Goal: Task Accomplishment & Management: Manage account settings

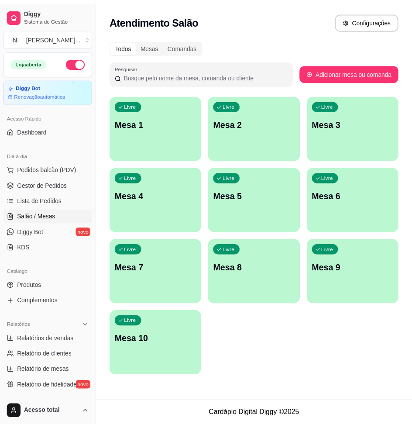
scroll to position [109, 0]
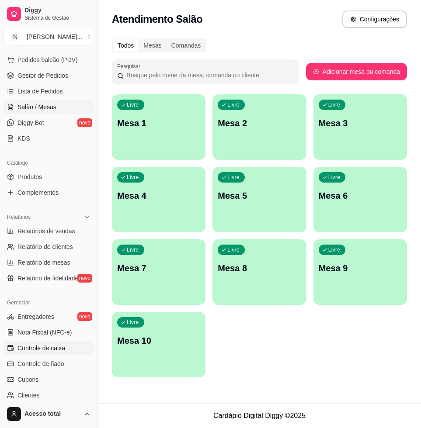
click at [72, 353] on link "Controle de caixa" at bounding box center [48, 348] width 90 height 14
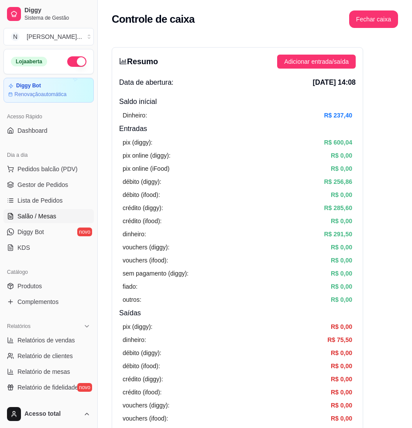
click at [44, 214] on span "Salão / Mesas" at bounding box center [36, 216] width 39 height 9
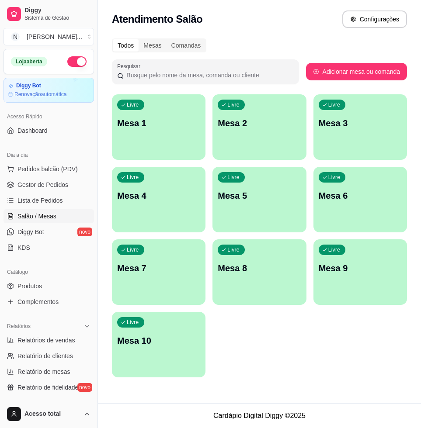
click at [169, 128] on p "Mesa 1" at bounding box center [158, 123] width 83 height 12
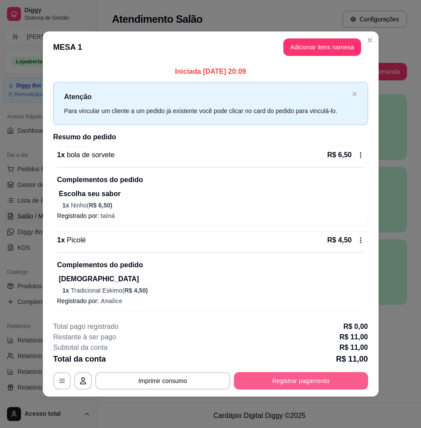
click at [296, 385] on button "Registrar pagamento" at bounding box center [301, 380] width 134 height 17
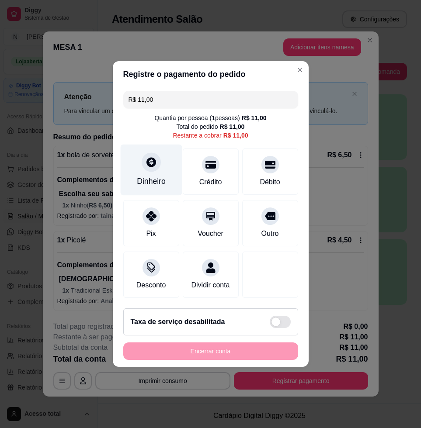
click at [149, 176] on div "Dinheiro" at bounding box center [151, 181] width 29 height 11
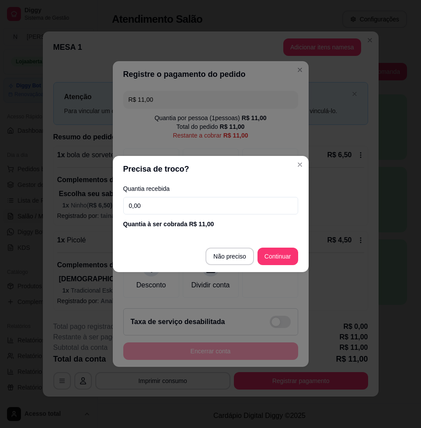
click at [174, 204] on input "0,00" at bounding box center [210, 205] width 175 height 17
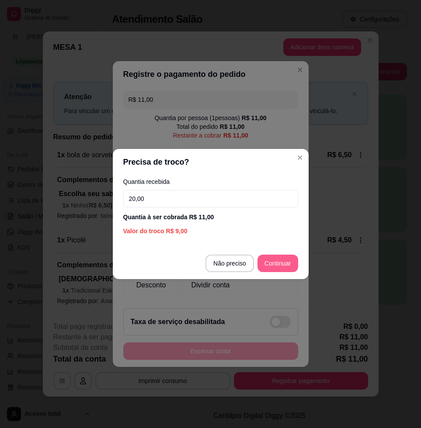
type input "20,00"
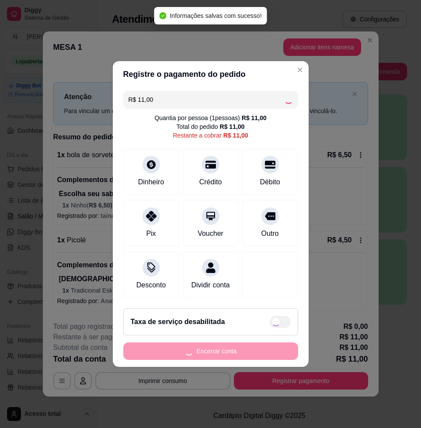
type input "R$ 0,00"
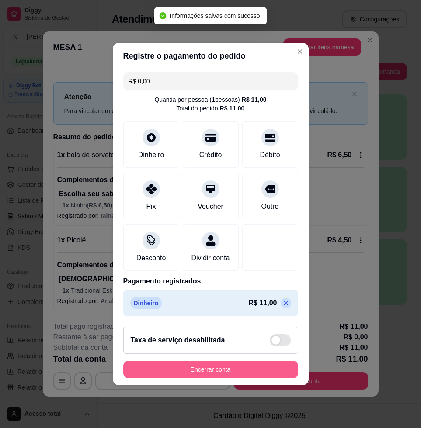
click at [210, 371] on button "Encerrar conta" at bounding box center [210, 369] width 175 height 17
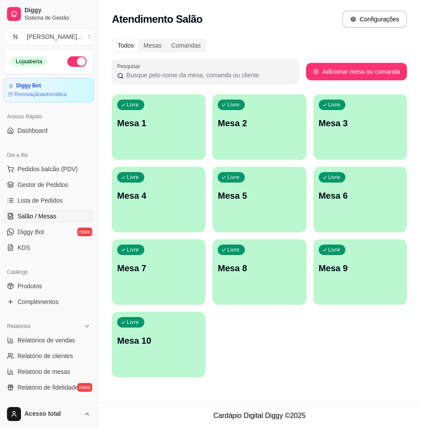
click at [180, 141] on div "Livre Mesa 1" at bounding box center [158, 121] width 93 height 55
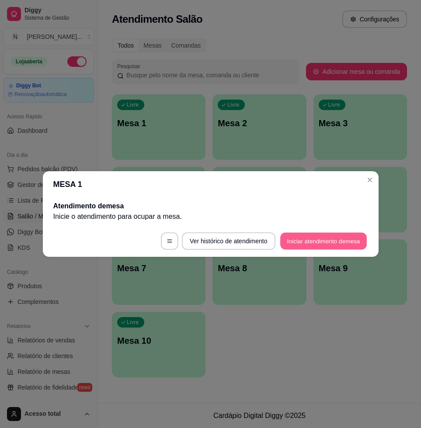
click at [346, 235] on button "Iniciar atendimento de mesa" at bounding box center [323, 241] width 86 height 17
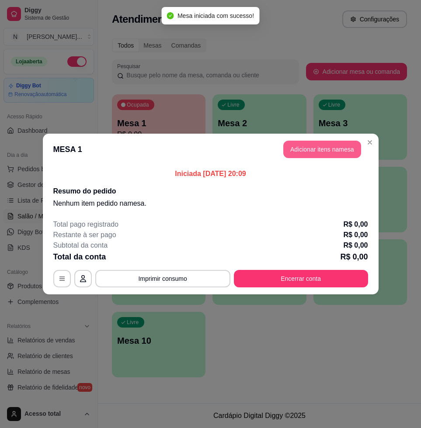
click at [321, 142] on button "Adicionar itens na mesa" at bounding box center [322, 149] width 78 height 17
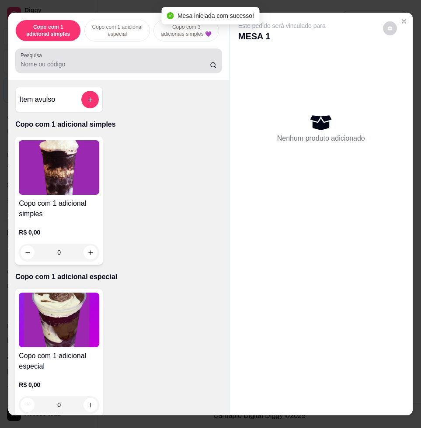
click at [141, 65] on input "Pesquisa" at bounding box center [115, 64] width 189 height 9
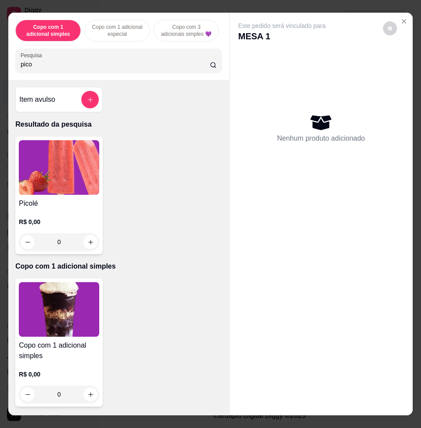
click at [57, 193] on img at bounding box center [59, 167] width 80 height 55
click at [134, 66] on input "pico" at bounding box center [115, 64] width 189 height 9
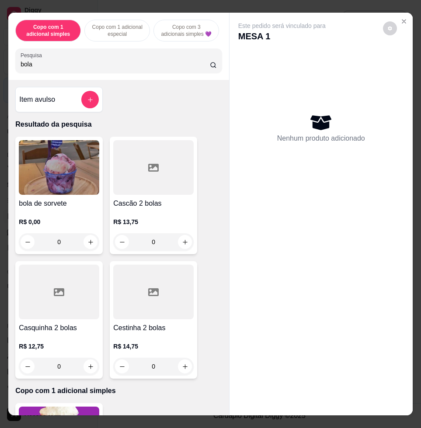
type input "bola"
click at [66, 169] on img at bounding box center [59, 167] width 80 height 55
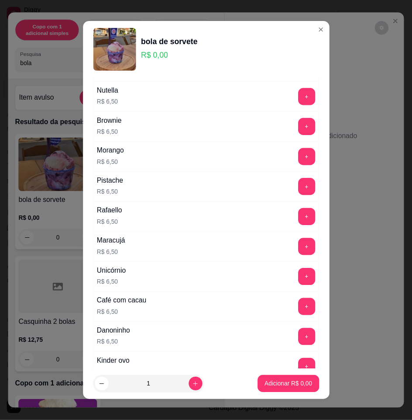
scroll to position [437, 0]
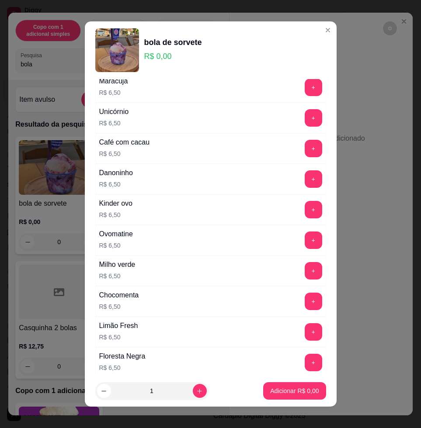
click at [304, 211] on button "+" at bounding box center [312, 209] width 17 height 17
click at [287, 392] on p "Adicionar R$ 13,00" at bounding box center [292, 391] width 51 height 8
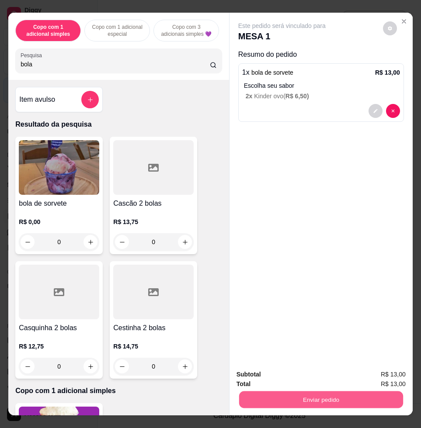
click at [296, 392] on button "Enviar pedido" at bounding box center [321, 399] width 164 height 17
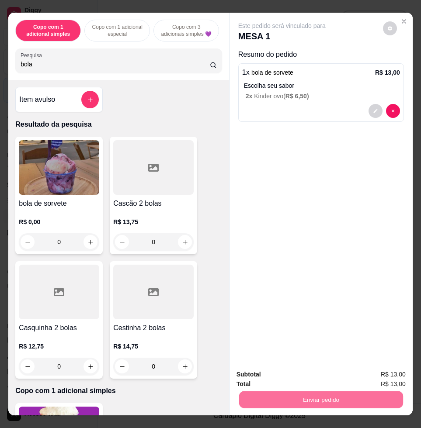
click at [369, 366] on button "Enviar pedido" at bounding box center [381, 374] width 49 height 17
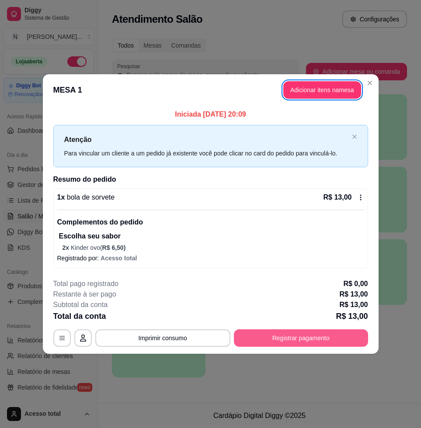
click at [309, 339] on button "Registrar pagamento" at bounding box center [301, 337] width 134 height 17
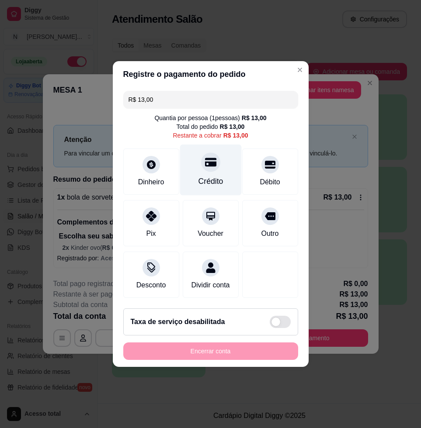
click at [216, 176] on div "Crédito" at bounding box center [210, 181] width 25 height 11
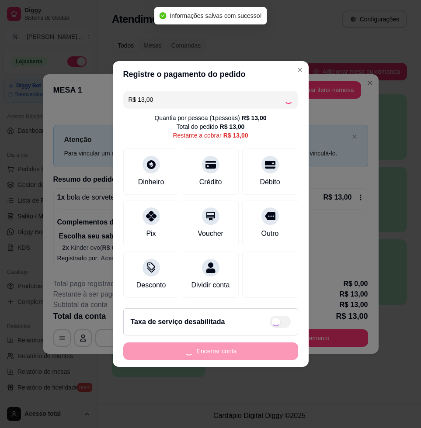
type input "R$ 0,00"
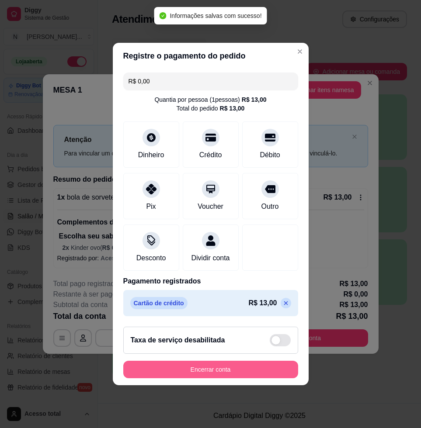
click at [214, 371] on button "Encerrar conta" at bounding box center [210, 369] width 175 height 17
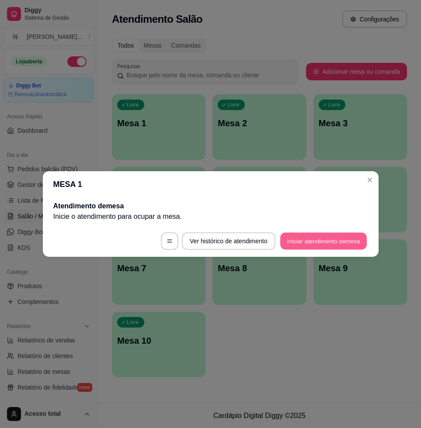
click at [320, 239] on button "Iniciar atendimento de mesa" at bounding box center [323, 241] width 86 height 17
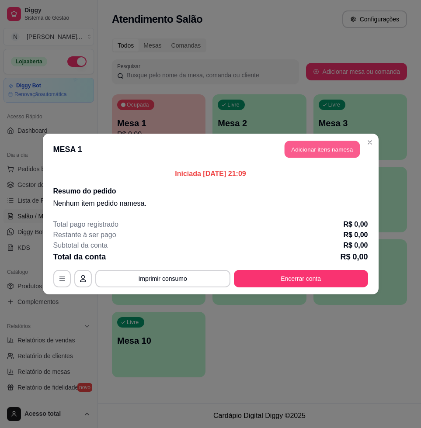
click at [334, 150] on button "Adicionar itens na mesa" at bounding box center [321, 149] width 75 height 17
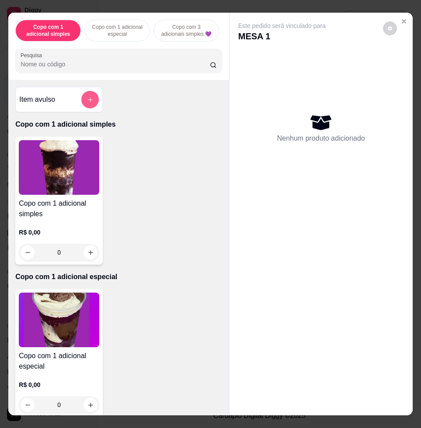
click at [87, 103] on icon "add-separate-item" at bounding box center [90, 100] width 7 height 7
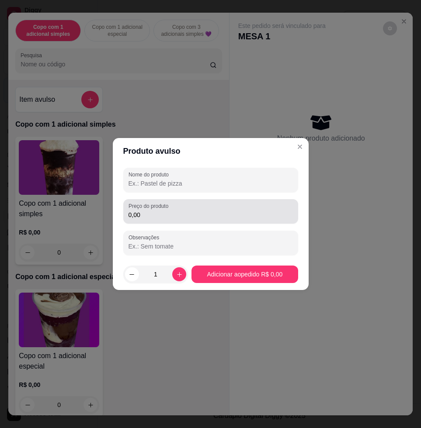
click at [159, 207] on label "Preço do produto" at bounding box center [149, 205] width 43 height 7
click at [159, 211] on input "0,00" at bounding box center [210, 215] width 164 height 9
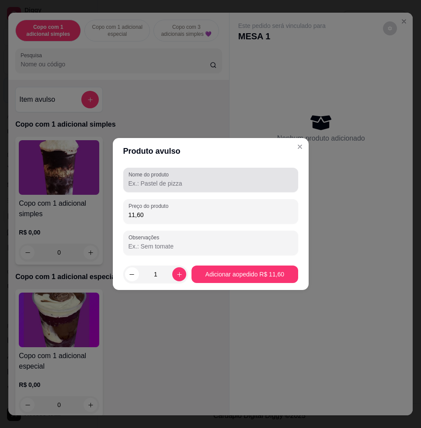
type input "11,60"
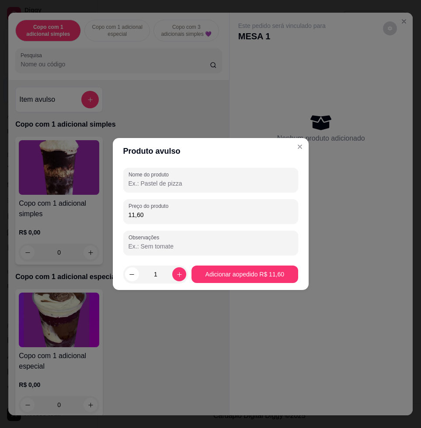
click at [172, 185] on input "Nome do produto" at bounding box center [210, 183] width 164 height 9
type input "l"
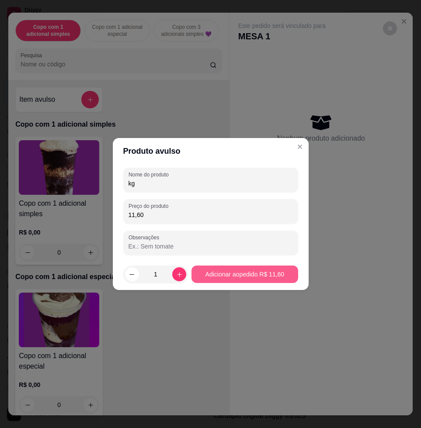
type input "kg"
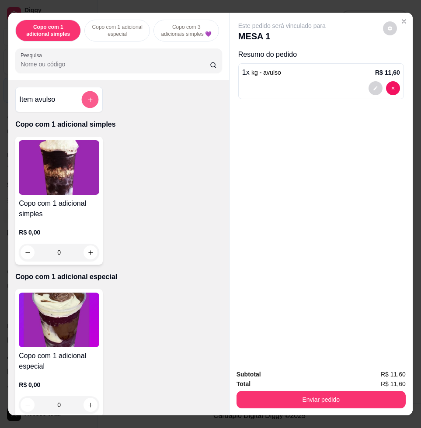
click at [90, 103] on button "add-separate-item" at bounding box center [90, 99] width 17 height 17
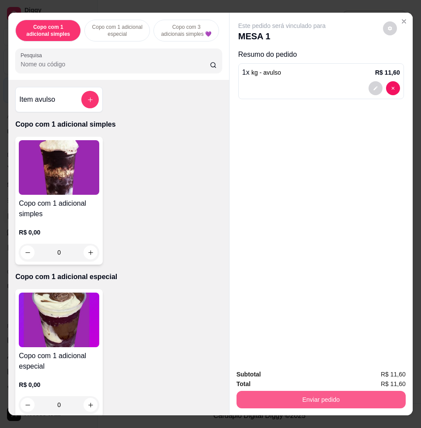
click at [386, 398] on button "Enviar pedido" at bounding box center [320, 399] width 169 height 17
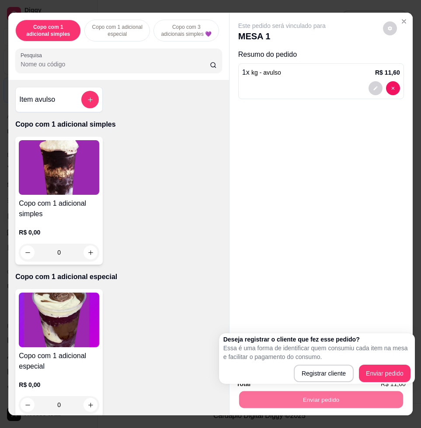
drag, startPoint x: 331, startPoint y: 364, endPoint x: 346, endPoint y: 375, distance: 19.4
click at [343, 374] on div "Deseja registrar o cliente que fez esse pedido? Essa é uma forma de identificar…" at bounding box center [316, 358] width 187 height 47
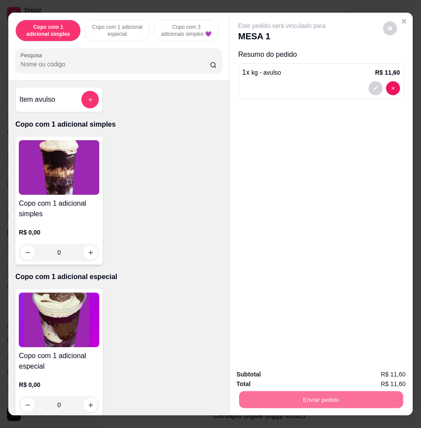
click at [361, 374] on button "Enviar pedido" at bounding box center [382, 374] width 48 height 16
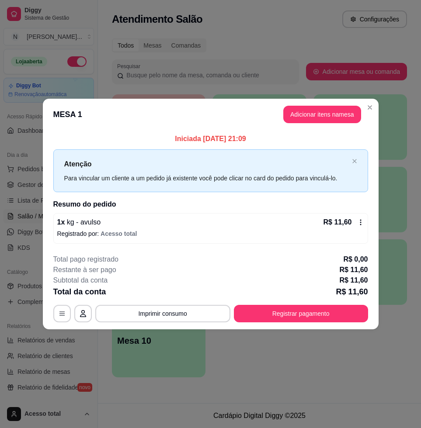
click at [262, 322] on footer "**********" at bounding box center [210, 288] width 335 height 82
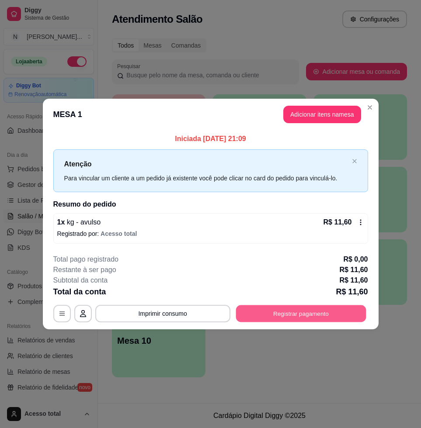
click at [263, 307] on button "Registrar pagamento" at bounding box center [300, 313] width 130 height 17
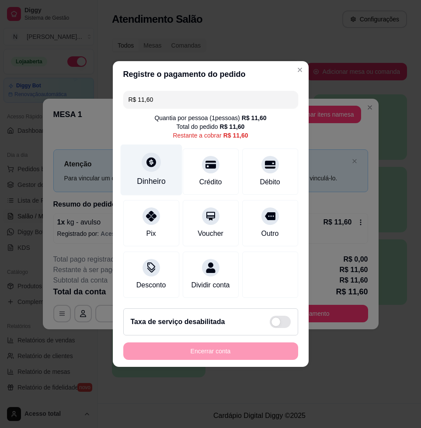
click at [152, 157] on icon at bounding box center [151, 162] width 10 height 10
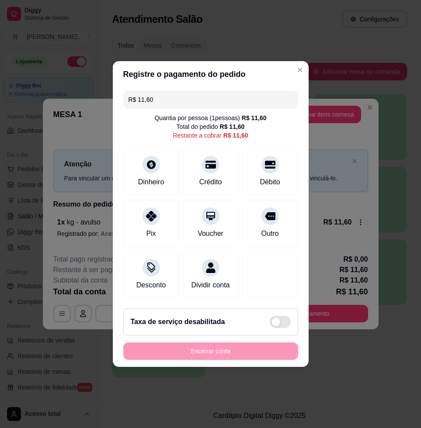
click at [167, 200] on input "0,00" at bounding box center [210, 205] width 175 height 17
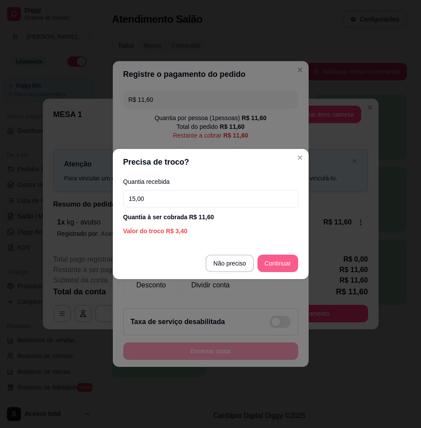
type input "15,00"
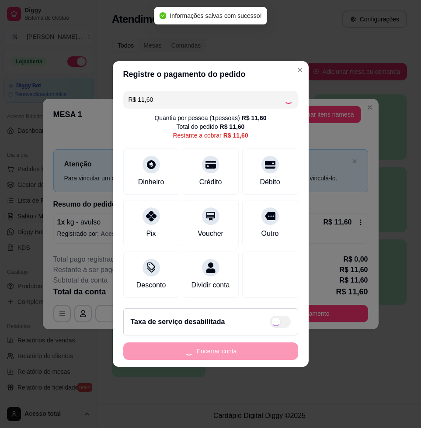
type input "R$ 0,00"
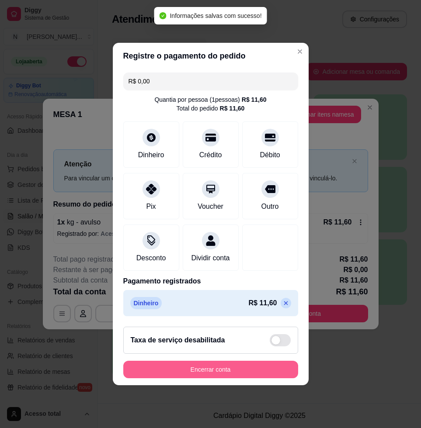
click at [245, 377] on button "Encerrar conta" at bounding box center [210, 369] width 175 height 17
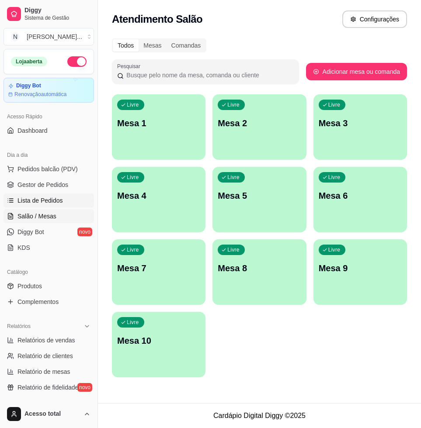
click at [57, 195] on link "Lista de Pedidos" at bounding box center [48, 201] width 90 height 14
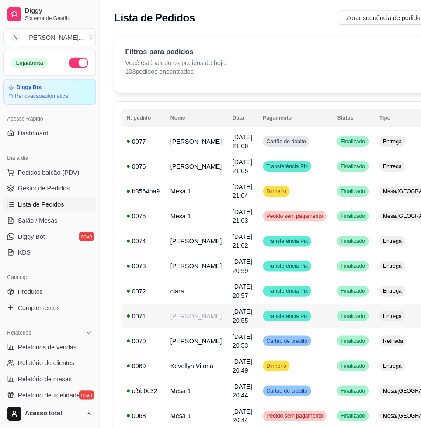
scroll to position [55, 0]
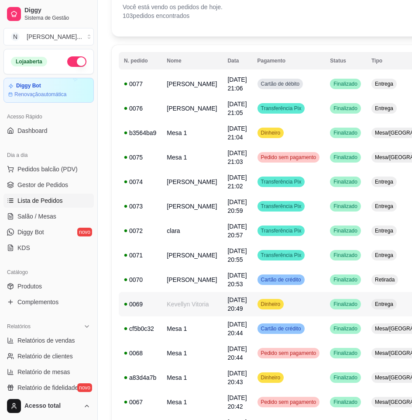
click at [185, 307] on td "Kevellyn Vitoria" at bounding box center [192, 304] width 61 height 24
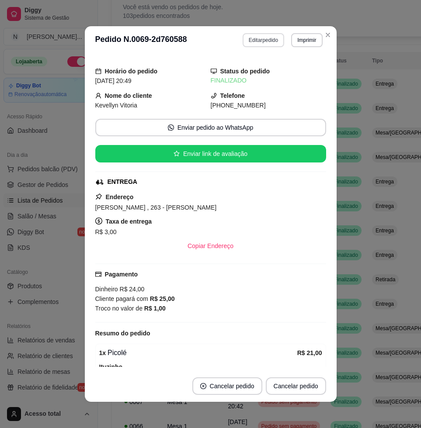
click at [268, 44] on button "Editar pedido" at bounding box center [262, 40] width 41 height 14
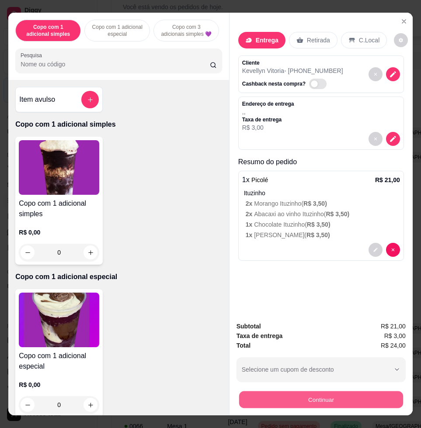
click at [370, 401] on button "Continuar" at bounding box center [321, 399] width 164 height 17
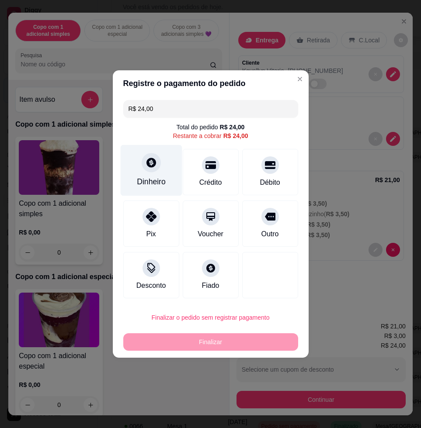
click at [130, 165] on div "Dinheiro" at bounding box center [151, 170] width 62 height 51
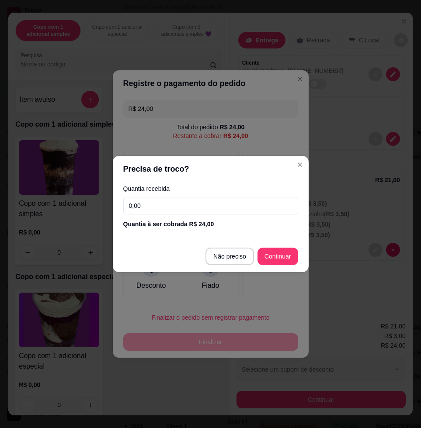
click at [173, 211] on input "0,00" at bounding box center [210, 205] width 175 height 17
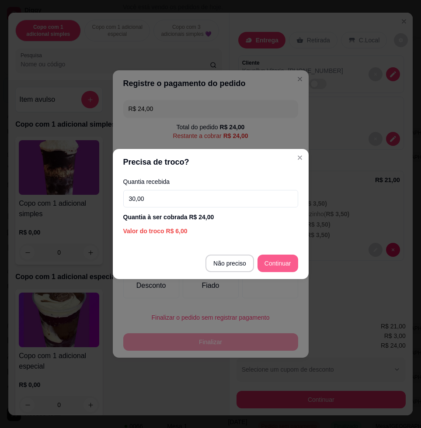
type input "30,00"
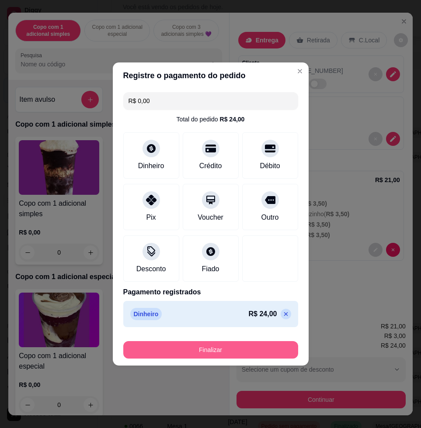
click at [273, 344] on button "Finalizar" at bounding box center [210, 349] width 175 height 17
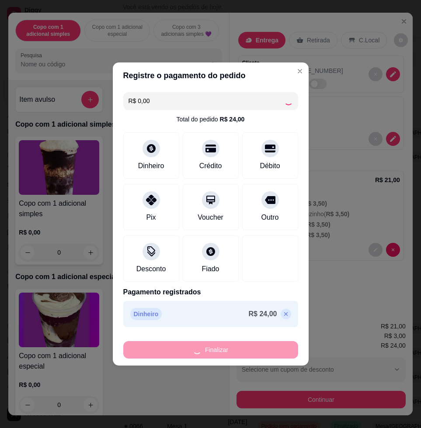
type input "-R$ 24,00"
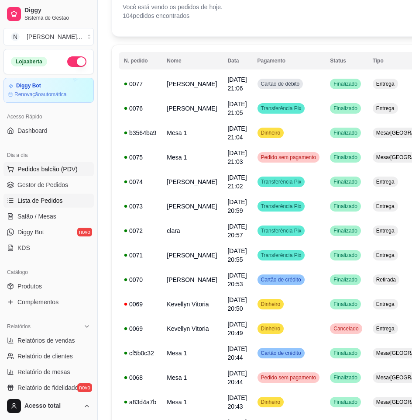
click at [74, 169] on button "Pedidos balcão (PDV)" at bounding box center [48, 169] width 90 height 14
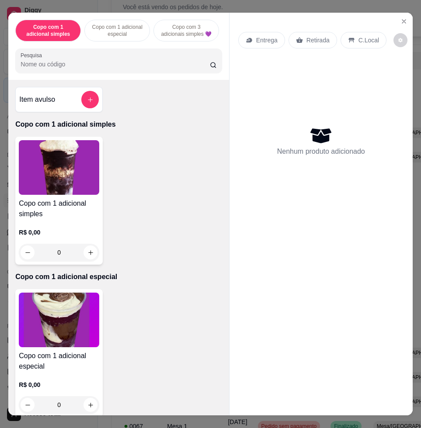
click at [48, 69] on div at bounding box center [119, 60] width 196 height 17
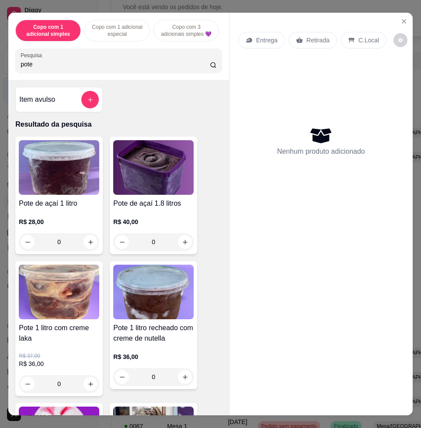
type input "pote"
click at [55, 297] on img at bounding box center [59, 292] width 80 height 55
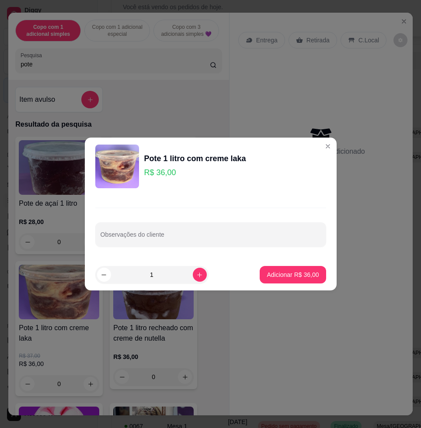
click at [296, 259] on footer "1 Adicionar R$ 36,00" at bounding box center [211, 274] width 252 height 31
click at [296, 270] on p "Adicionar R$ 36,00" at bounding box center [292, 274] width 52 height 9
type input "1"
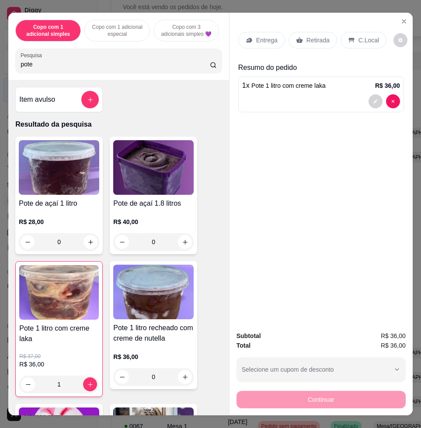
click at [251, 38] on div "Entrega" at bounding box center [261, 40] width 47 height 17
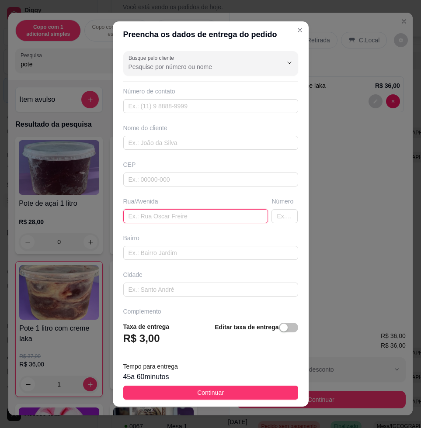
click at [235, 217] on input "text" at bounding box center [195, 216] width 145 height 14
paste input "ua 3, 491 bairro Nova York"
drag, startPoint x: 180, startPoint y: 217, endPoint x: 88, endPoint y: 225, distance: 92.0
click at [88, 225] on div "Preencha os dados de entrega do pedido Busque pelo cliente Número de contato No…" at bounding box center [210, 214] width 421 height 428
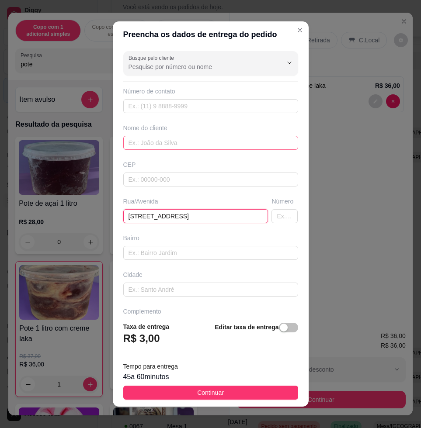
type input "[STREET_ADDRESS]"
click at [180, 147] on input "text" at bounding box center [210, 143] width 175 height 14
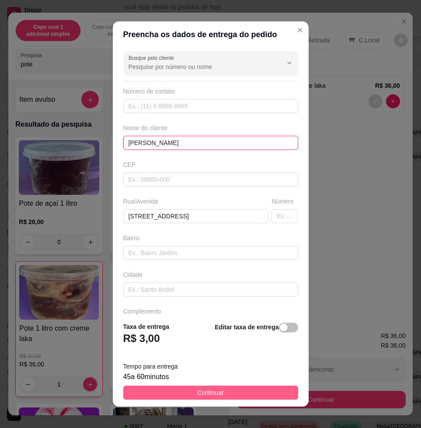
type input "[PERSON_NAME]"
click at [256, 392] on button "Continuar" at bounding box center [210, 393] width 175 height 14
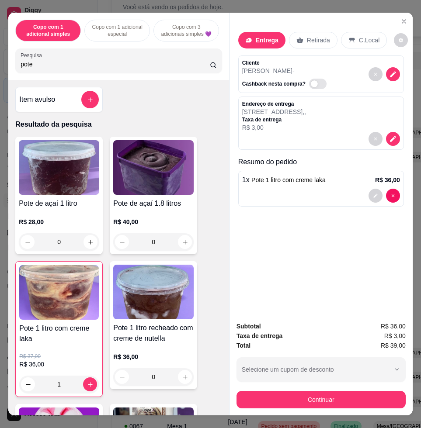
click at [108, 69] on input "pote" at bounding box center [115, 64] width 189 height 9
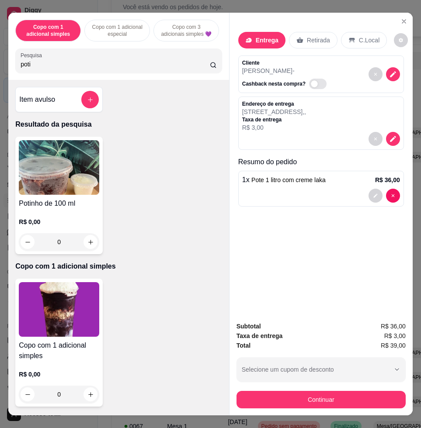
type input "poti"
click at [59, 142] on div "Potinho de 100 ml R$ 0,00 0" at bounding box center [58, 196] width 87 height 118
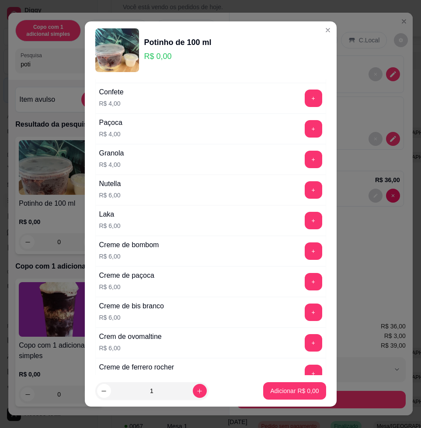
scroll to position [328, 0]
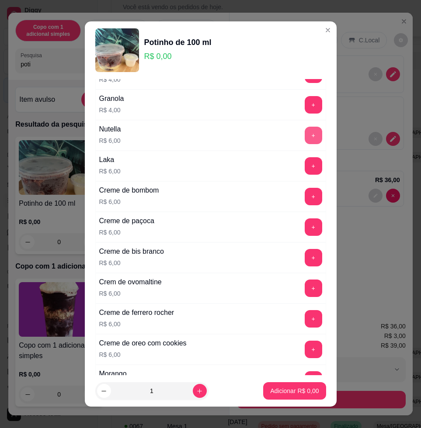
click at [304, 132] on button "+" at bounding box center [312, 135] width 17 height 17
click at [299, 390] on p "Adicionar R$ 6,00" at bounding box center [294, 391] width 48 height 9
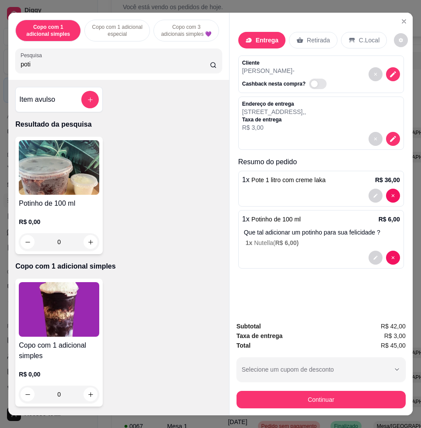
click at [295, 394] on button "Continuar" at bounding box center [320, 399] width 169 height 17
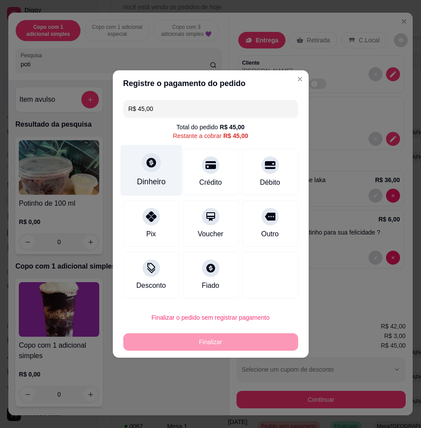
click at [146, 174] on div "Dinheiro" at bounding box center [151, 170] width 62 height 51
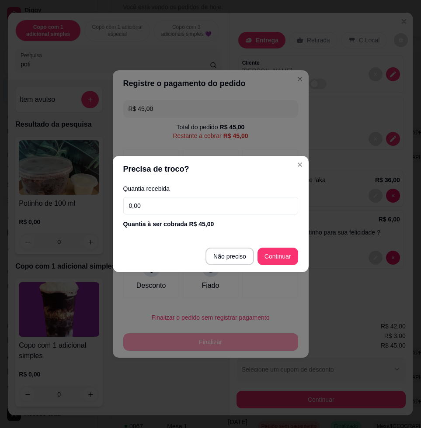
click at [196, 200] on input "0,00" at bounding box center [210, 205] width 175 height 17
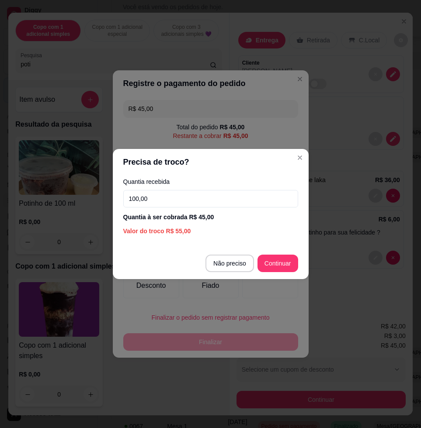
type input "100,00"
type input "R$ 0,00"
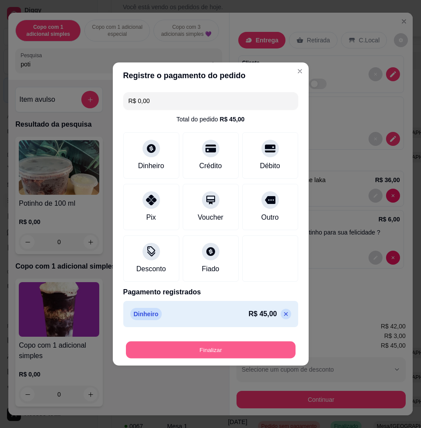
click at [266, 350] on button "Finalizar" at bounding box center [210, 350] width 169 height 17
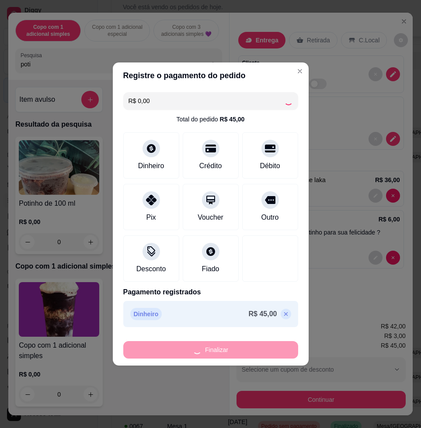
type input "0"
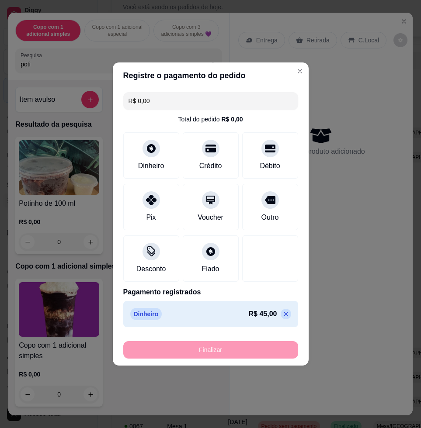
type input "-R$ 45,00"
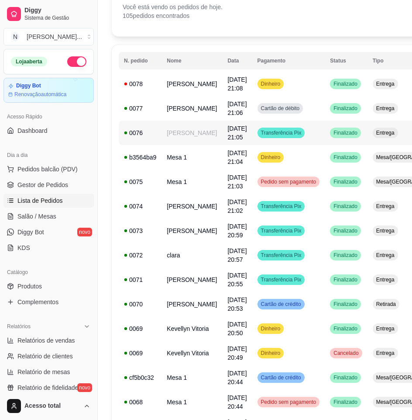
click at [180, 132] on td "[PERSON_NAME]" at bounding box center [192, 133] width 61 height 24
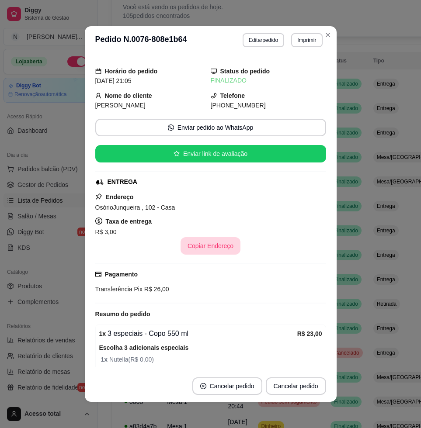
click at [218, 249] on button "Copiar Endereço" at bounding box center [210, 245] width 60 height 17
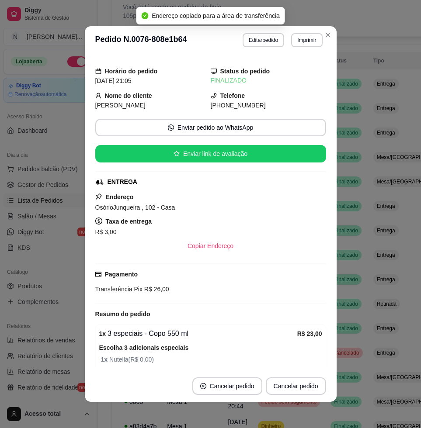
click at [265, 46] on button "Editar pedido" at bounding box center [262, 40] width 41 height 14
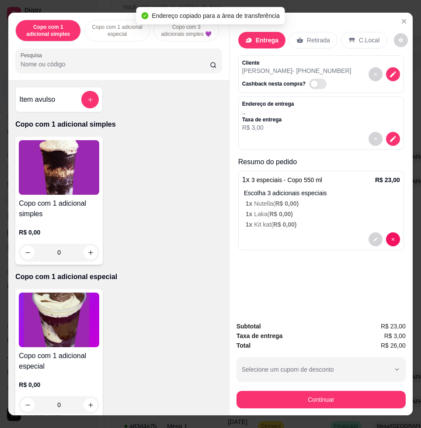
click at [109, 78] on div "Copo com 1 adicional simples Copo com 1 adicional especial Copo com 3 adicionai…" at bounding box center [118, 46] width 220 height 67
click at [111, 68] on input "Pesquisa" at bounding box center [115, 64] width 189 height 9
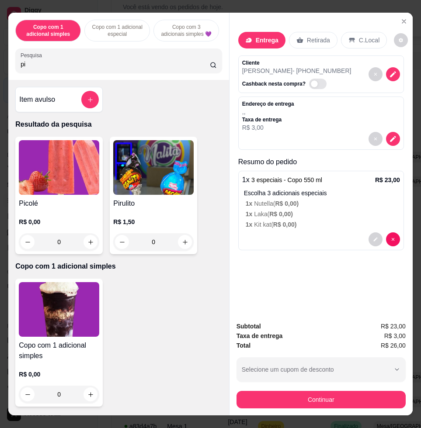
type input "pi"
click at [80, 165] on img at bounding box center [59, 167] width 80 height 55
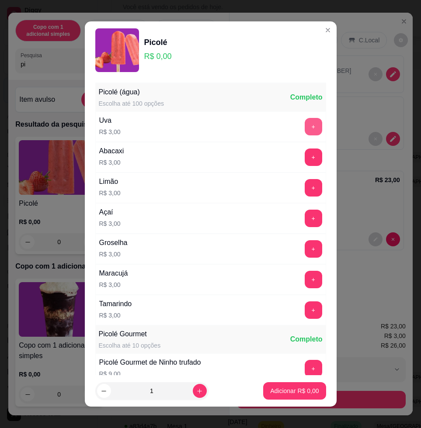
click at [304, 130] on button "+" at bounding box center [312, 126] width 17 height 17
click at [304, 124] on button "+" at bounding box center [312, 126] width 17 height 17
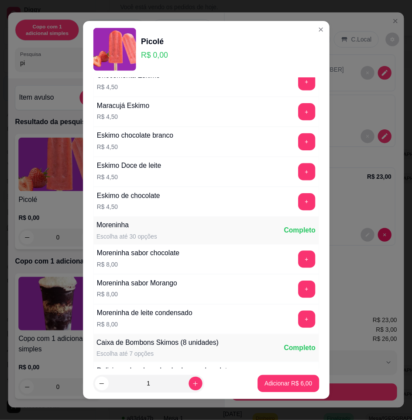
scroll to position [1356, 0]
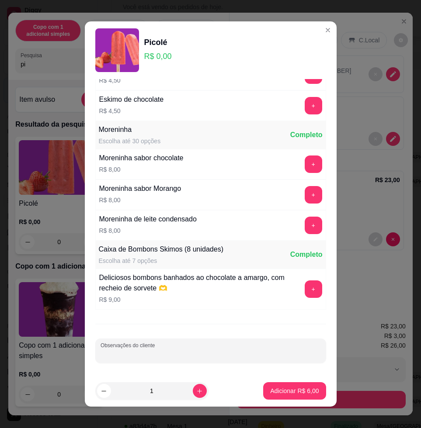
click at [170, 358] on input "Observações do cliente" at bounding box center [210, 354] width 220 height 9
type input "2 MILHO VERDE"
click at [301, 396] on button "Adicionar R$ 6,00" at bounding box center [294, 390] width 62 height 17
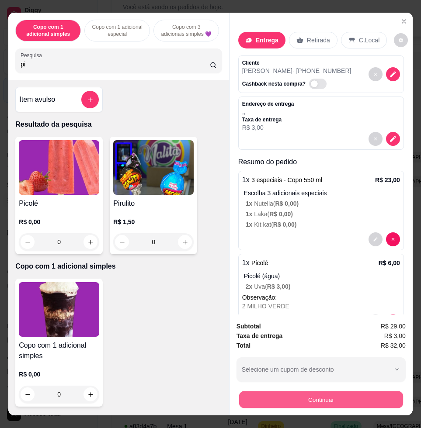
click at [329, 394] on button "Continuar" at bounding box center [321, 399] width 164 height 17
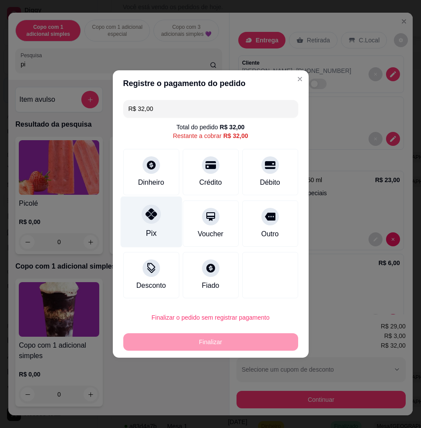
click at [163, 229] on div "Pix" at bounding box center [151, 222] width 62 height 51
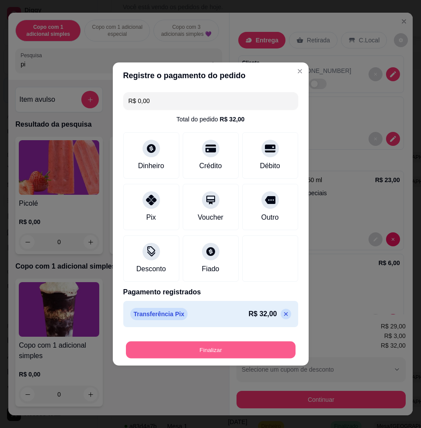
click at [246, 355] on button "Finalizar" at bounding box center [210, 350] width 169 height 17
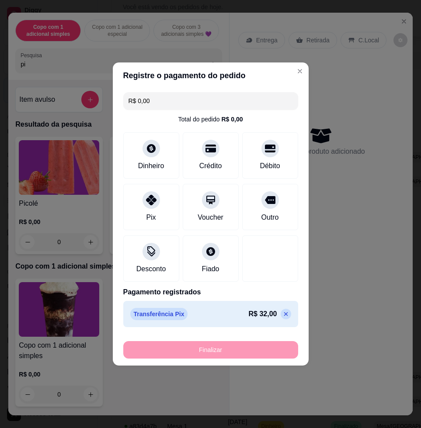
type input "-R$ 32,00"
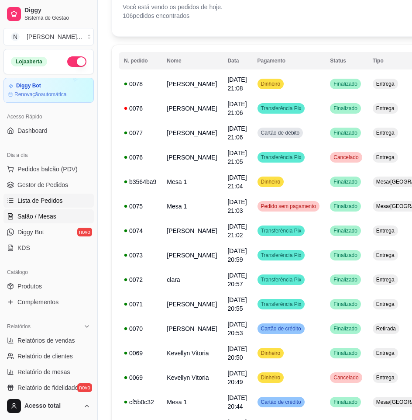
click at [51, 218] on span "Salão / Mesas" at bounding box center [36, 216] width 39 height 9
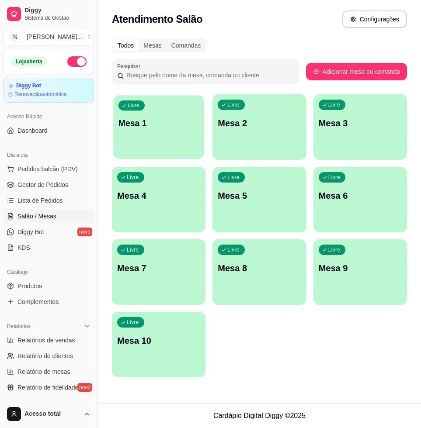
click at [171, 138] on div "Livre Mesa 1" at bounding box center [158, 121] width 91 height 53
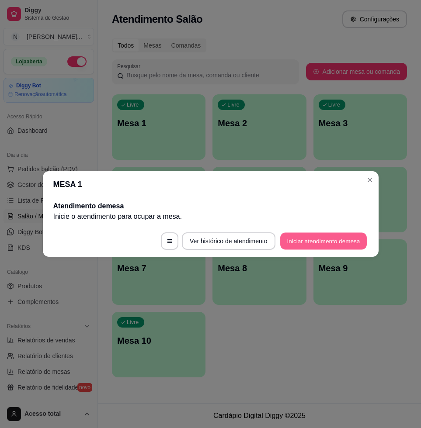
click at [323, 238] on button "Iniciar atendimento de mesa" at bounding box center [323, 241] width 86 height 17
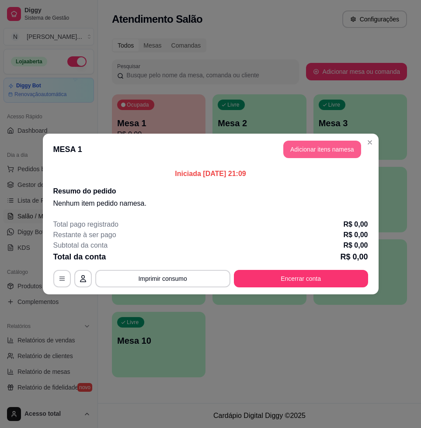
click at [298, 148] on button "Adicionar itens na mesa" at bounding box center [322, 149] width 78 height 17
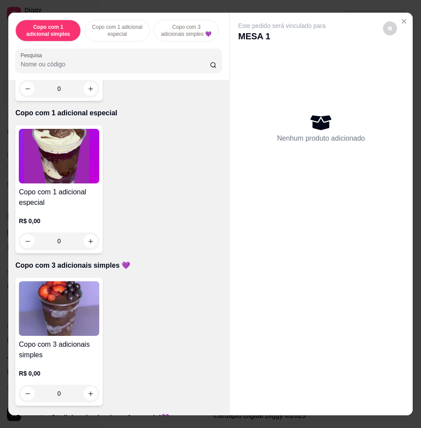
scroll to position [273, 0]
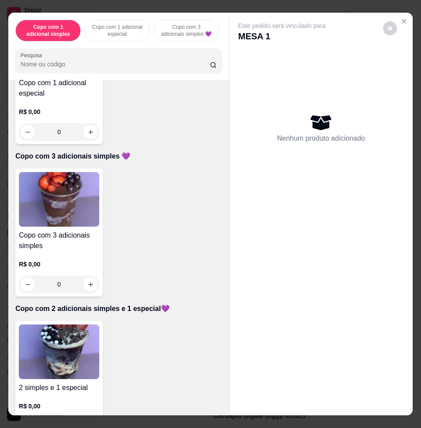
click at [58, 236] on h4 "Copo com 3 adicionais simples" at bounding box center [59, 240] width 80 height 21
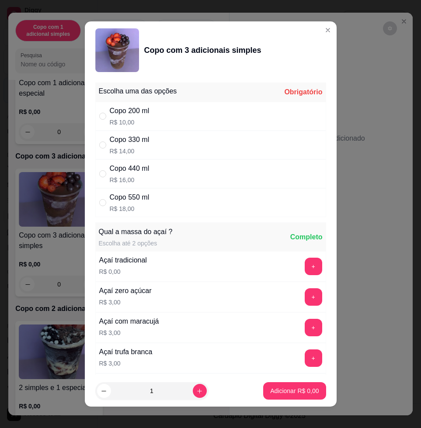
click at [162, 143] on div "Copo 330 ml R$ 14,00" at bounding box center [210, 145] width 231 height 29
radio input "true"
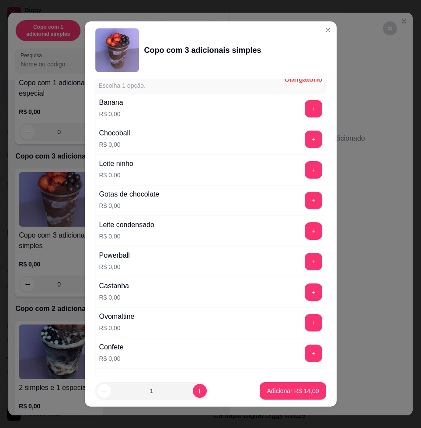
scroll to position [437, 0]
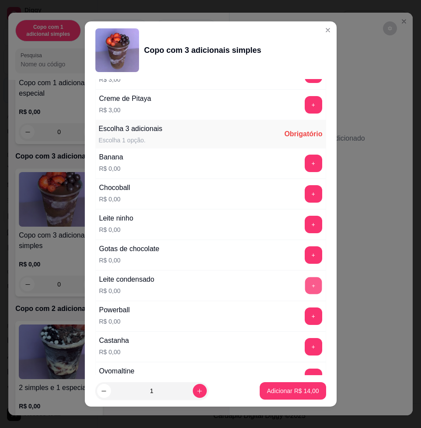
click at [304, 281] on button "+" at bounding box center [312, 285] width 17 height 17
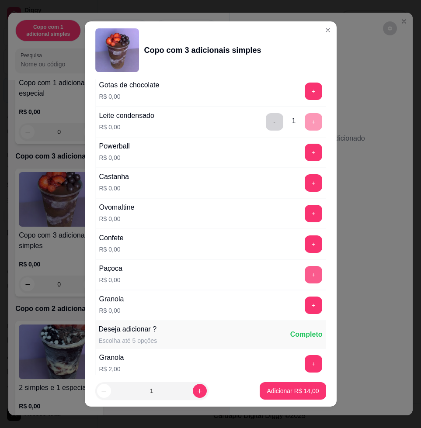
click at [304, 276] on button "+" at bounding box center [312, 274] width 17 height 17
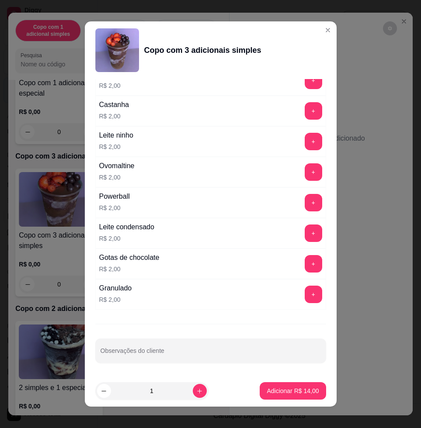
scroll to position [7, 0]
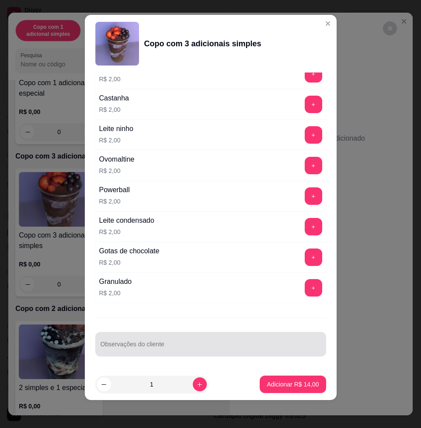
click at [219, 338] on div at bounding box center [210, 343] width 220 height 17
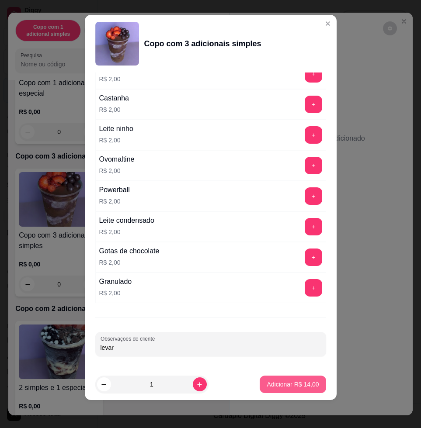
type input "levar"
click at [266, 383] on p "Adicionar R$ 14,00" at bounding box center [292, 384] width 52 height 9
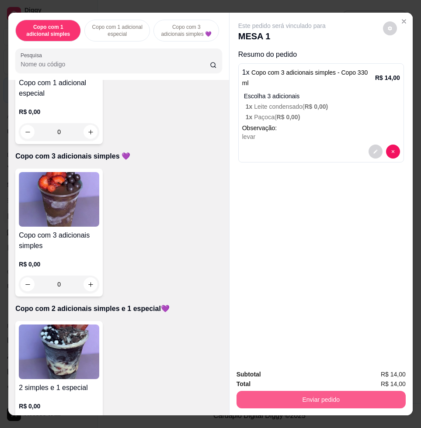
click at [310, 391] on button "Enviar pedido" at bounding box center [320, 399] width 169 height 17
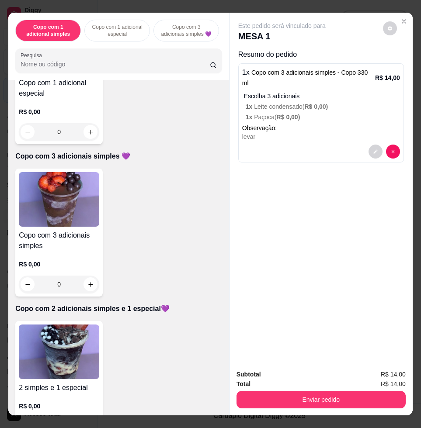
click at [325, 391] on button "Enviar pedido" at bounding box center [320, 399] width 169 height 17
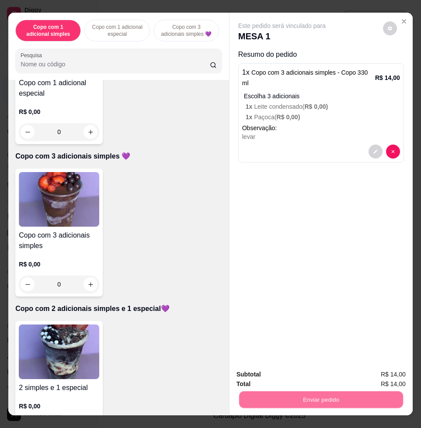
click at [376, 371] on button "Enviar pedido" at bounding box center [381, 374] width 49 height 17
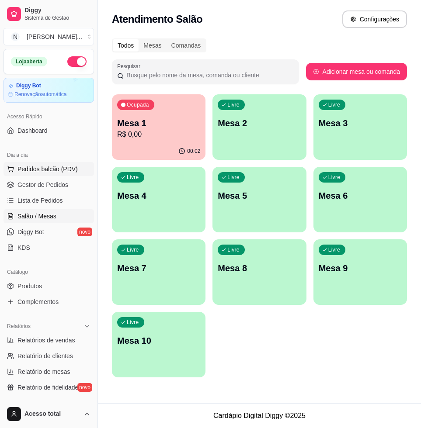
click at [65, 162] on div "Dia a dia Pedidos balcão (PDV) Gestor de Pedidos Lista de Pedidos Salão / Mesas…" at bounding box center [48, 202] width 97 height 114
click at [66, 165] on span "Pedidos balcão (PDV)" at bounding box center [47, 169] width 60 height 9
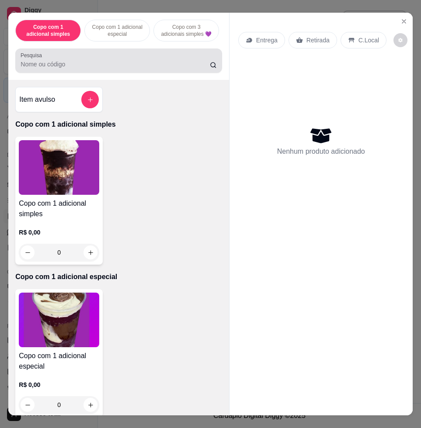
click at [85, 73] on div "Pesquisa" at bounding box center [118, 60] width 206 height 24
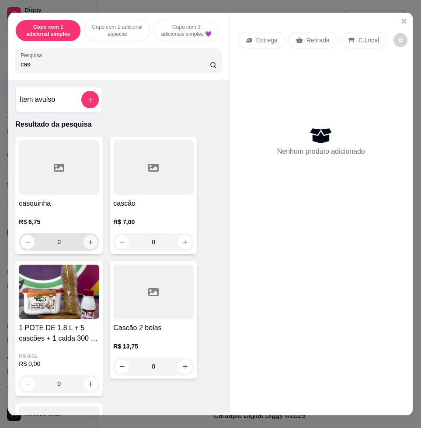
type input "cas"
click at [91, 246] on div "0" at bounding box center [59, 241] width 80 height 17
click at [87, 245] on icon "increase-product-quantity" at bounding box center [90, 242] width 7 height 7
type input "1"
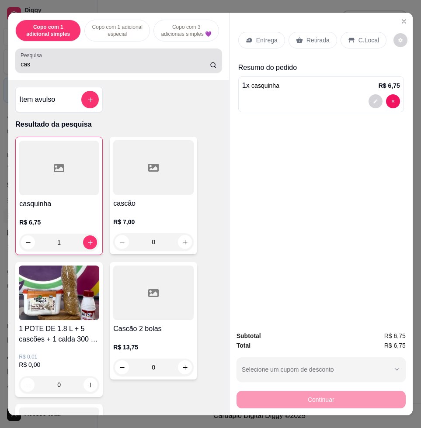
click at [116, 69] on div "cas" at bounding box center [119, 60] width 196 height 17
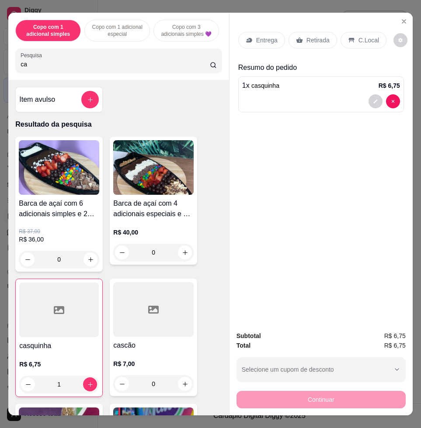
type input "c"
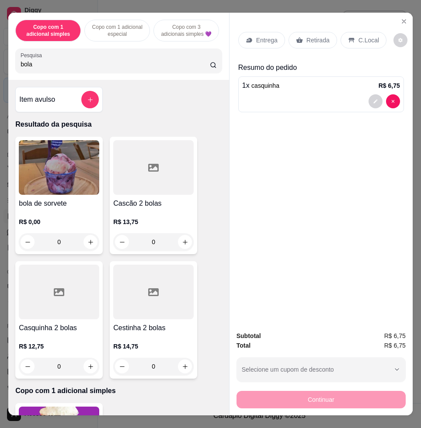
type input "bola"
click at [35, 194] on img at bounding box center [59, 167] width 80 height 55
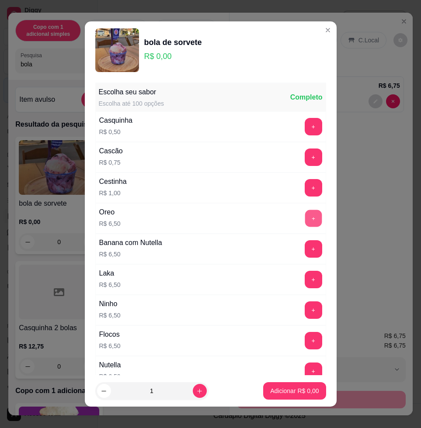
click at [304, 219] on button "+" at bounding box center [312, 218] width 17 height 17
click at [306, 381] on footer "1 Adicionar R$ 6,50" at bounding box center [211, 390] width 252 height 31
click at [304, 390] on p "Adicionar R$ 6,50" at bounding box center [294, 391] width 48 height 9
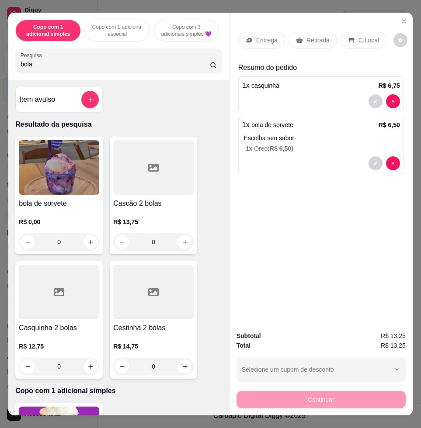
click at [343, 44] on div "C.Local" at bounding box center [363, 40] width 46 height 17
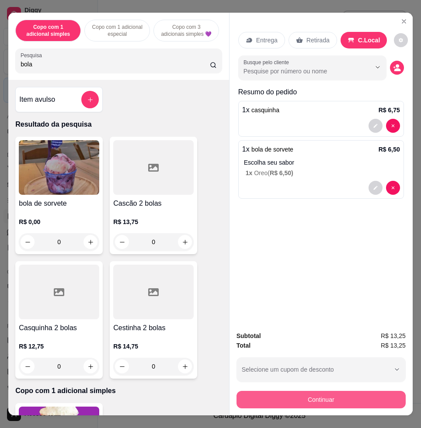
click at [369, 401] on button "Continuar" at bounding box center [320, 399] width 169 height 17
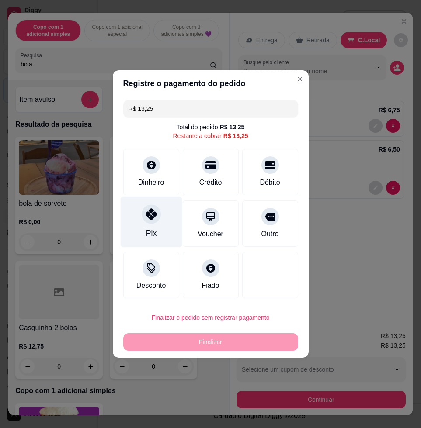
click at [151, 228] on div "Pix" at bounding box center [150, 233] width 10 height 11
type input "R$ 0,00"
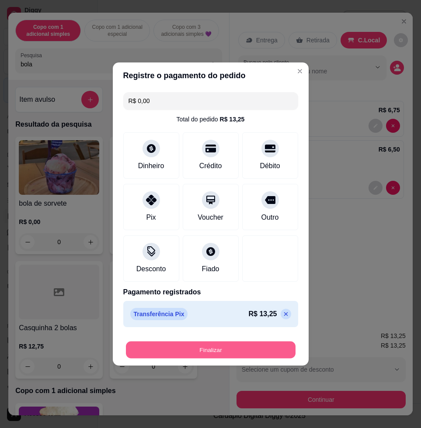
click at [173, 354] on button "Finalizar" at bounding box center [210, 350] width 169 height 17
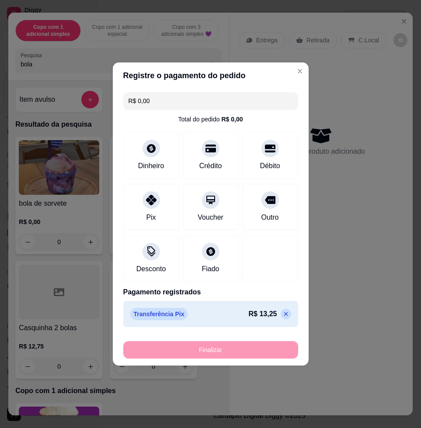
type input "0"
type input "-R$ 13,25"
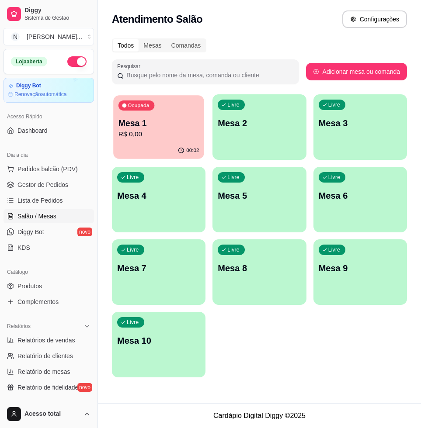
click at [173, 125] on p "Mesa 1" at bounding box center [158, 124] width 81 height 12
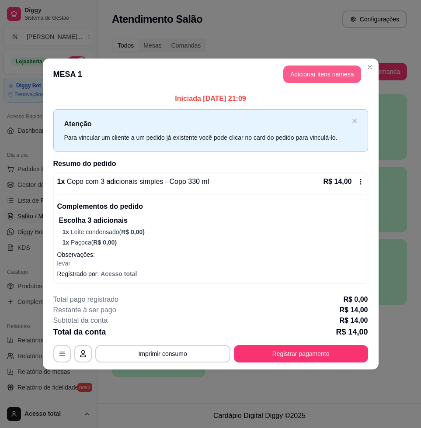
click at [328, 78] on button "Adicionar itens na mesa" at bounding box center [322, 74] width 78 height 17
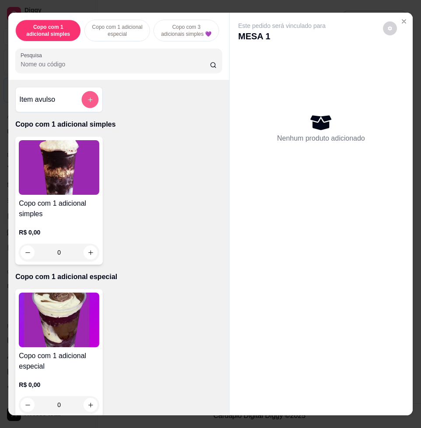
click at [87, 103] on icon "add-separate-item" at bounding box center [90, 100] width 7 height 7
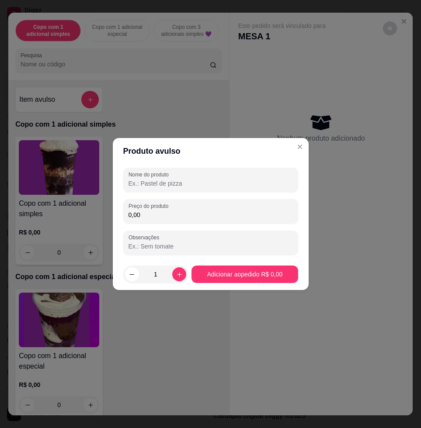
click at [152, 223] on div "Preço do produto 0,00" at bounding box center [210, 211] width 175 height 24
type input "20,08"
click at [184, 185] on input "Nome do produto" at bounding box center [210, 183] width 164 height 9
type input "k"
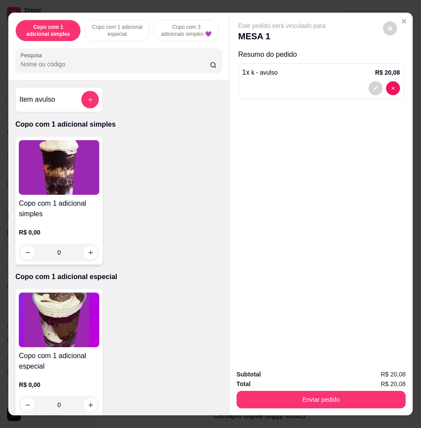
click at [123, 69] on input "Pesquisa" at bounding box center [115, 64] width 189 height 9
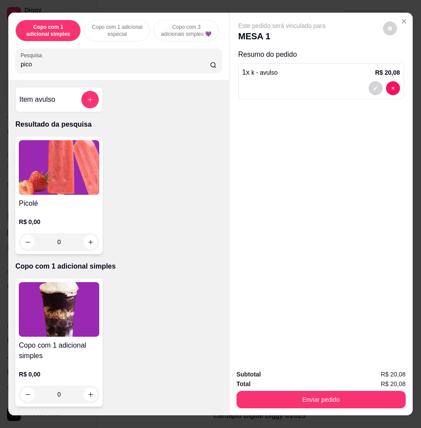
click at [77, 185] on img at bounding box center [59, 167] width 80 height 55
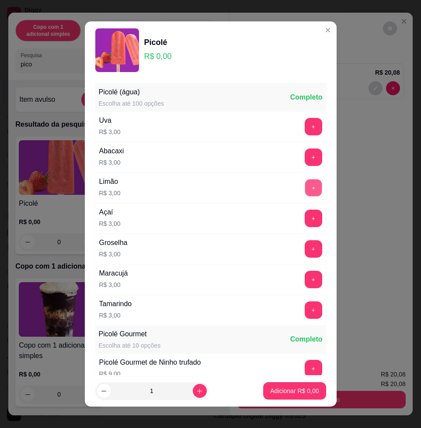
click at [304, 190] on button "+" at bounding box center [312, 188] width 17 height 17
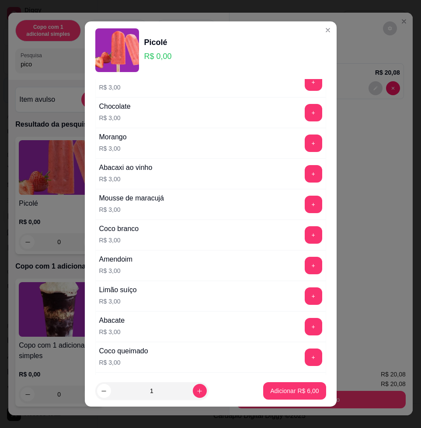
scroll to position [218, 0]
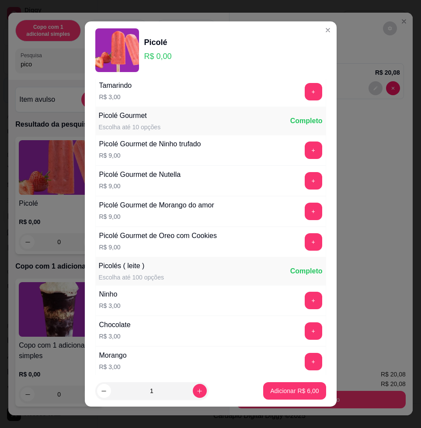
drag, startPoint x: 296, startPoint y: 171, endPoint x: 293, endPoint y: 176, distance: 6.1
click at [296, 171] on div "Picolé Gourmet de Nutella R$ 9,00 +" at bounding box center [210, 181] width 231 height 31
click at [304, 176] on button "+" at bounding box center [312, 181] width 17 height 17
click at [283, 390] on p "Adicionar R$ 24,00" at bounding box center [292, 391] width 52 height 9
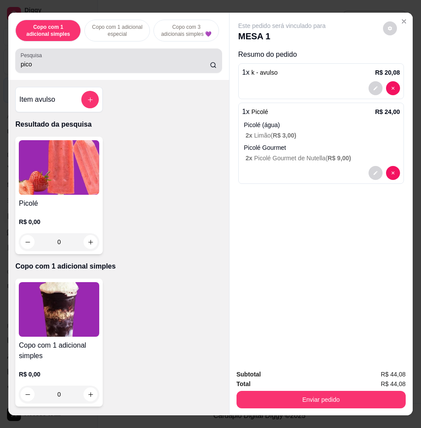
click at [102, 69] on input "pico" at bounding box center [115, 64] width 189 height 9
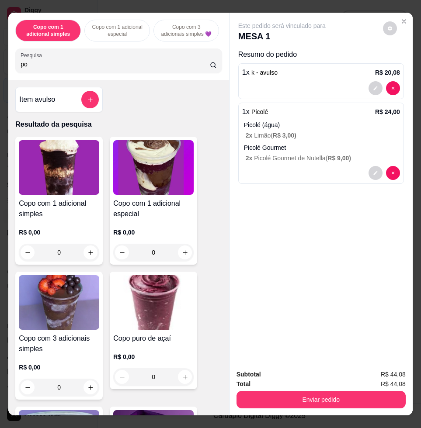
type input "pot"
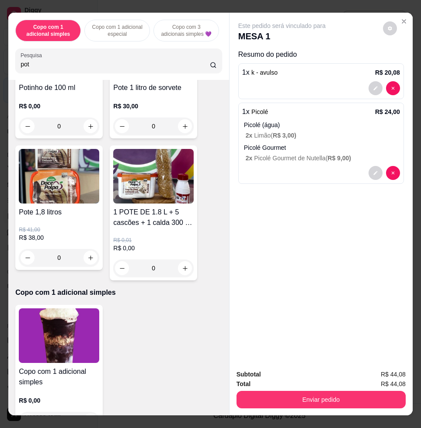
scroll to position [109, 0]
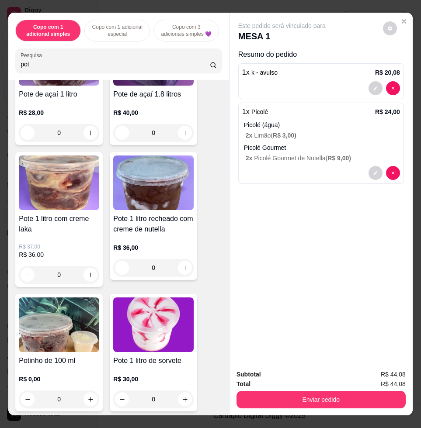
drag, startPoint x: 121, startPoint y: 73, endPoint x: -44, endPoint y: 77, distance: 165.2
click at [0, 77] on html "Diggy Sistema de Gestão N Nalita Açaite ... Loja aberta Diggy Bot Renovação aut…" at bounding box center [210, 214] width 421 height 428
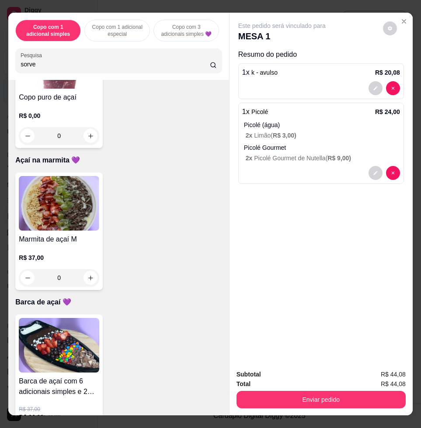
scroll to position [1365, 0]
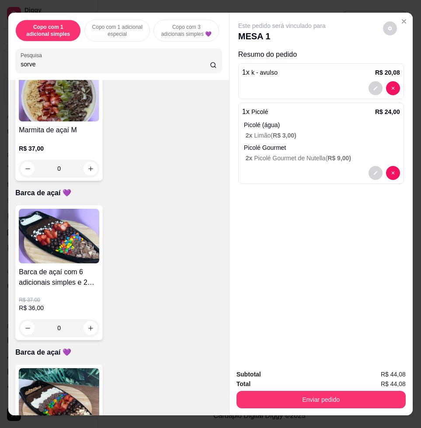
type input "sorve"
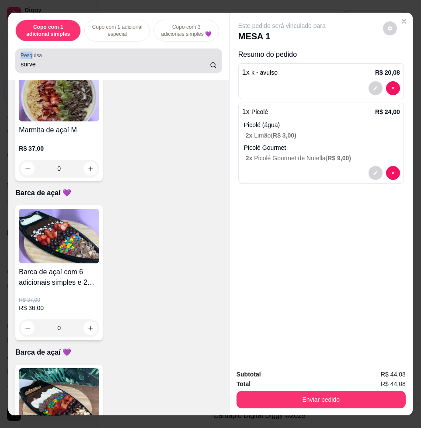
drag, startPoint x: 41, startPoint y: 61, endPoint x: 33, endPoint y: 65, distance: 9.0
click at [15, 62] on div "Pesquisa sorve" at bounding box center [118, 60] width 206 height 24
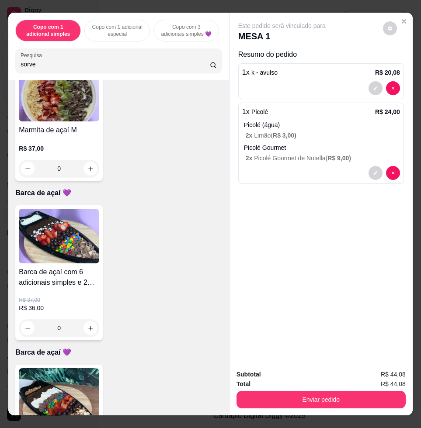
click at [33, 65] on input "sorve" at bounding box center [115, 64] width 189 height 9
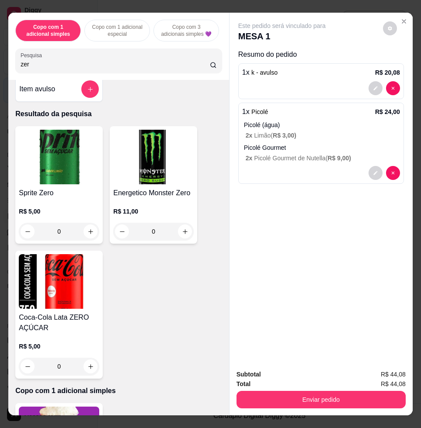
scroll to position [0, 0]
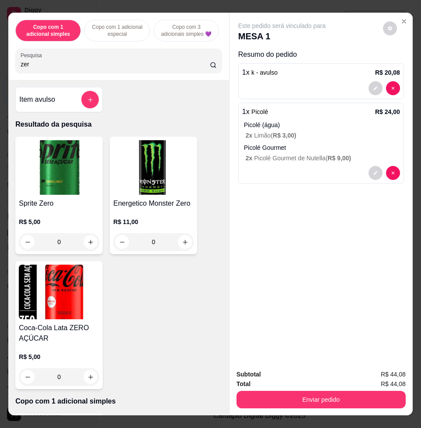
click at [89, 55] on div "Pesquisa zer" at bounding box center [118, 60] width 206 height 24
type input "z"
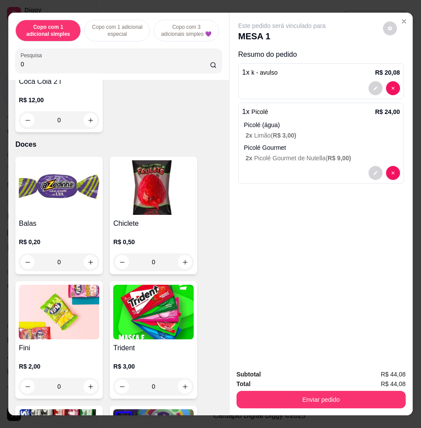
scroll to position [6676, 0]
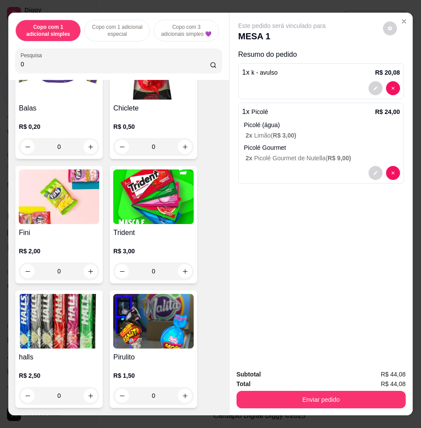
type input "0"
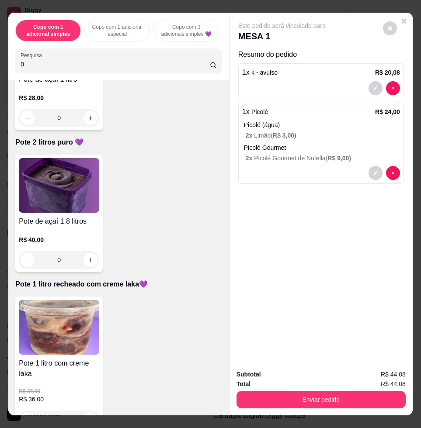
scroll to position [0, 0]
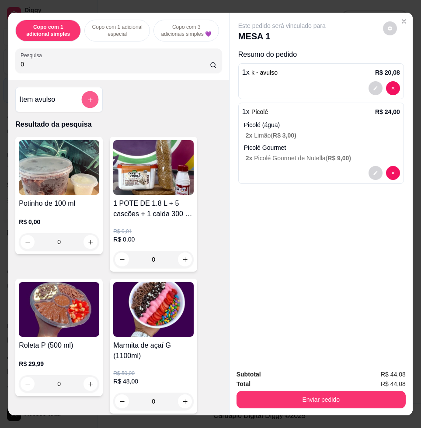
click at [90, 106] on button "add-separate-item" at bounding box center [90, 99] width 17 height 17
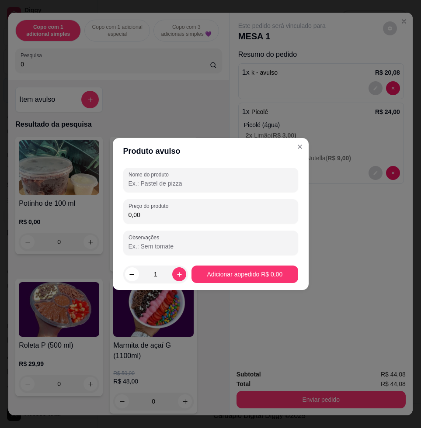
click at [147, 213] on input "0,00" at bounding box center [210, 215] width 164 height 9
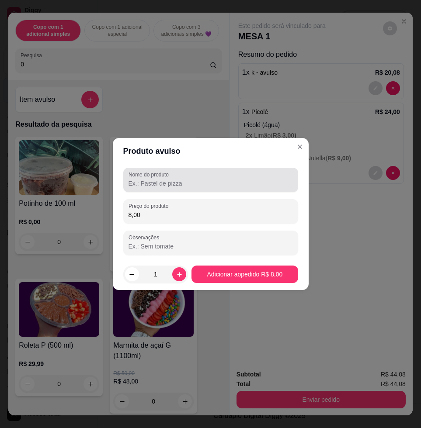
type input "8,00"
click at [177, 181] on input "Nome do produto" at bounding box center [210, 183] width 164 height 9
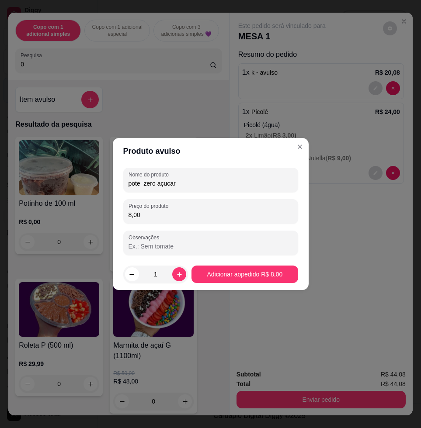
type input "pote zero açucar"
click at [241, 284] on footer "1 Adicionar ao pedido R$ 8,00" at bounding box center [211, 274] width 196 height 31
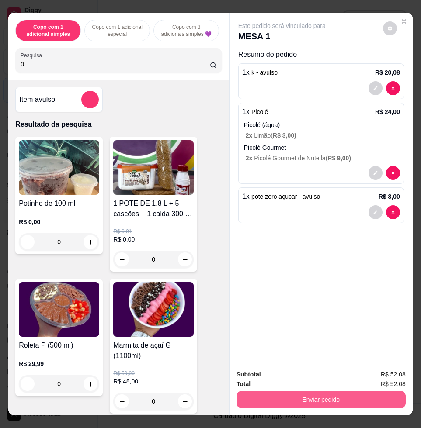
click at [289, 393] on button "Enviar pedido" at bounding box center [320, 399] width 169 height 17
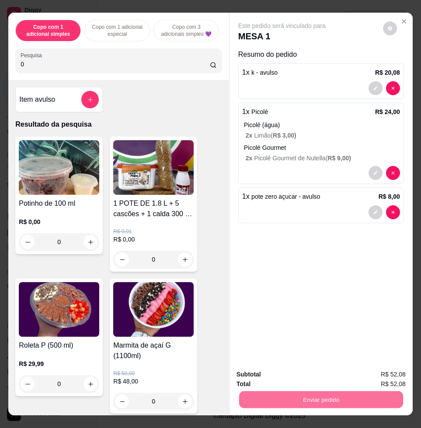
click at [375, 369] on button "Enviar pedido" at bounding box center [382, 374] width 48 height 16
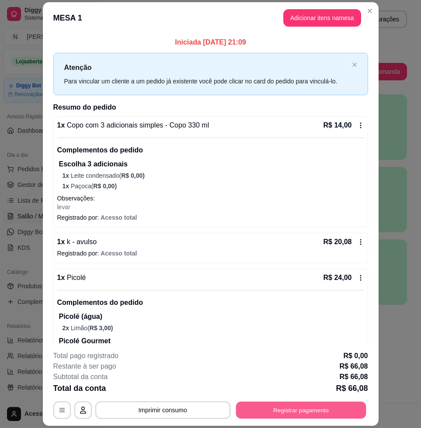
click at [296, 410] on button "Registrar pagamento" at bounding box center [300, 410] width 130 height 17
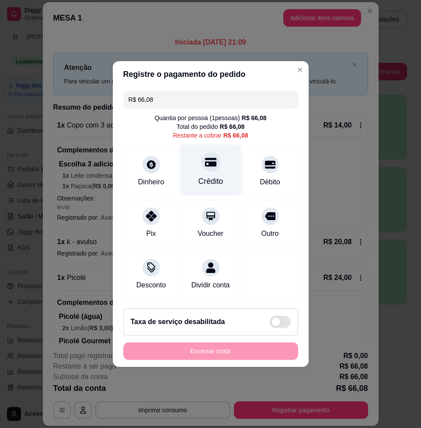
click at [221, 170] on div "Crédito" at bounding box center [211, 170] width 62 height 51
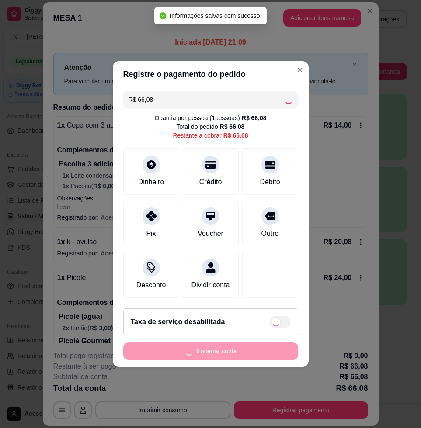
type input "R$ 0,00"
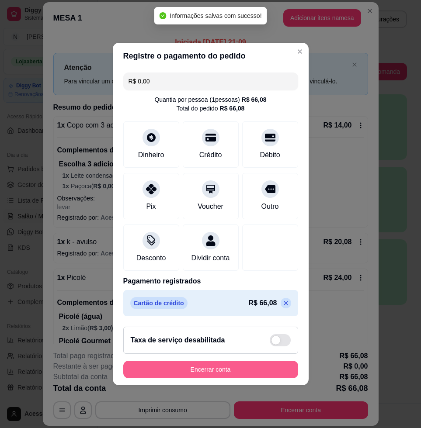
click at [270, 373] on button "Encerrar conta" at bounding box center [210, 369] width 175 height 17
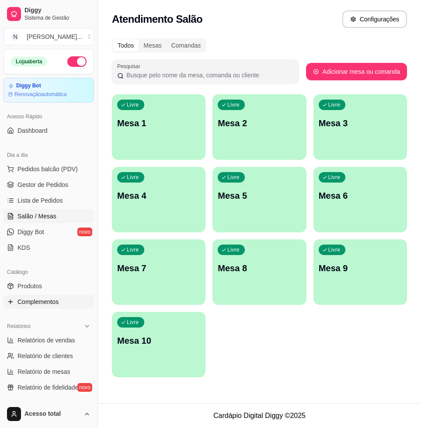
scroll to position [200, 0]
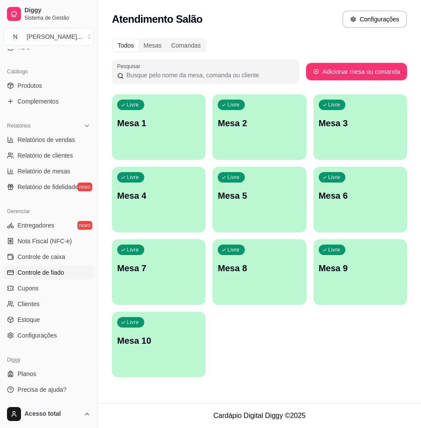
click at [50, 270] on span "Controle de fiado" at bounding box center [40, 272] width 47 height 9
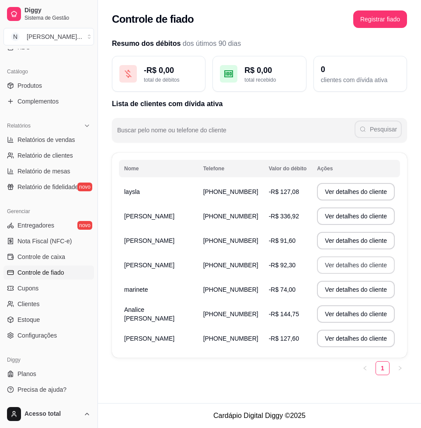
click at [322, 265] on button "Ver detalhes do cliente" at bounding box center [356, 264] width 78 height 17
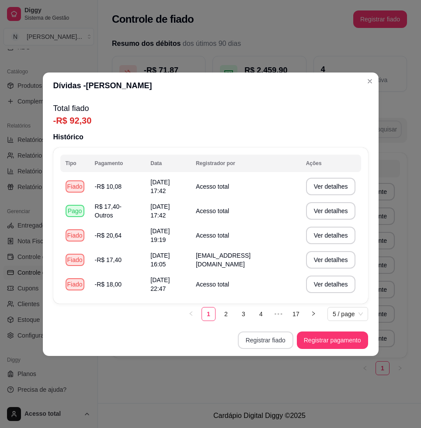
click at [256, 341] on button "Registrar fiado" at bounding box center [265, 340] width 55 height 17
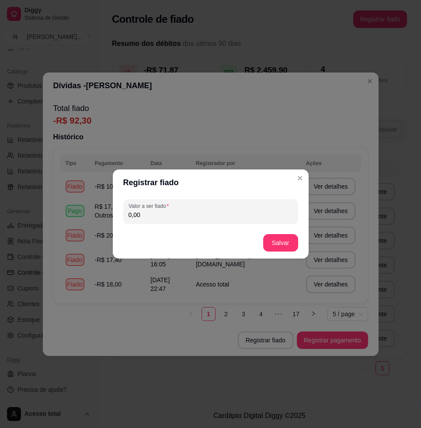
click at [173, 225] on div "Valor a ser fiado 0,00" at bounding box center [211, 211] width 196 height 31
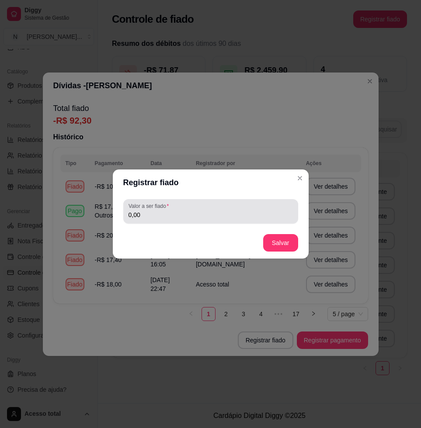
click at [171, 221] on div "Valor a ser fiado 0,00" at bounding box center [210, 211] width 175 height 24
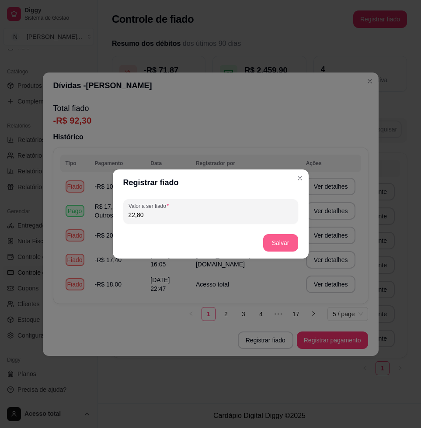
type input "22,80"
click at [297, 245] on footer "Salvar" at bounding box center [211, 242] width 196 height 31
click at [294, 245] on button "Salvar" at bounding box center [280, 242] width 35 height 17
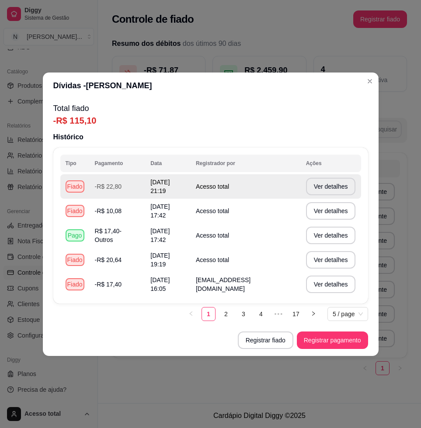
click at [303, 180] on td "Ver detalhes" at bounding box center [331, 186] width 60 height 24
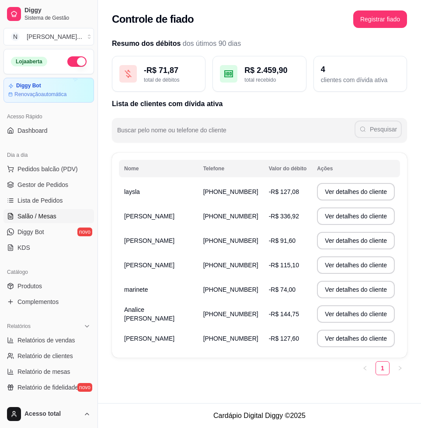
click at [55, 213] on link "Salão / Mesas" at bounding box center [48, 216] width 90 height 14
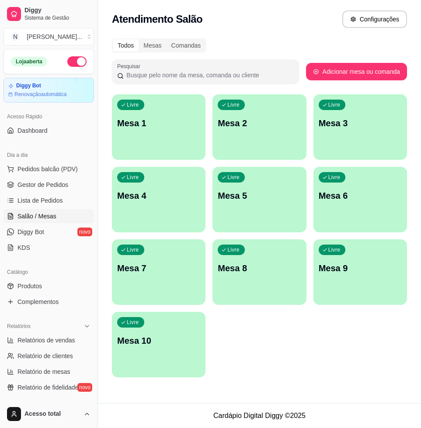
click at [106, 142] on div "Todos Mesas Comandas Pesquisar Adicionar mesa ou comanda Livre Mesa 1 Livre Mes…" at bounding box center [259, 210] width 323 height 355
click at [157, 143] on div "Livre Mesa 1" at bounding box center [158, 121] width 93 height 55
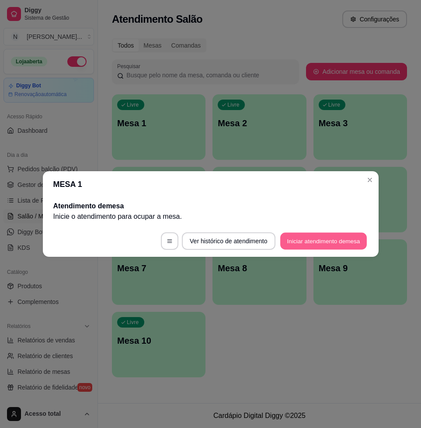
click at [347, 235] on button "Iniciar atendimento de mesa" at bounding box center [323, 241] width 86 height 17
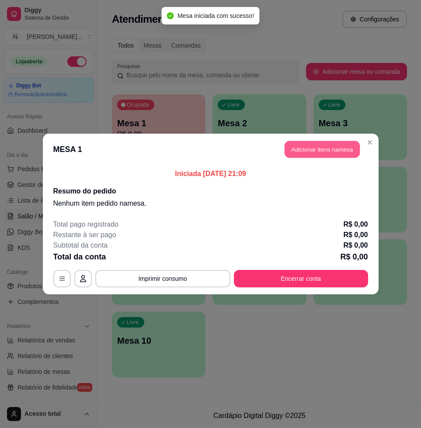
click at [341, 143] on button "Adicionar itens na mesa" at bounding box center [321, 149] width 75 height 17
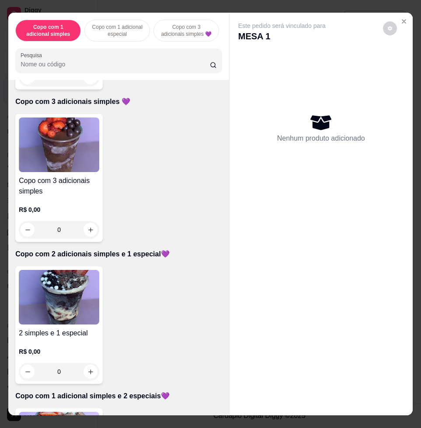
scroll to position [382, 0]
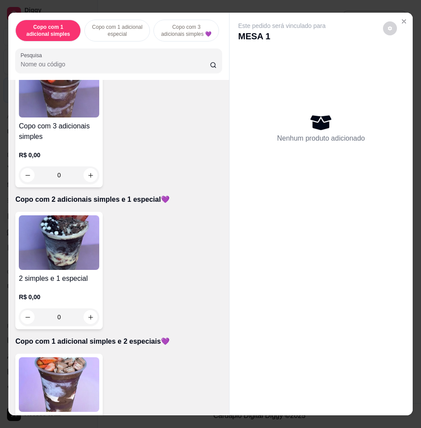
click at [67, 252] on img at bounding box center [59, 242] width 80 height 55
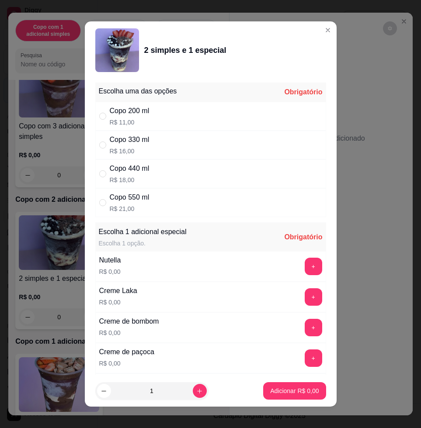
drag, startPoint x: 146, startPoint y: 167, endPoint x: 147, endPoint y: 172, distance: 4.5
click at [146, 169] on div "Copo 440 ml R$ 18,00" at bounding box center [210, 173] width 231 height 29
radio input "true"
click at [304, 265] on button "+" at bounding box center [312, 266] width 17 height 17
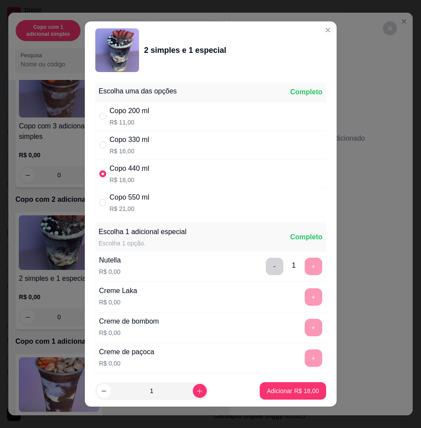
scroll to position [7, 0]
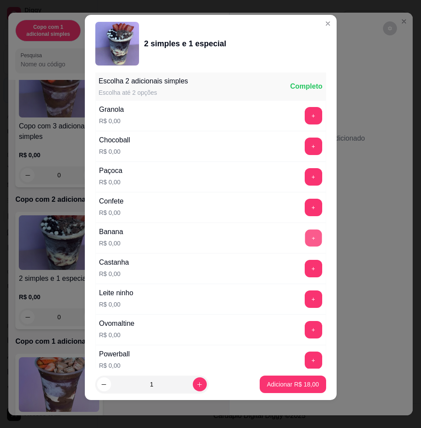
click at [304, 238] on button "+" at bounding box center [312, 238] width 17 height 17
click at [304, 298] on button "+" at bounding box center [312, 298] width 17 height 17
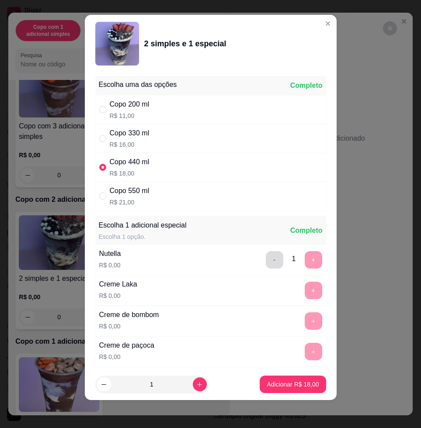
scroll to position [109, 0]
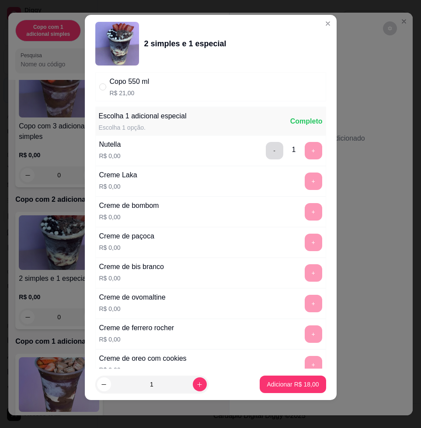
click at [266, 151] on button "-" at bounding box center [274, 150] width 17 height 17
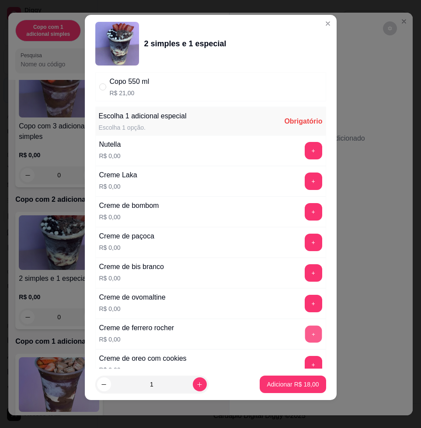
click at [304, 332] on button "+" at bounding box center [312, 334] width 17 height 17
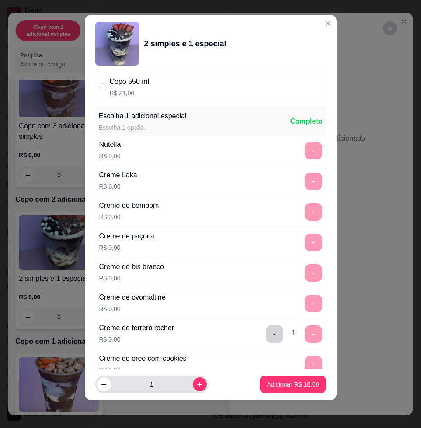
click at [193, 387] on button "increase-product-quantity" at bounding box center [200, 384] width 14 height 14
type input "2"
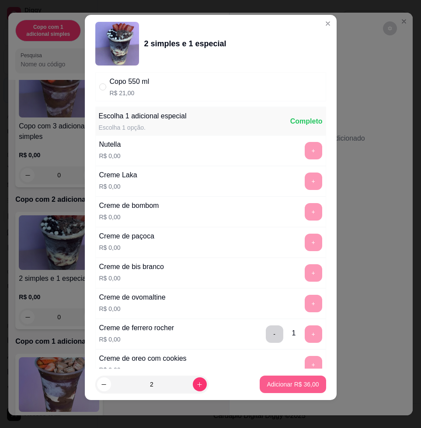
click at [275, 384] on p "Adicionar R$ 36,00" at bounding box center [292, 384] width 52 height 9
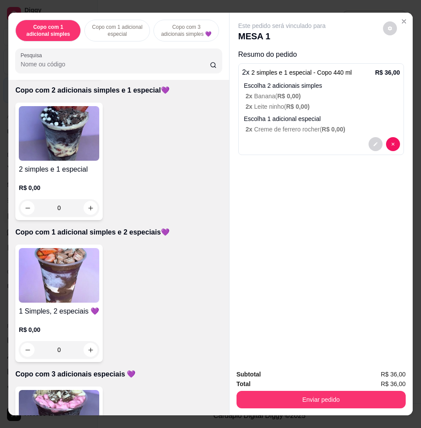
scroll to position [437, 0]
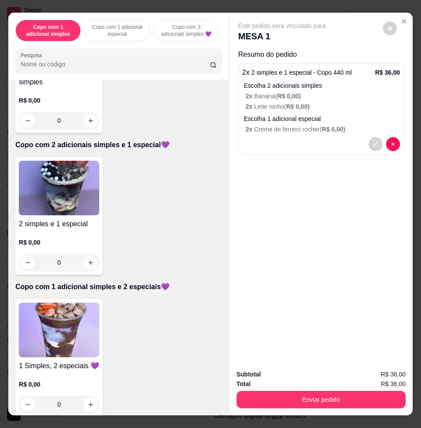
click at [45, 322] on img at bounding box center [59, 330] width 80 height 55
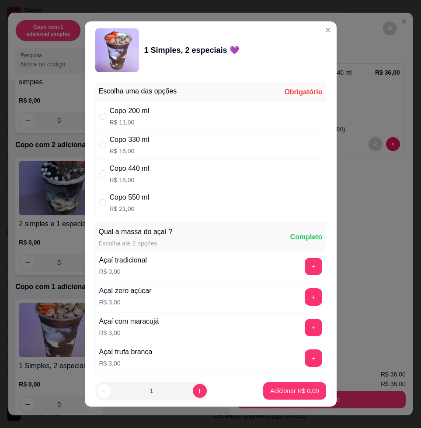
click at [156, 190] on div "Copo 550 ml R$ 21,00" at bounding box center [210, 202] width 231 height 29
radio input "true"
click at [167, 176] on div "Copo 440 ml R$ 18,00" at bounding box center [210, 173] width 231 height 29
radio input "true"
radio input "false"
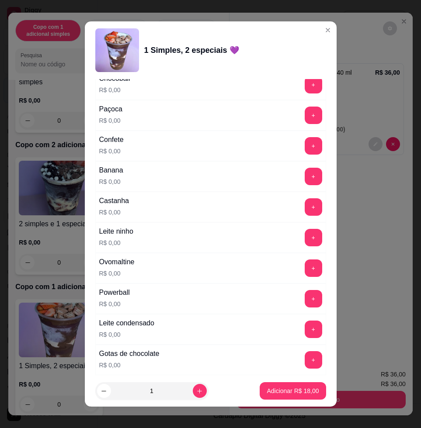
scroll to position [655, 0]
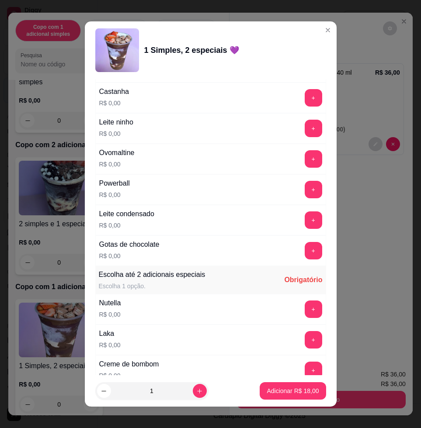
click at [304, 219] on button "+" at bounding box center [312, 219] width 17 height 17
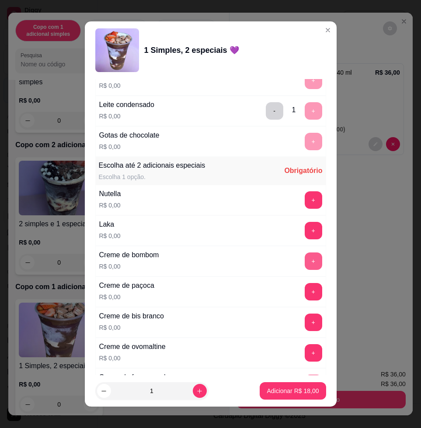
scroll to position [819, 0]
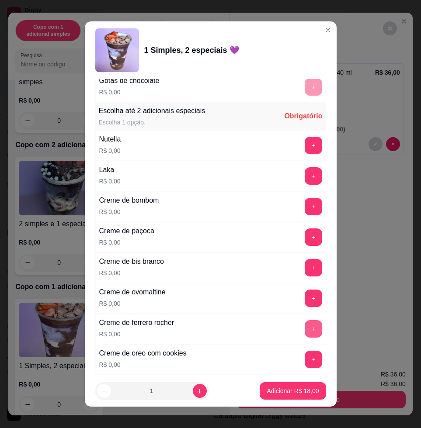
click at [304, 328] on button "+" at bounding box center [312, 328] width 17 height 17
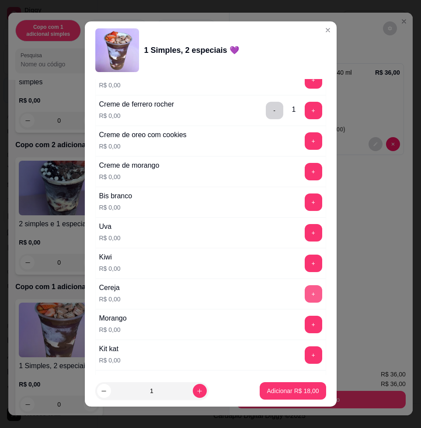
click at [304, 296] on button "+" at bounding box center [312, 293] width 17 height 17
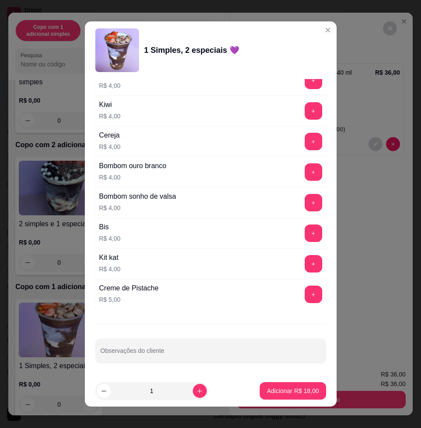
scroll to position [7, 0]
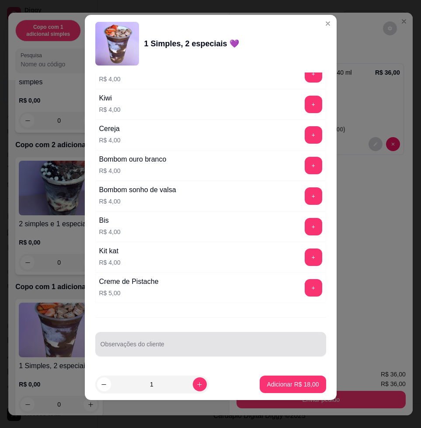
click at [198, 343] on input "Observações do cliente" at bounding box center [210, 347] width 220 height 9
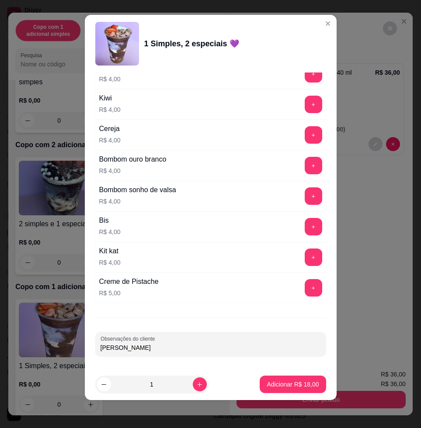
type input "[PERSON_NAME]"
click at [307, 385] on button "Adicionar R$ 18,00" at bounding box center [292, 384] width 66 height 17
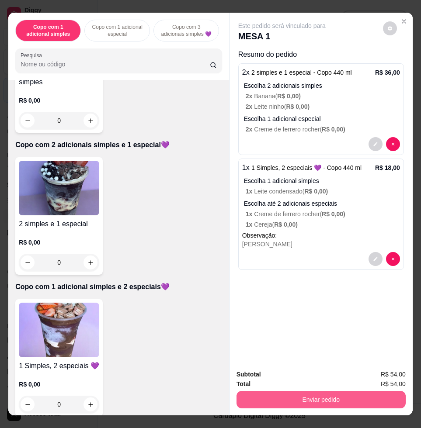
click at [313, 391] on button "Enviar pedido" at bounding box center [320, 399] width 169 height 17
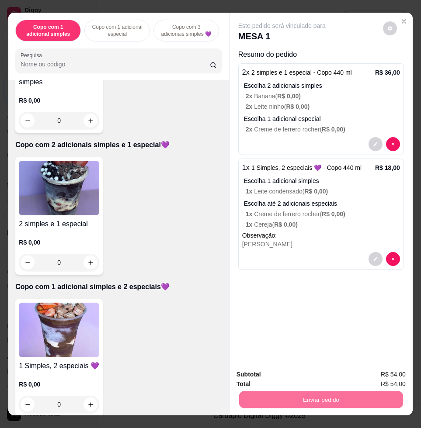
click at [382, 375] on button "Enviar pedido" at bounding box center [381, 374] width 49 height 17
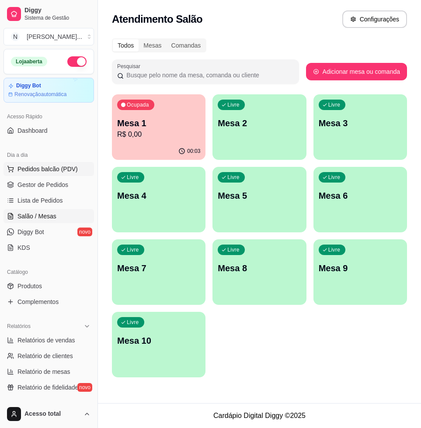
click at [38, 170] on span "Pedidos balcão (PDV)" at bounding box center [47, 169] width 60 height 9
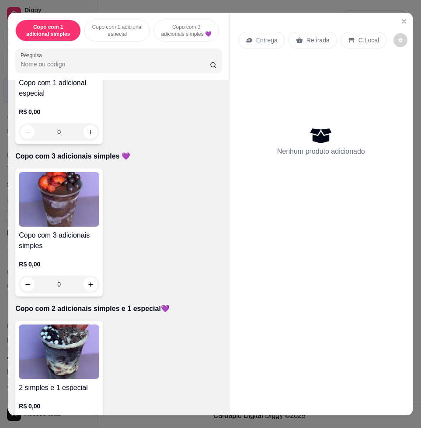
scroll to position [382, 0]
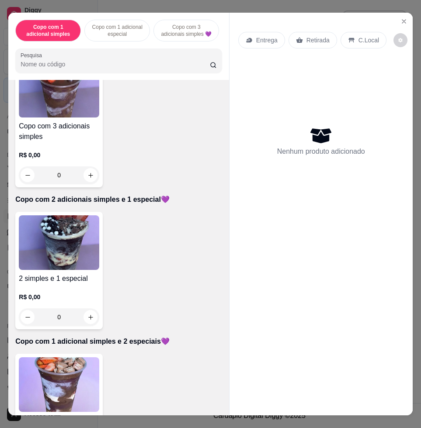
click at [67, 372] on img at bounding box center [59, 384] width 80 height 55
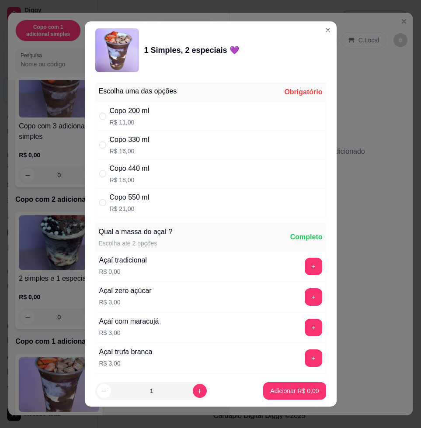
click at [125, 177] on p "R$ 18,00" at bounding box center [130, 180] width 40 height 9
radio input "true"
drag, startPoint x: 150, startPoint y: 159, endPoint x: 185, endPoint y: 145, distance: 37.7
click at [150, 158] on div "Copo 330 ml R$ 16,00" at bounding box center [210, 145] width 231 height 29
radio input "true"
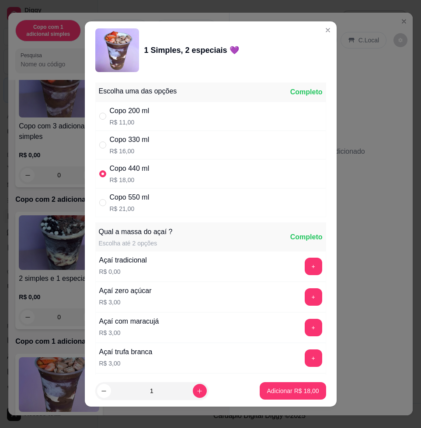
radio input "false"
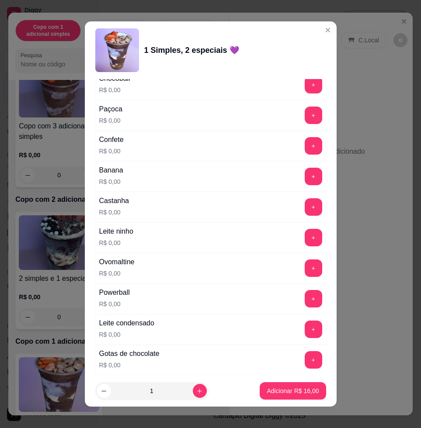
scroll to position [655, 0]
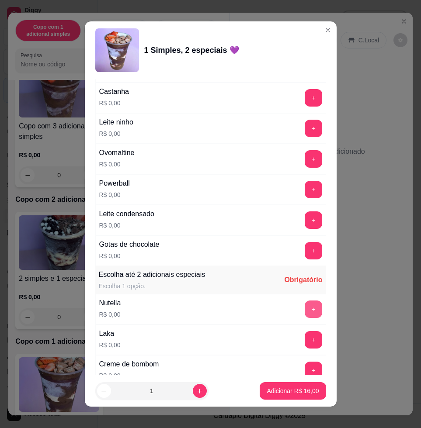
click at [304, 314] on button "+" at bounding box center [312, 309] width 17 height 17
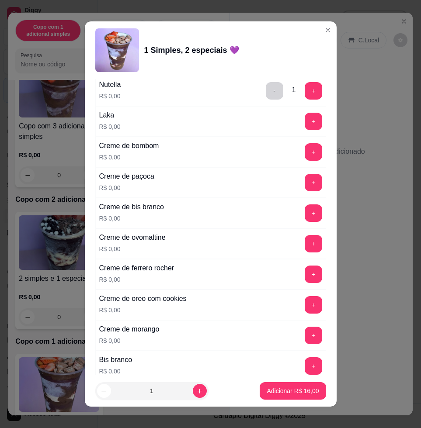
scroll to position [1092, 0]
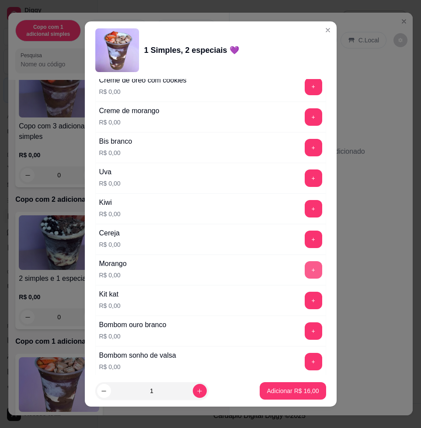
click at [304, 270] on button "+" at bounding box center [312, 269] width 17 height 17
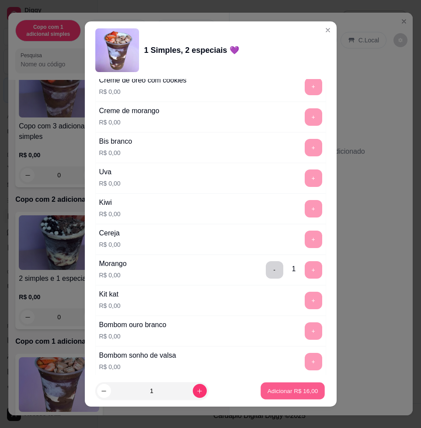
click at [292, 385] on button "Adicionar R$ 16,00" at bounding box center [293, 391] width 64 height 17
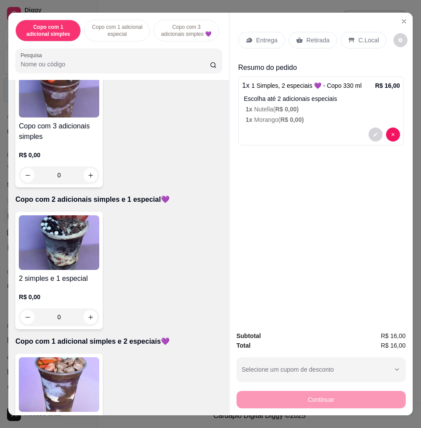
click at [265, 36] on p "Entrega" at bounding box center [266, 40] width 21 height 9
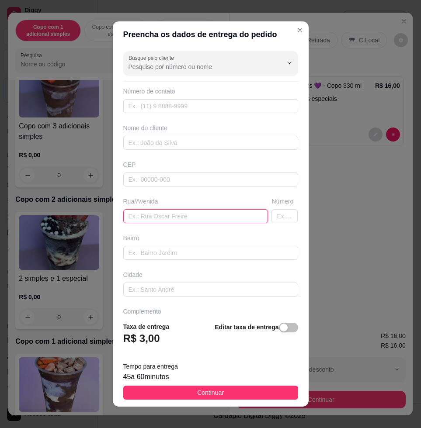
click at [196, 218] on input "text" at bounding box center [195, 216] width 145 height 14
type input "[PERSON_NAME], 440"
click at [208, 150] on div "Busque pelo cliente Número de contato Nome do cliente CEP Rua/Avenida HELENO JO…" at bounding box center [211, 181] width 196 height 267
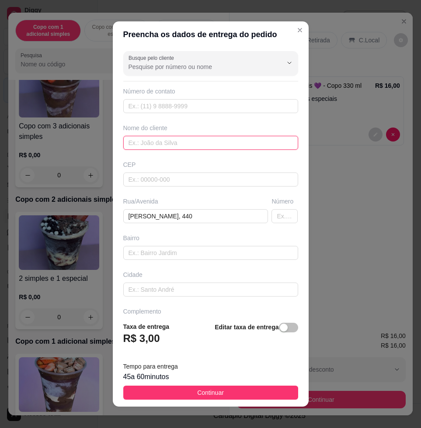
click at [210, 146] on input "text" at bounding box center [210, 143] width 175 height 14
type input "[DEMOGRAPHIC_DATA]"
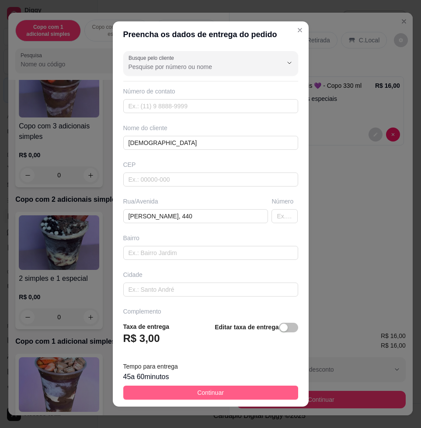
drag, startPoint x: 272, startPoint y: 403, endPoint x: 271, endPoint y: 396, distance: 7.4
click at [272, 401] on footer "Taxa de entrega R$ 3,00 Editar taxa de entrega Tempo para entrega 45 a 60 minut…" at bounding box center [211, 361] width 196 height 92
click at [271, 396] on button "Continuar" at bounding box center [210, 393] width 175 height 14
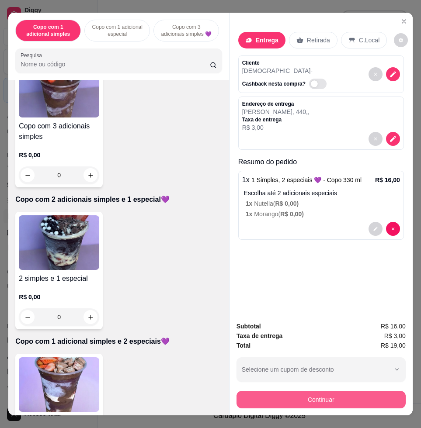
click at [311, 391] on button "Continuar" at bounding box center [320, 399] width 169 height 17
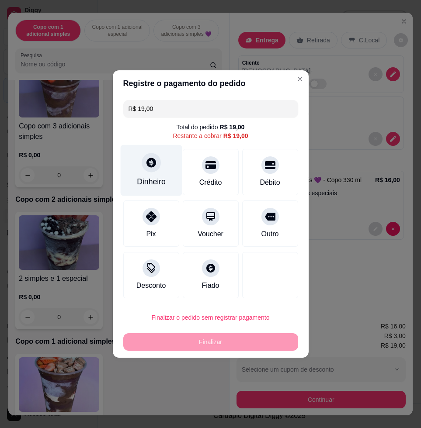
click at [159, 170] on div "Dinheiro" at bounding box center [151, 170] width 62 height 51
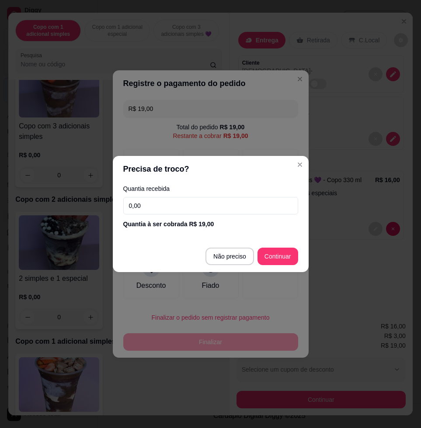
click at [222, 202] on input "0,00" at bounding box center [210, 205] width 175 height 17
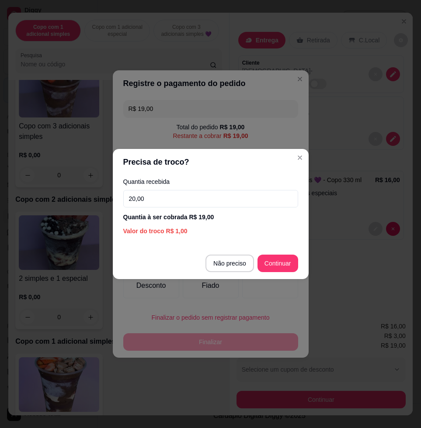
type input "20,00"
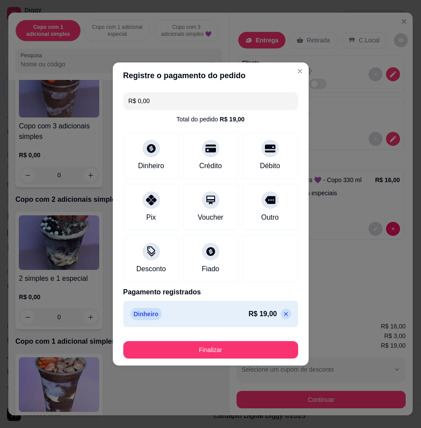
drag, startPoint x: 292, startPoint y: 349, endPoint x: 283, endPoint y: 350, distance: 9.2
click at [286, 350] on footer "Finalizar" at bounding box center [211, 348] width 196 height 35
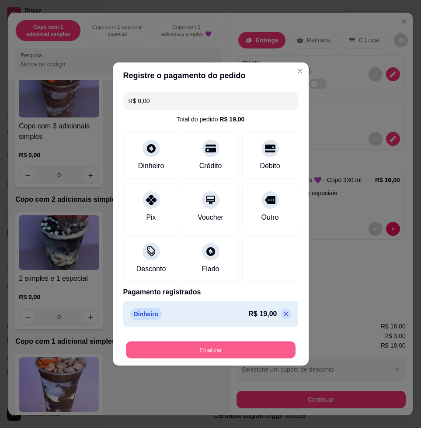
click at [282, 350] on button "Finalizar" at bounding box center [210, 350] width 169 height 17
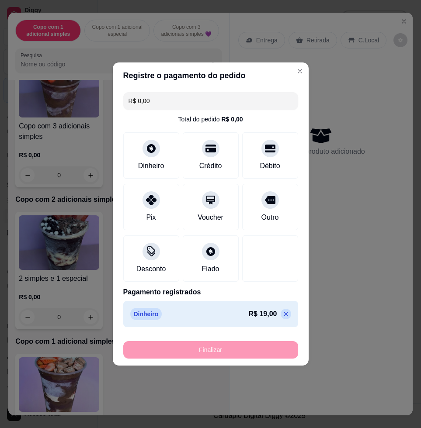
type input "-R$ 19,00"
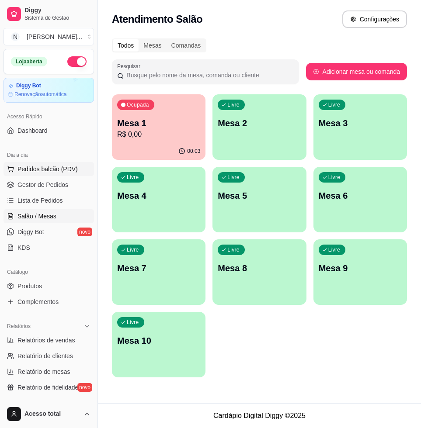
click at [70, 168] on span "Pedidos balcão (PDV)" at bounding box center [47, 169] width 60 height 9
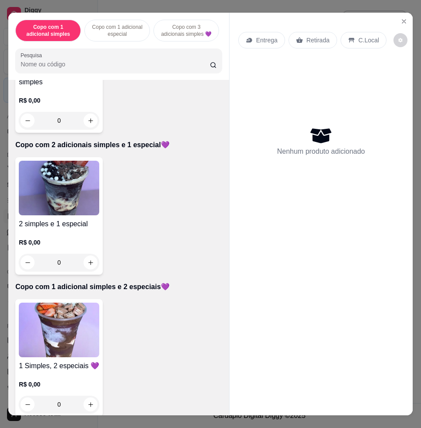
scroll to position [491, 0]
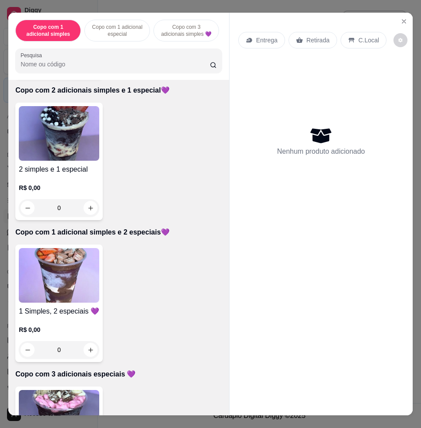
click at [65, 175] on h4 "2 simples e 1 especial" at bounding box center [59, 169] width 80 height 10
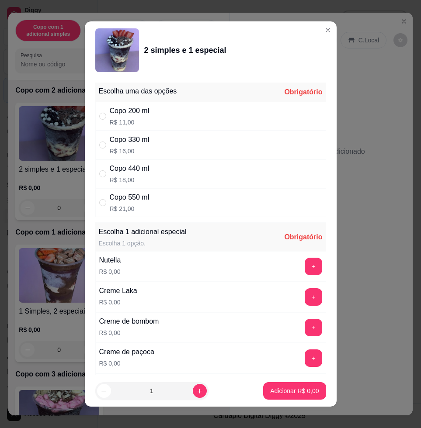
click at [218, 180] on div "Copo 440 ml R$ 18,00" at bounding box center [210, 173] width 231 height 29
radio input "true"
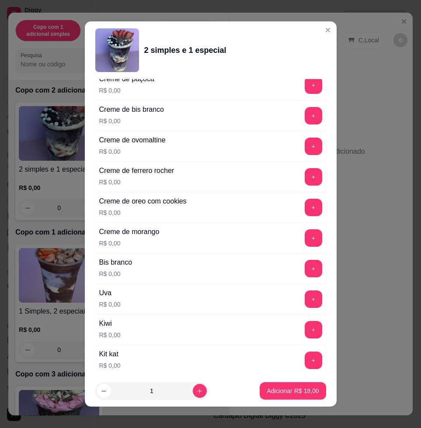
scroll to position [328, 0]
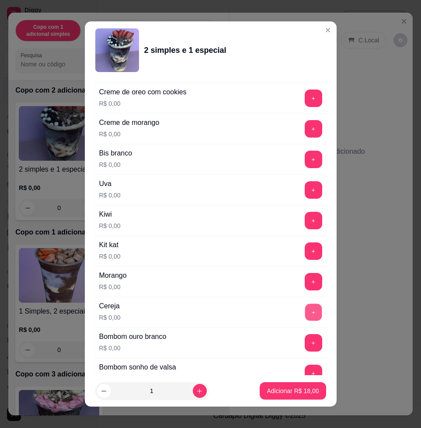
click at [304, 307] on button "+" at bounding box center [312, 312] width 17 height 17
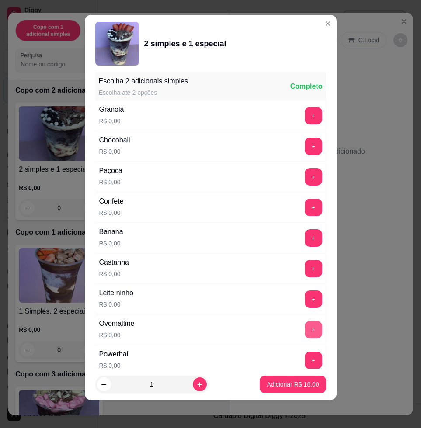
click at [304, 327] on button "+" at bounding box center [312, 329] width 17 height 17
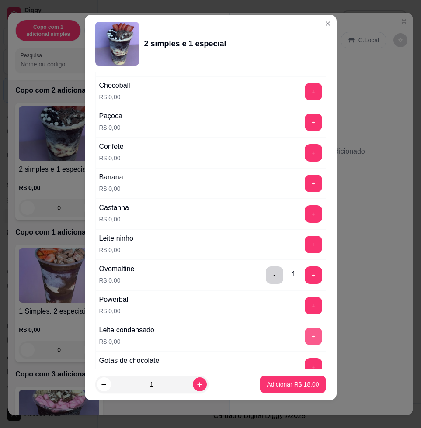
click at [304, 335] on button "+" at bounding box center [312, 336] width 17 height 17
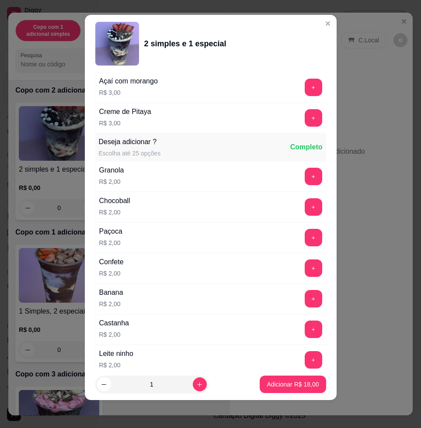
scroll to position [1117, 0]
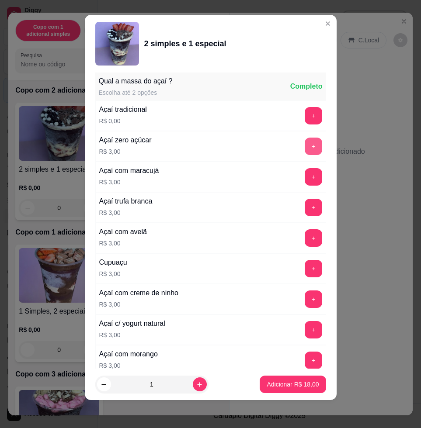
click at [304, 151] on button "+" at bounding box center [312, 146] width 17 height 17
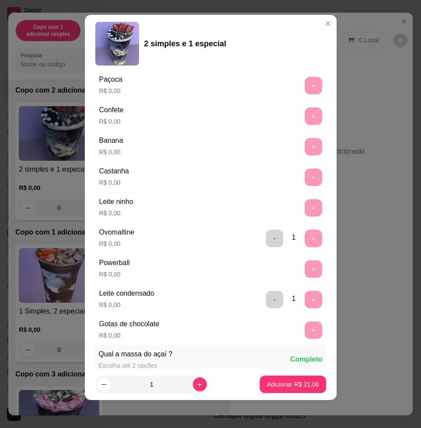
scroll to position [1063, 0]
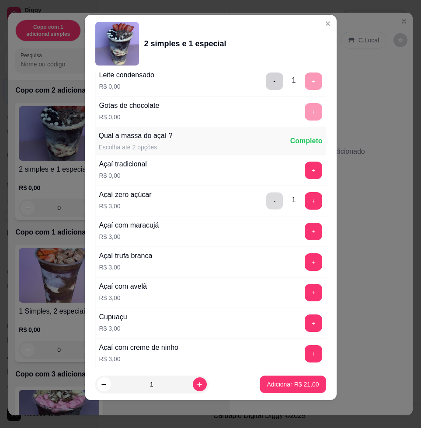
click at [266, 194] on button "-" at bounding box center [274, 201] width 17 height 17
click at [296, 379] on button "Adicionar R$ 18,00" at bounding box center [293, 384] width 64 height 17
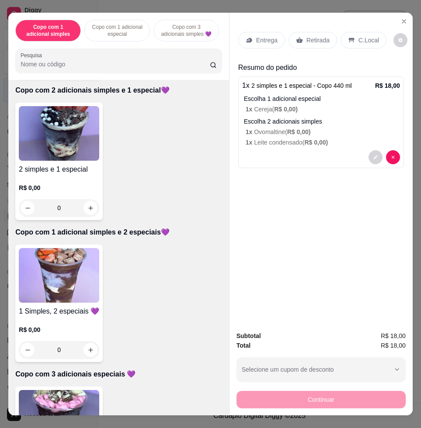
click at [43, 268] on img at bounding box center [59, 275] width 80 height 55
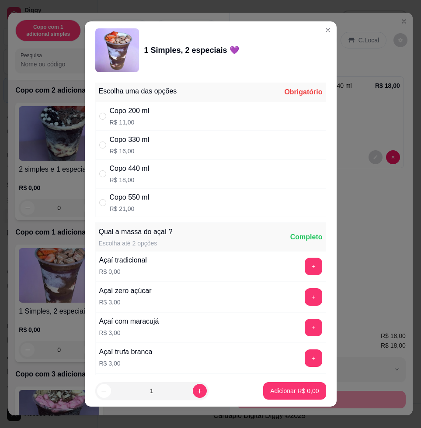
click at [163, 173] on div "Copo 440 ml R$ 18,00" at bounding box center [210, 173] width 231 height 29
radio input "true"
click at [304, 297] on button "+" at bounding box center [312, 297] width 17 height 17
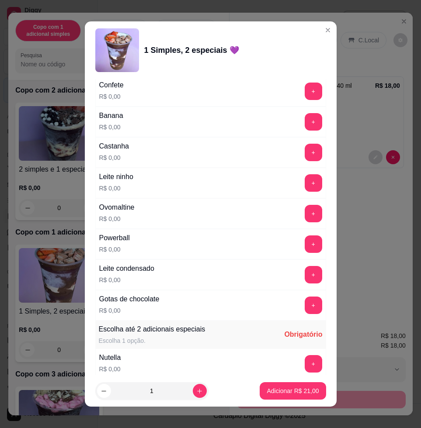
scroll to position [437, 0]
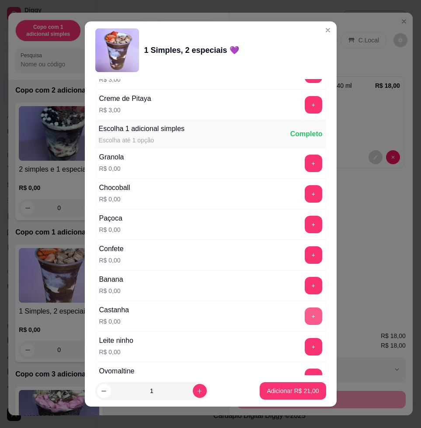
click at [304, 315] on button "+" at bounding box center [312, 316] width 17 height 17
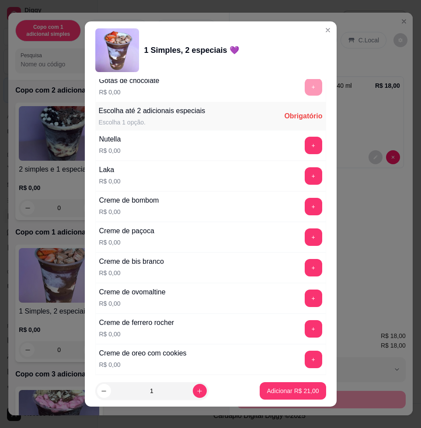
scroll to position [874, 0]
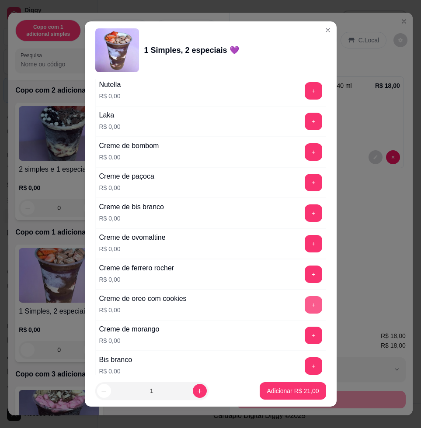
click at [304, 305] on button "+" at bounding box center [312, 304] width 17 height 17
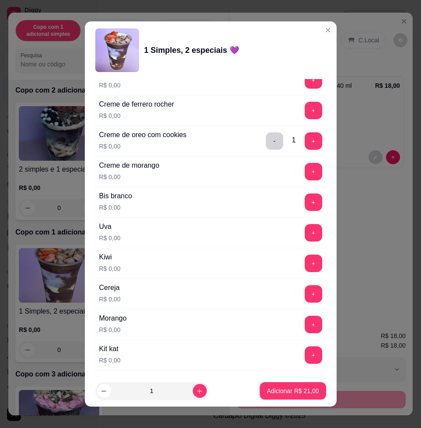
scroll to position [1147, 0]
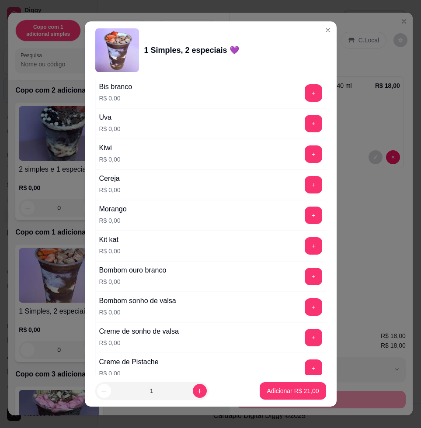
click at [304, 218] on button "+" at bounding box center [312, 215] width 17 height 17
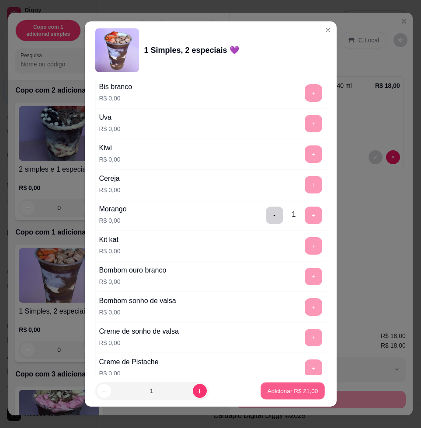
click at [275, 390] on p "Adicionar R$ 21,00" at bounding box center [292, 391] width 51 height 8
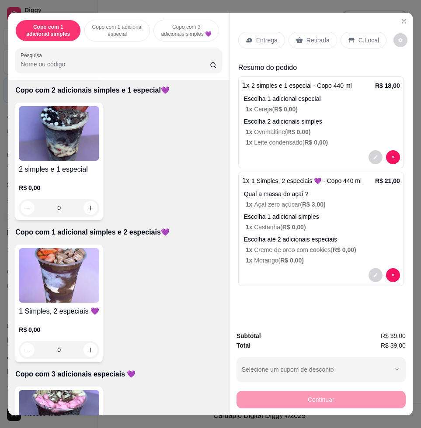
click at [256, 43] on div "Entrega" at bounding box center [261, 40] width 47 height 17
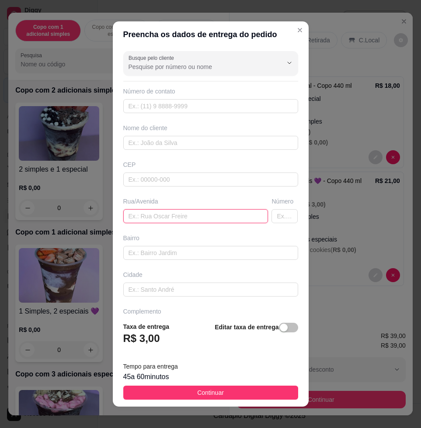
click at [176, 214] on input "text" at bounding box center [195, 216] width 145 height 14
paste input "José Leandro de Souza 1080"
type input "José Leandro de Souza 1080"
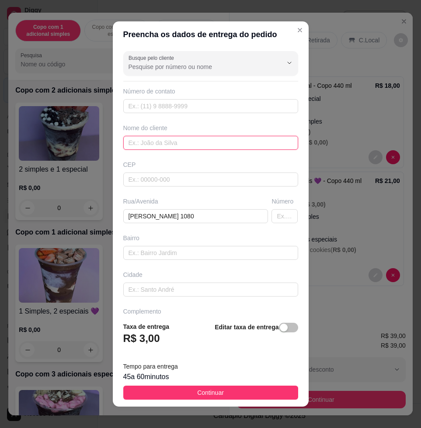
click at [220, 146] on input "text" at bounding box center [210, 143] width 175 height 14
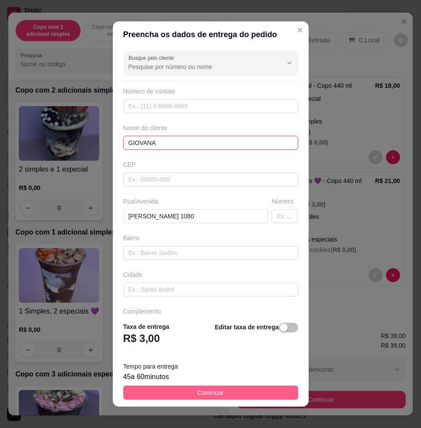
type input "GIOVANA"
click at [200, 392] on span "Continuar" at bounding box center [210, 393] width 27 height 10
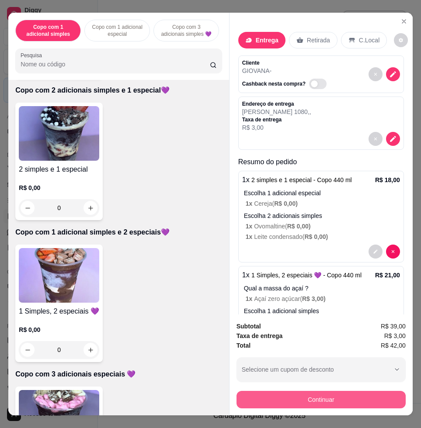
click at [360, 394] on button "Continuar" at bounding box center [320, 399] width 169 height 17
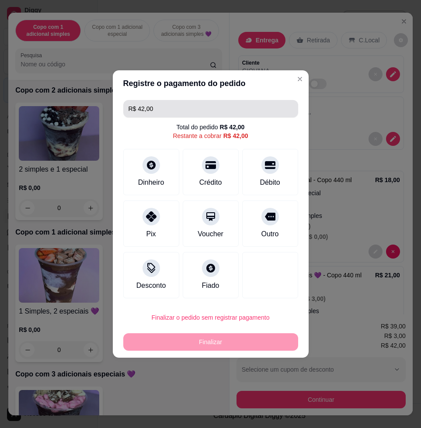
click at [171, 113] on input "R$ 42,00" at bounding box center [210, 108] width 164 height 17
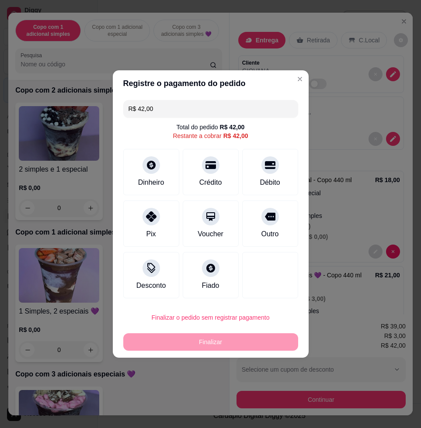
click at [171, 113] on input "R$ 42,00" at bounding box center [210, 108] width 164 height 17
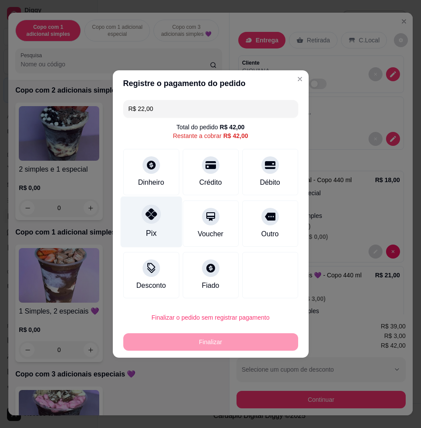
click at [152, 211] on icon at bounding box center [150, 213] width 11 height 11
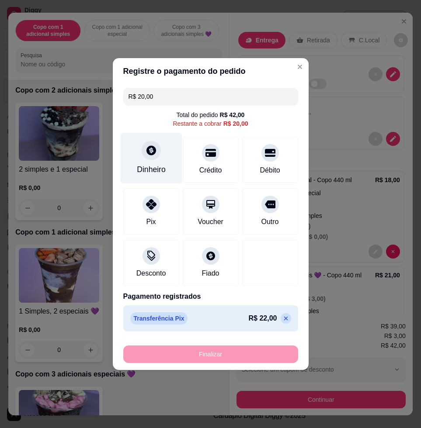
click at [139, 159] on div "Dinheiro" at bounding box center [151, 158] width 62 height 51
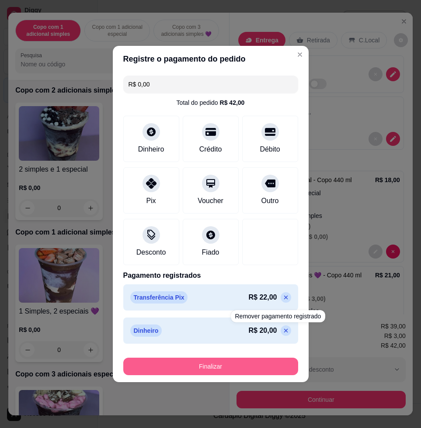
click at [263, 367] on button "Finalizar" at bounding box center [210, 366] width 175 height 17
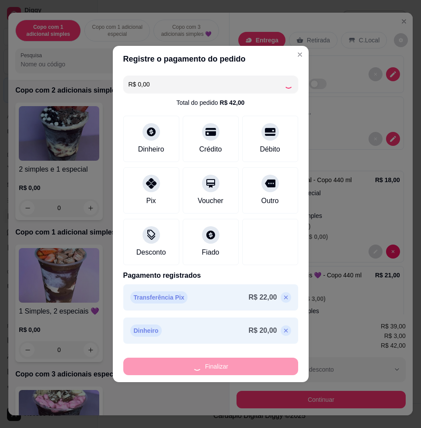
type input "-R$ 42,00"
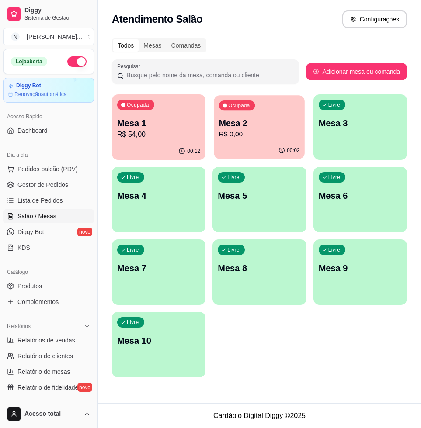
click at [284, 124] on p "Mesa 2" at bounding box center [259, 124] width 81 height 12
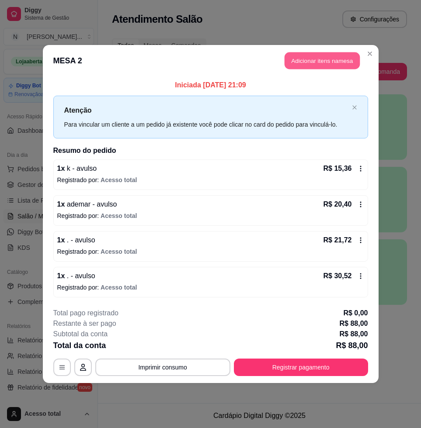
click at [339, 68] on button "Adicionar itens na mesa" at bounding box center [321, 60] width 75 height 17
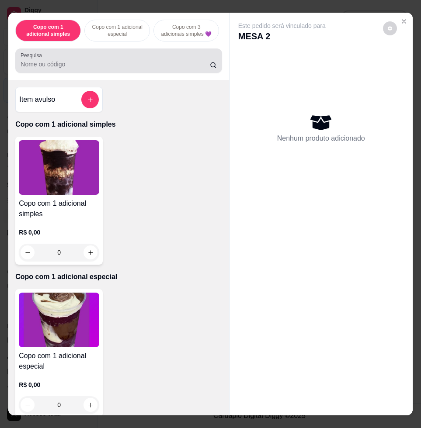
click at [185, 73] on div "Pesquisa" at bounding box center [118, 60] width 206 height 24
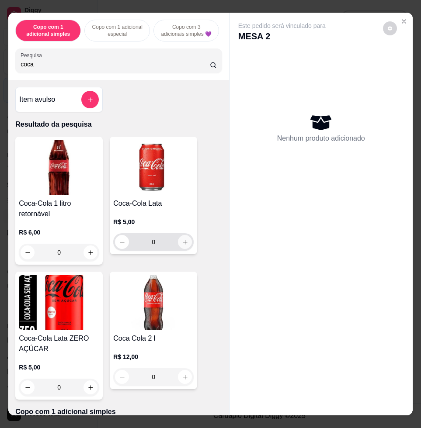
type input "coca"
click at [181, 242] on button "increase-product-quantity" at bounding box center [185, 242] width 14 height 14
type input "1"
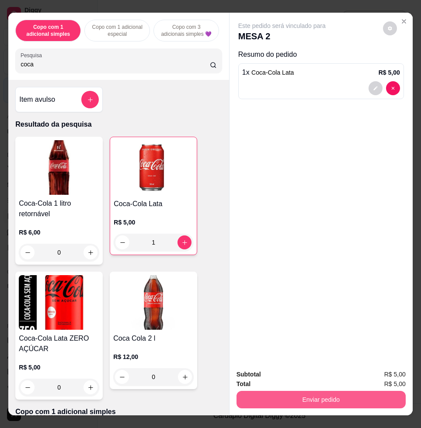
click at [330, 398] on button "Enviar pedido" at bounding box center [320, 399] width 169 height 17
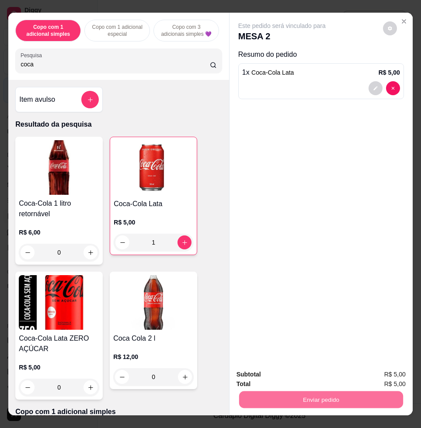
click at [382, 374] on button "Enviar pedido" at bounding box center [381, 374] width 49 height 17
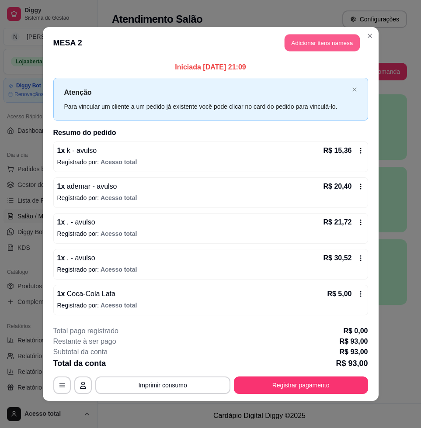
click at [344, 38] on button "Adicionar itens na mesa" at bounding box center [321, 43] width 75 height 17
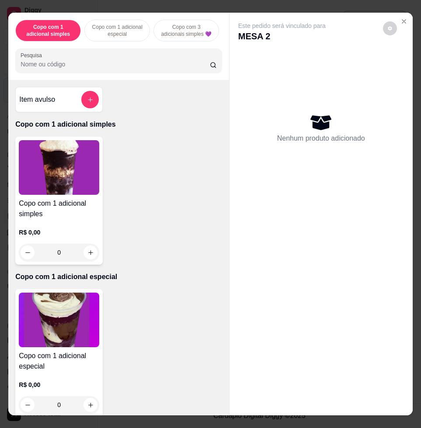
click at [139, 78] on div "Copo com 1 adicional simples Copo com 1 adicional especial Copo com 3 adicionai…" at bounding box center [118, 46] width 220 height 67
click at [145, 69] on input "Pesquisa" at bounding box center [115, 64] width 189 height 9
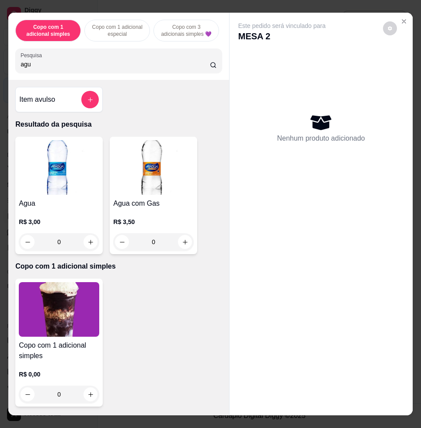
type input "agu"
click at [86, 241] on button "increase-product-quantity" at bounding box center [91, 242] width 14 height 14
type input "1"
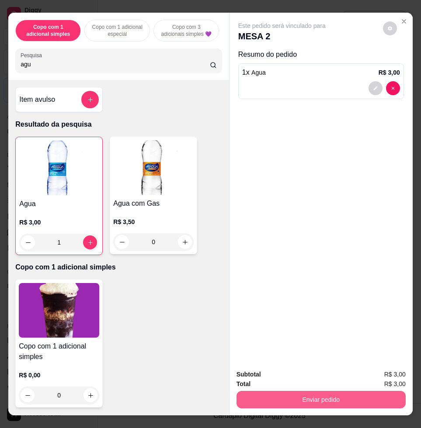
click at [383, 394] on button "Enviar pedido" at bounding box center [320, 399] width 169 height 17
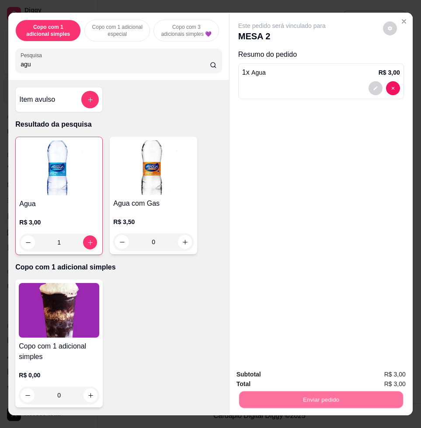
click at [384, 373] on button "Enviar pedido" at bounding box center [381, 374] width 49 height 17
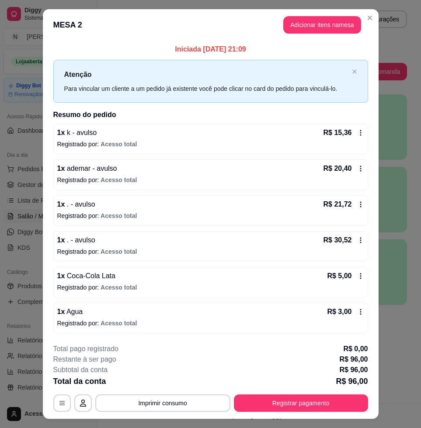
drag, startPoint x: 284, startPoint y: 413, endPoint x: 283, endPoint y: 408, distance: 5.0
click at [283, 413] on footer "**********" at bounding box center [210, 378] width 335 height 82
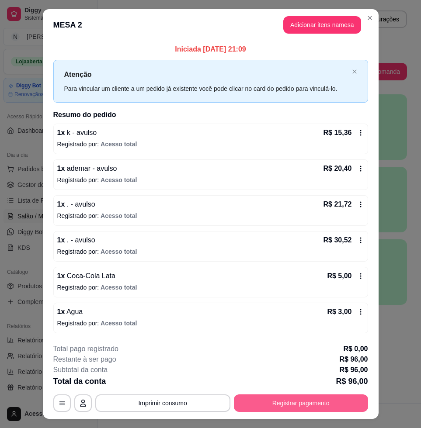
click at [283, 406] on button "Registrar pagamento" at bounding box center [301, 402] width 134 height 17
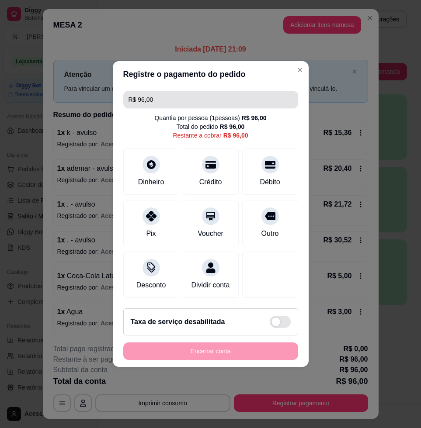
click at [198, 96] on input "R$ 96,00" at bounding box center [210, 99] width 164 height 17
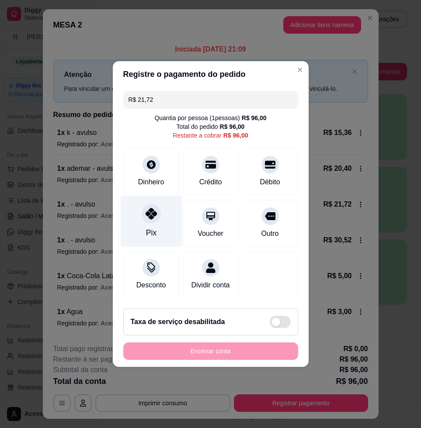
click at [151, 211] on icon at bounding box center [150, 213] width 11 height 11
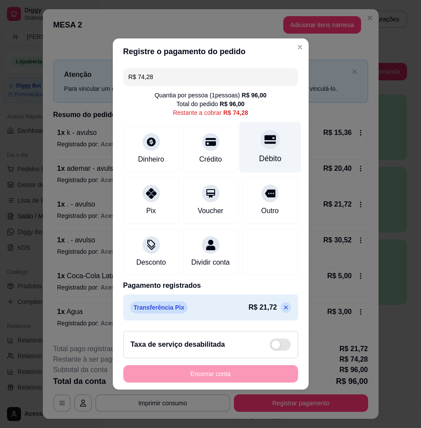
click at [259, 153] on div "Débito" at bounding box center [270, 158] width 22 height 11
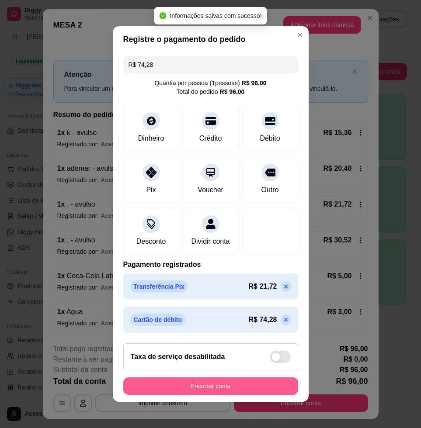
type input "R$ 0,00"
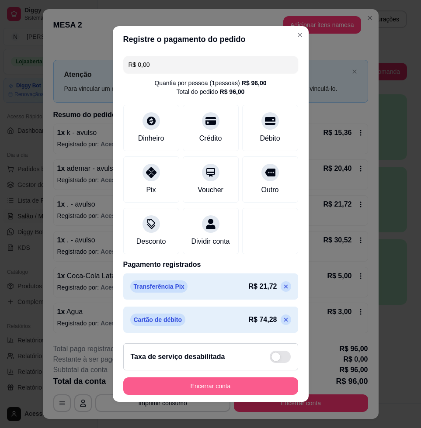
click at [261, 393] on button "Encerrar conta" at bounding box center [210, 385] width 175 height 17
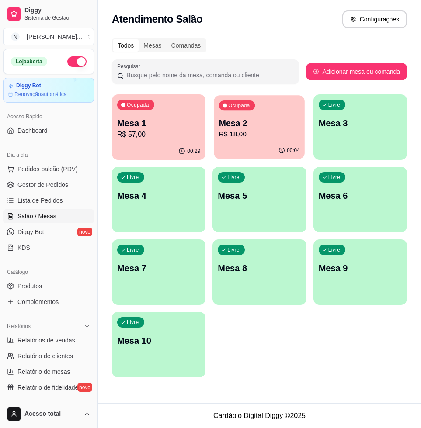
click at [235, 146] on div "00:04" at bounding box center [259, 150] width 91 height 17
click at [63, 166] on span "Pedidos balcão (PDV)" at bounding box center [47, 169] width 60 height 9
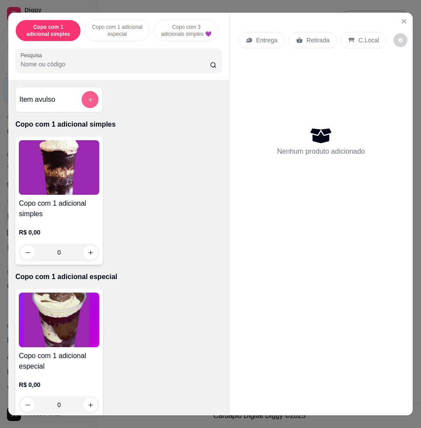
click at [87, 101] on icon "add-separate-item" at bounding box center [90, 100] width 7 height 7
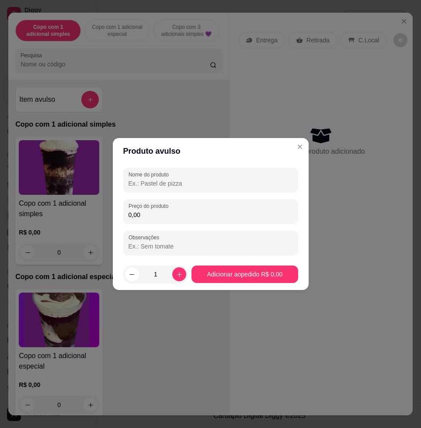
click at [162, 214] on input "0,00" at bounding box center [210, 215] width 164 height 9
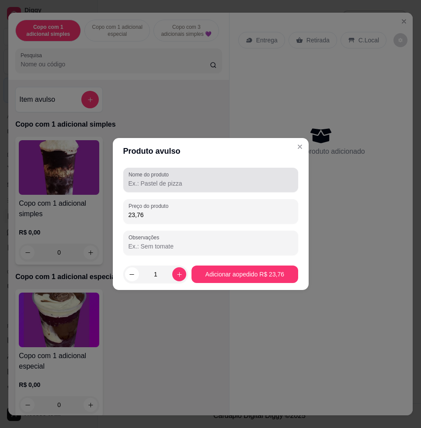
type input "23,76"
click at [176, 179] on input "Nome do produto" at bounding box center [210, 183] width 164 height 9
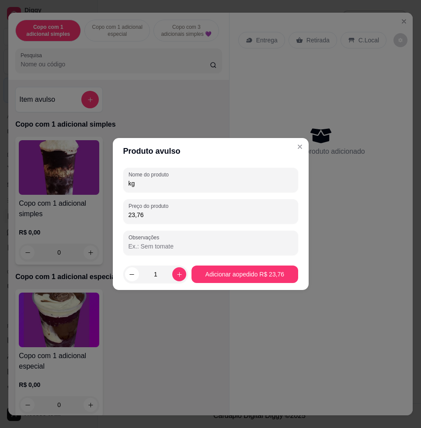
type input "kg"
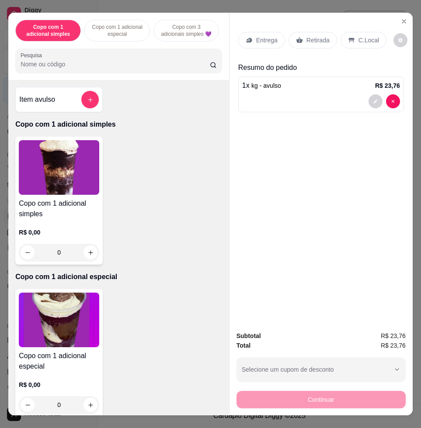
click at [349, 39] on div "C.Local" at bounding box center [363, 40] width 46 height 17
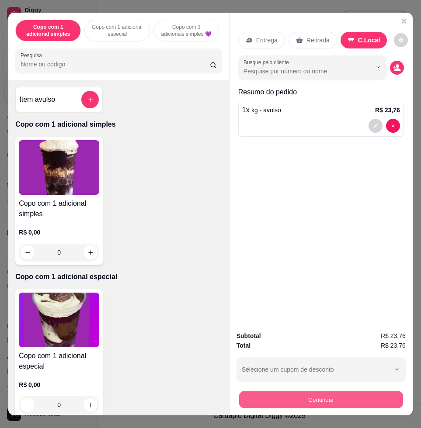
click at [346, 393] on button "Continuar" at bounding box center [321, 399] width 164 height 17
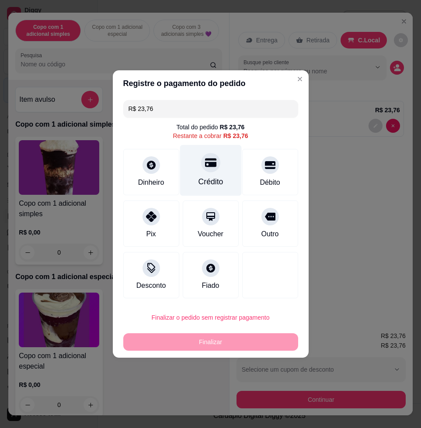
click at [194, 188] on div "Crédito" at bounding box center [211, 170] width 62 height 51
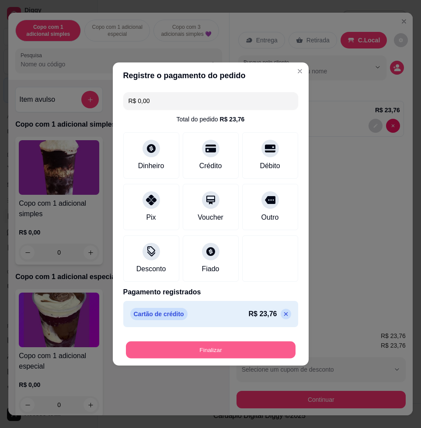
click at [245, 349] on button "Finalizar" at bounding box center [210, 350] width 169 height 17
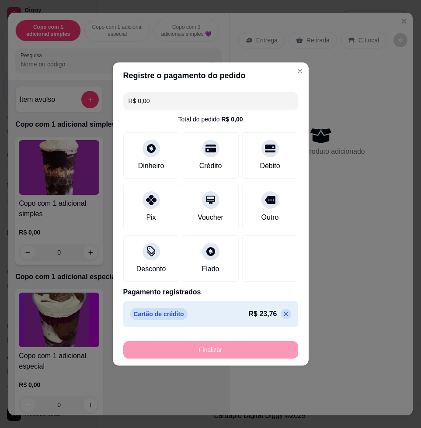
type input "-R$ 23,76"
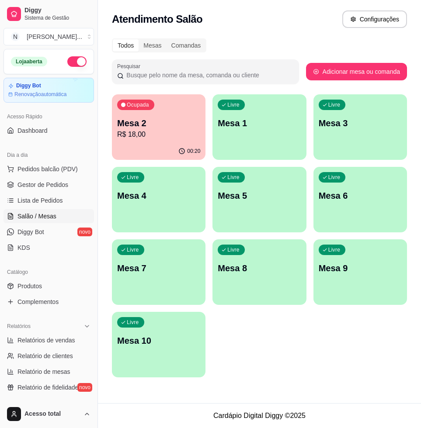
click at [142, 112] on div "Ocupada Mesa 2 R$ 18,00" at bounding box center [158, 118] width 93 height 48
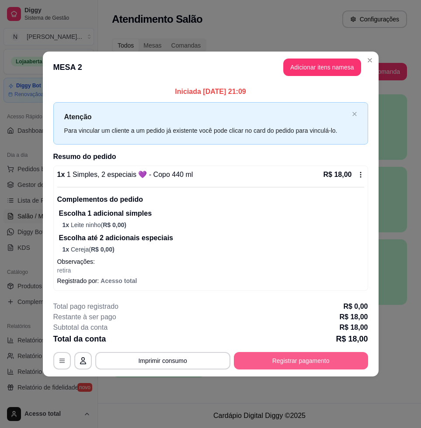
click at [329, 357] on button "Registrar pagamento" at bounding box center [301, 360] width 134 height 17
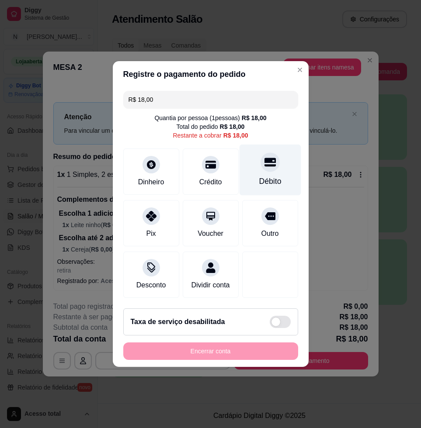
click at [256, 171] on div "Débito" at bounding box center [270, 170] width 62 height 51
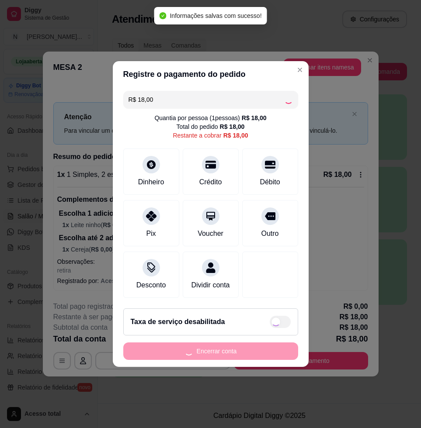
type input "R$ 0,00"
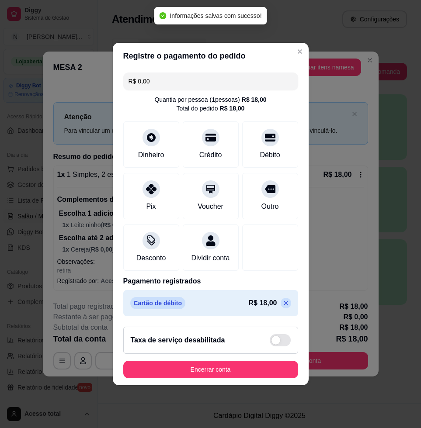
click at [256, 354] on div "Taxa de serviço desabilitada" at bounding box center [210, 340] width 175 height 27
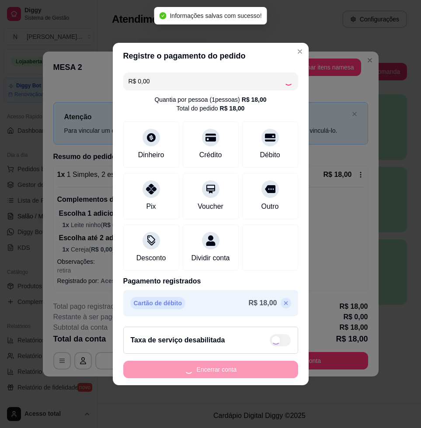
click at [259, 365] on footer "Taxa de serviço desabilitada Encerrar conta" at bounding box center [211, 353] width 196 height 66
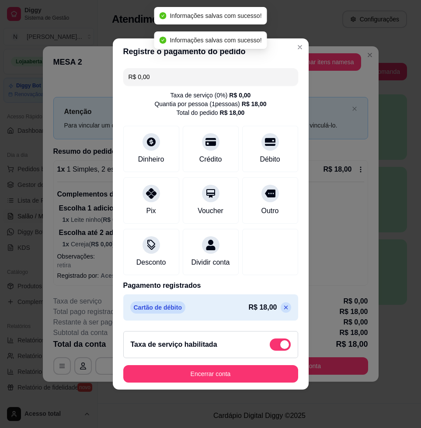
click at [280, 346] on span at bounding box center [284, 344] width 9 height 9
click at [275, 346] on input "checkbox" at bounding box center [272, 349] width 6 height 6
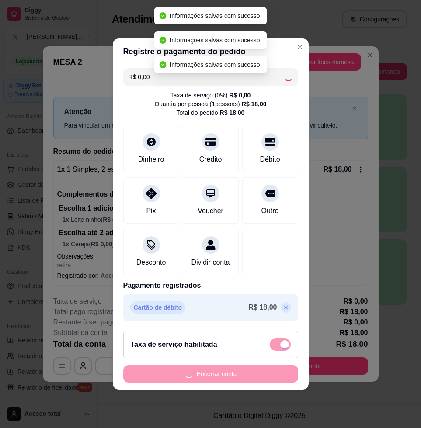
checkbox input "false"
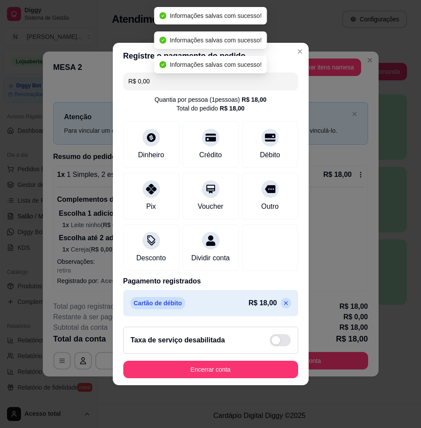
drag, startPoint x: 266, startPoint y: 386, endPoint x: 266, endPoint y: 381, distance: 4.8
click at [266, 384] on footer "Taxa de serviço desabilitada Encerrar conta" at bounding box center [211, 353] width 196 height 66
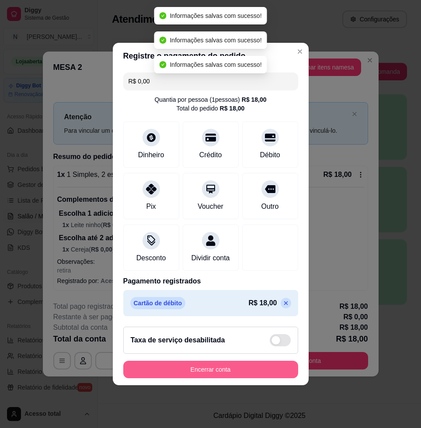
click at [266, 378] on button "Encerrar conta" at bounding box center [210, 369] width 175 height 17
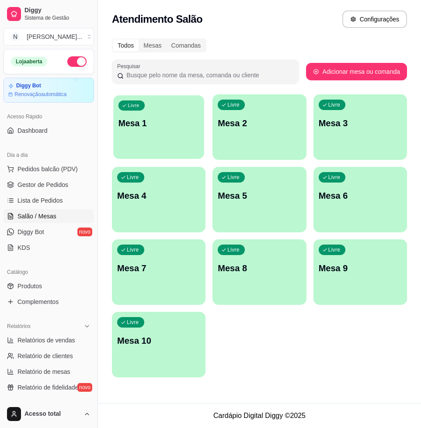
click at [153, 128] on p "Mesa 1" at bounding box center [158, 124] width 81 height 12
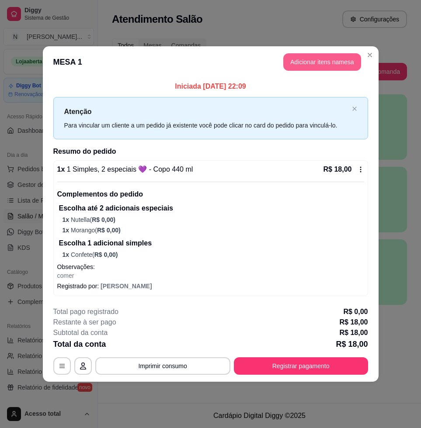
click at [318, 68] on button "Adicionar itens na mesa" at bounding box center [322, 61] width 78 height 17
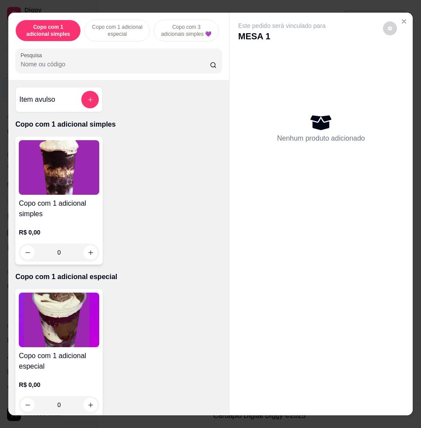
click at [140, 180] on div "Copo com 1 adicional simples R$ 0,00 0" at bounding box center [118, 201] width 206 height 128
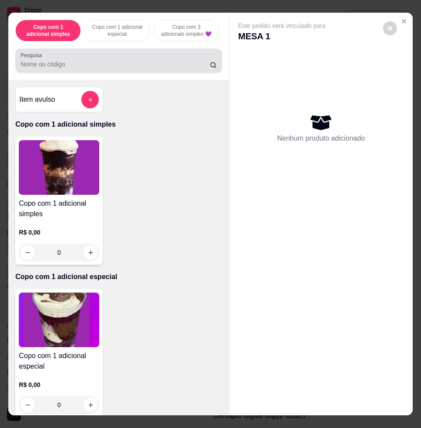
drag, startPoint x: 147, startPoint y: 62, endPoint x: 136, endPoint y: 56, distance: 12.3
click at [144, 62] on div at bounding box center [119, 60] width 196 height 17
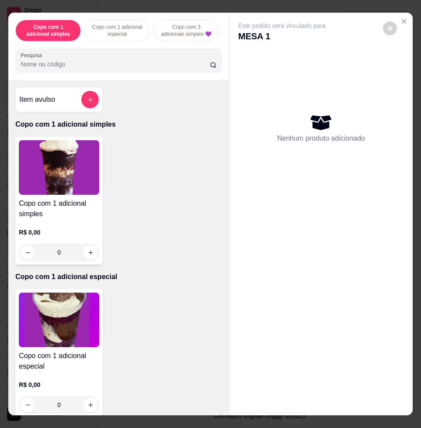
type input "O"
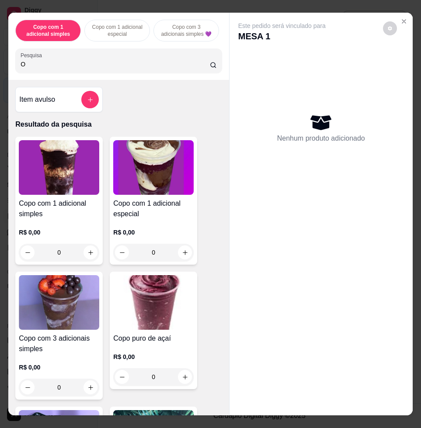
click at [120, 68] on input "O" at bounding box center [115, 64] width 189 height 9
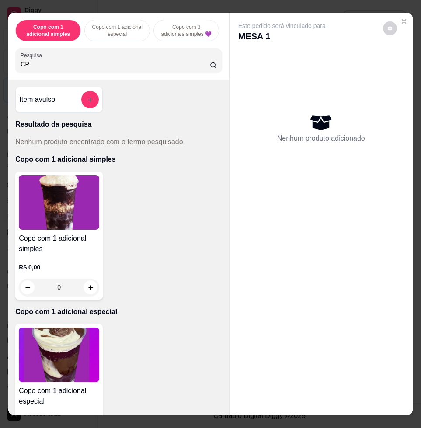
type input "C"
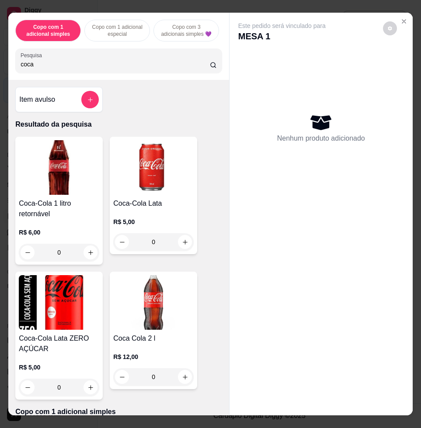
type input "coca"
click at [90, 256] on button "increase-product-quantity" at bounding box center [91, 253] width 14 height 14
type input "1"
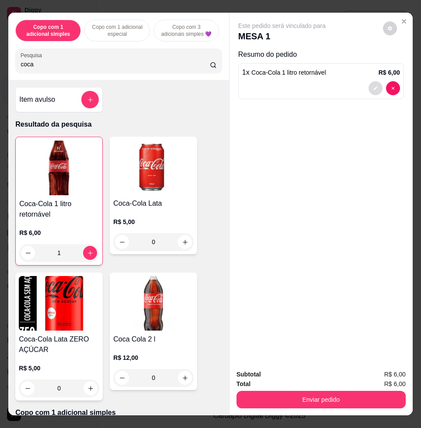
click at [376, 84] on button "decrease-product-quantity" at bounding box center [375, 88] width 14 height 14
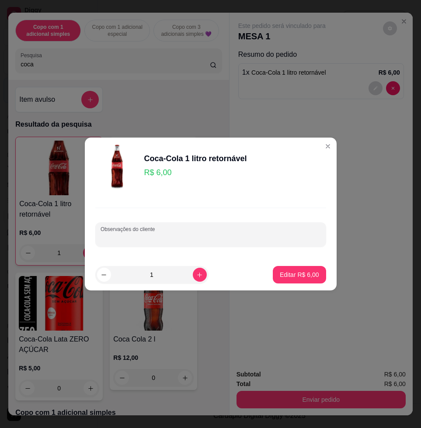
click at [253, 234] on input "Observações do cliente" at bounding box center [210, 238] width 220 height 9
type input "marinalva"
click at [302, 272] on p "Editar R$ 6,00" at bounding box center [299, 274] width 39 height 9
type input "0"
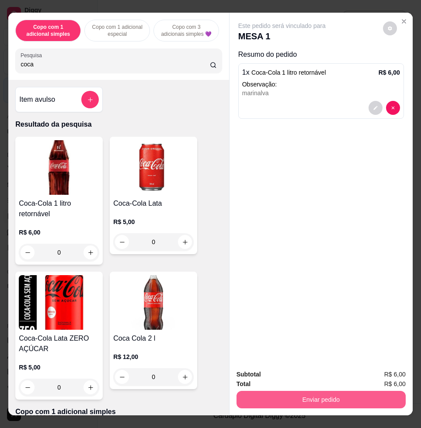
click at [335, 396] on button "Enviar pedido" at bounding box center [320, 399] width 169 height 17
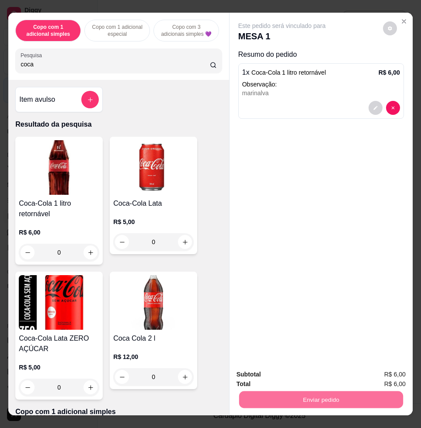
click at [363, 376] on button "Enviar pedido" at bounding box center [382, 374] width 48 height 16
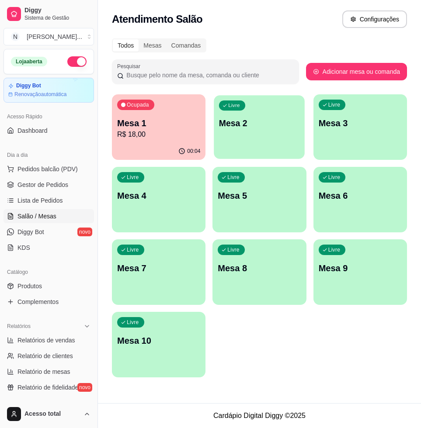
click at [230, 135] on div "Livre Mesa 2" at bounding box center [259, 121] width 91 height 53
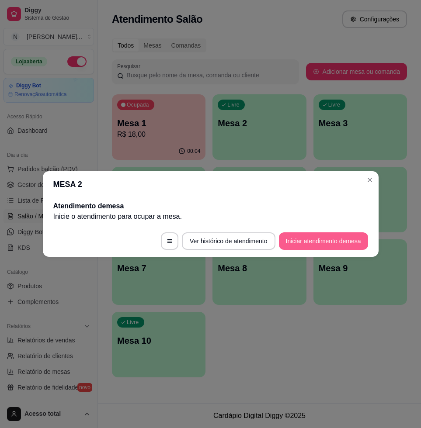
click at [303, 241] on button "Iniciar atendimento de mesa" at bounding box center [323, 240] width 89 height 17
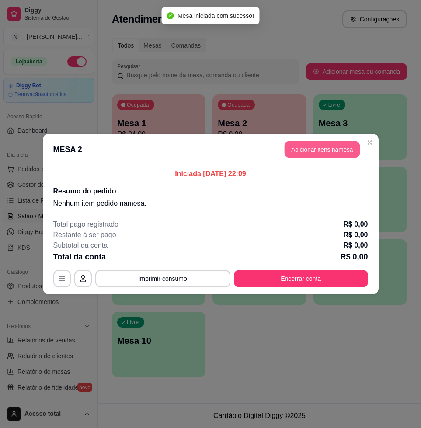
click at [325, 155] on button "Adicionar itens na mesa" at bounding box center [321, 149] width 75 height 17
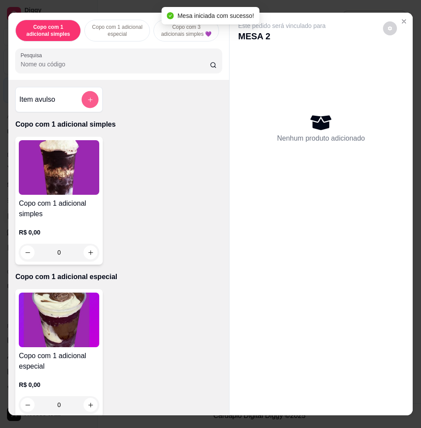
click at [87, 96] on button "add-separate-item" at bounding box center [90, 99] width 17 height 17
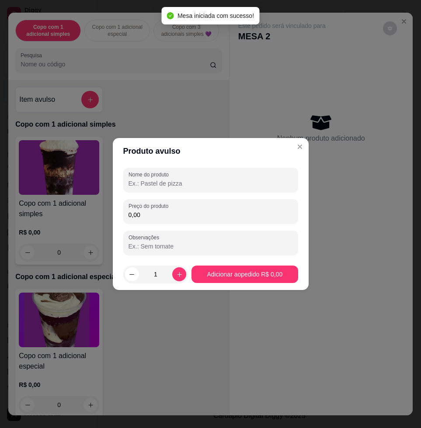
click at [162, 198] on div "Nome do produto Preço do produto 0,00 Observações" at bounding box center [210, 211] width 175 height 87
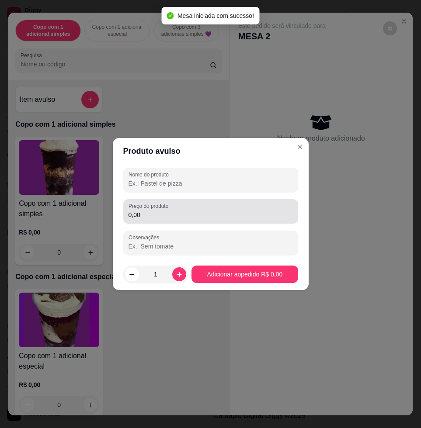
click at [164, 210] on div "0,00" at bounding box center [210, 211] width 164 height 17
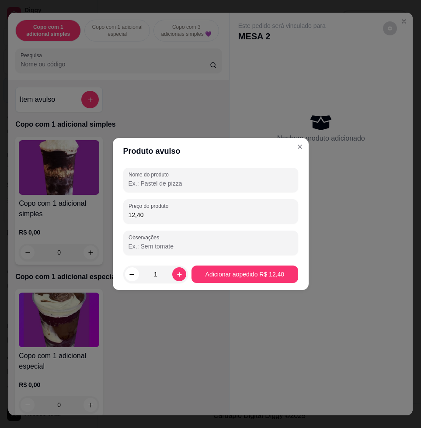
type input "12,40"
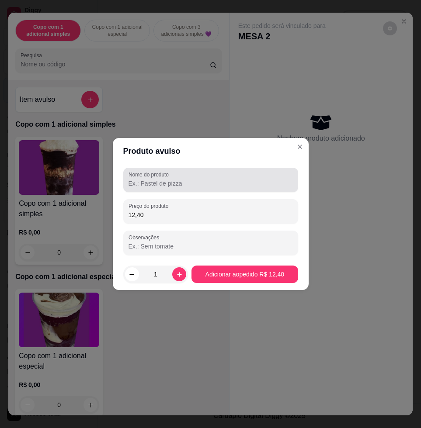
click at [172, 178] on label "Nome do produto" at bounding box center [149, 174] width 43 height 7
click at [172, 179] on input "Nome do produto" at bounding box center [210, 183] width 164 height 9
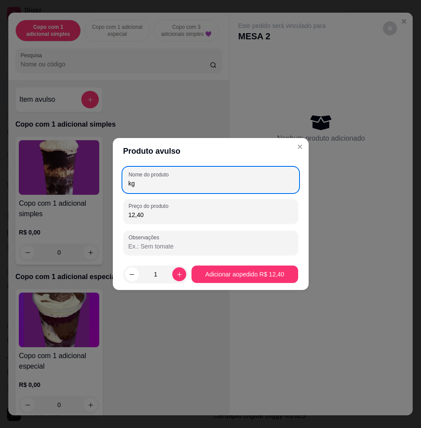
type input "k"
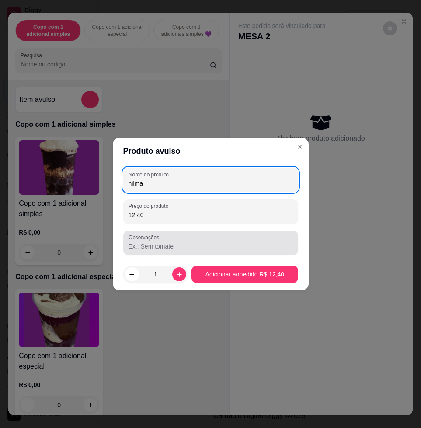
type input "nilma"
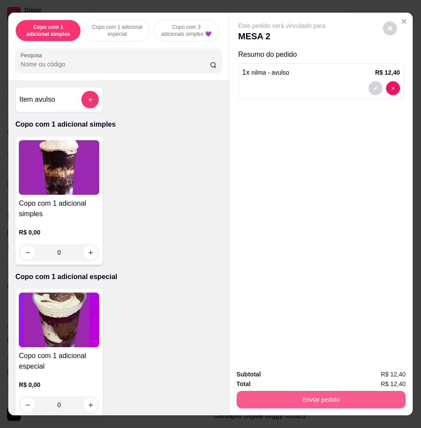
click at [387, 391] on button "Enviar pedido" at bounding box center [320, 399] width 169 height 17
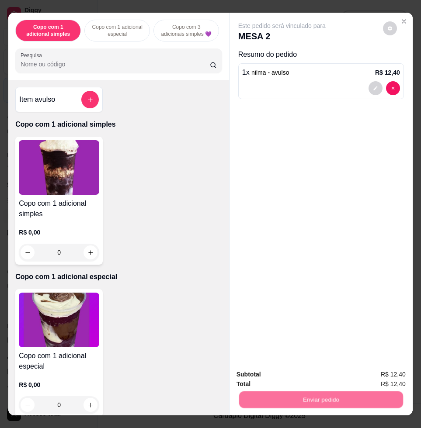
click at [382, 374] on button "Enviar pedido" at bounding box center [382, 374] width 48 height 16
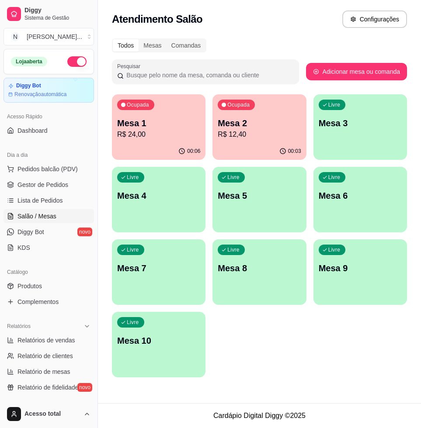
click at [242, 145] on div "00:03" at bounding box center [258, 151] width 93 height 17
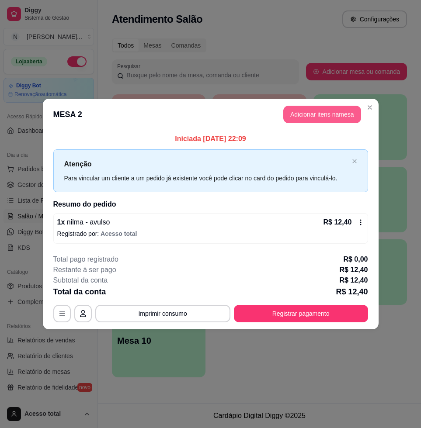
click at [331, 111] on button "Adicionar itens na mesa" at bounding box center [322, 114] width 78 height 17
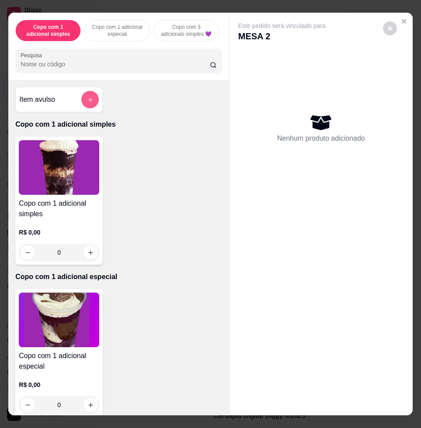
click at [87, 103] on icon "add-separate-item" at bounding box center [90, 100] width 7 height 7
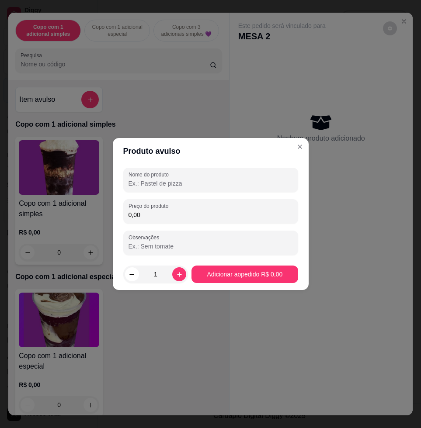
click at [169, 213] on input "0,00" at bounding box center [210, 215] width 164 height 9
type input "15,60"
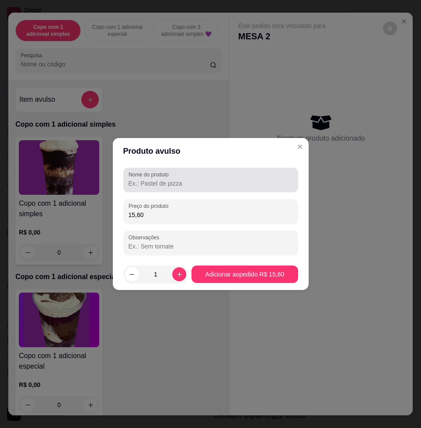
click at [188, 177] on div at bounding box center [210, 179] width 164 height 17
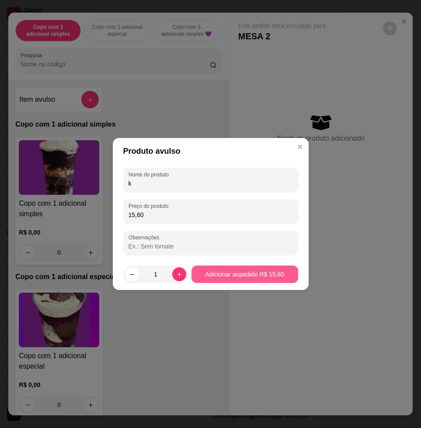
type input "k"
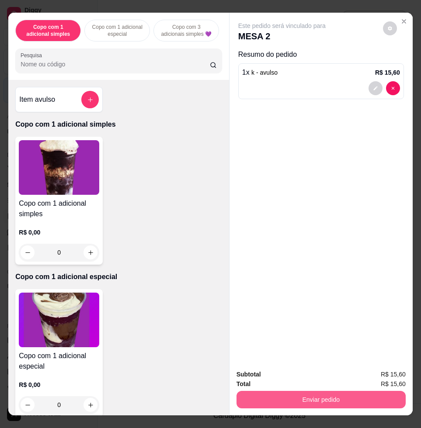
click at [365, 406] on div "Subtotal R$ 15,60 Total R$ 15,60 Enviar pedido" at bounding box center [320, 389] width 183 height 53
click at [367, 398] on button "Enviar pedido" at bounding box center [320, 399] width 169 height 17
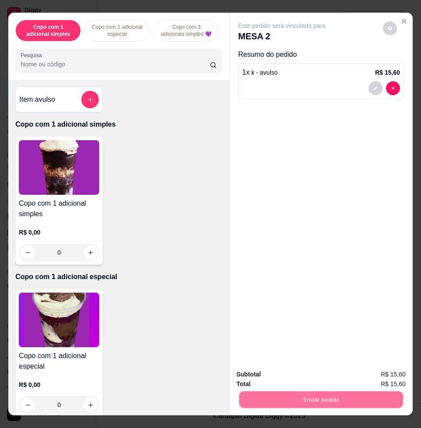
click at [379, 378] on button "Enviar pedido" at bounding box center [381, 374] width 49 height 17
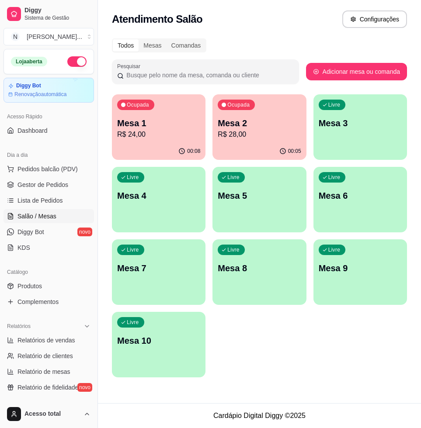
click at [358, 107] on div "Livre Mesa 3" at bounding box center [359, 121] width 93 height 55
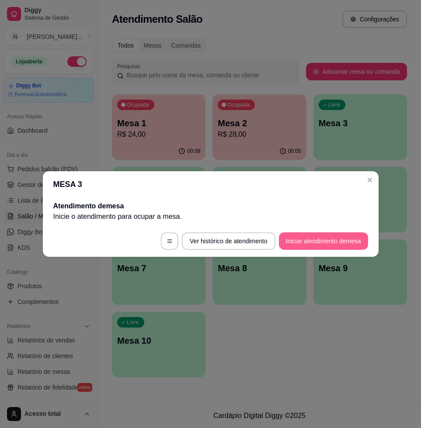
click at [339, 239] on button "Iniciar atendimento de mesa" at bounding box center [323, 240] width 89 height 17
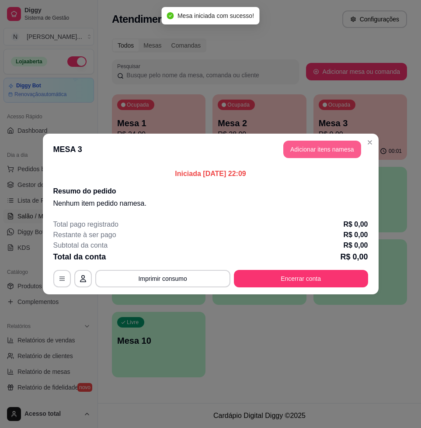
click at [301, 156] on button "Adicionar itens na mesa" at bounding box center [322, 149] width 78 height 17
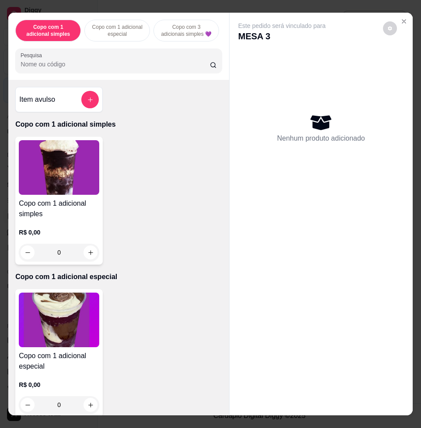
scroll to position [164, 0]
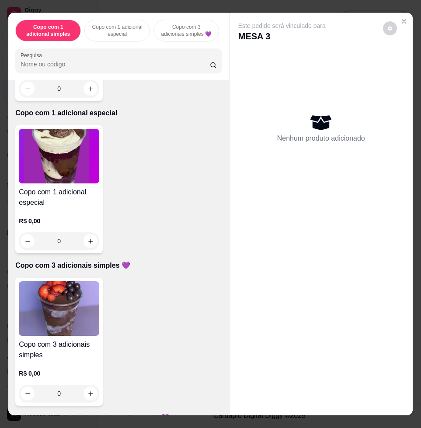
click at [86, 342] on div "Copo com 3 adicionais simples R$ 0,00 0" at bounding box center [58, 342] width 87 height 128
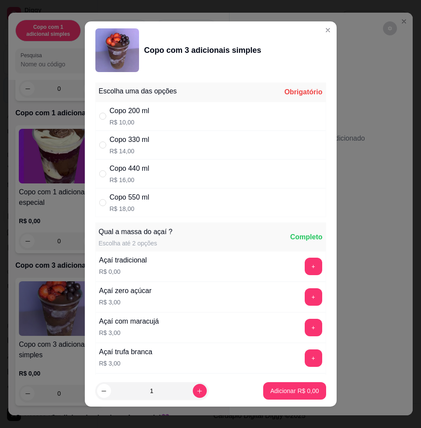
click at [206, 172] on div "Copo 440 ml R$ 16,00" at bounding box center [210, 173] width 231 height 29
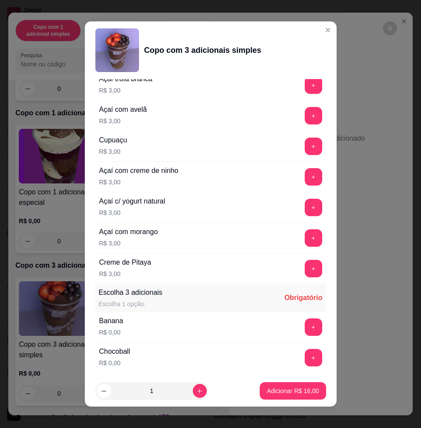
scroll to position [491, 0]
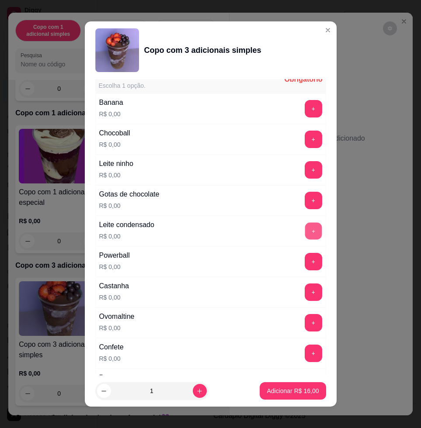
click at [304, 232] on button "+" at bounding box center [312, 231] width 17 height 17
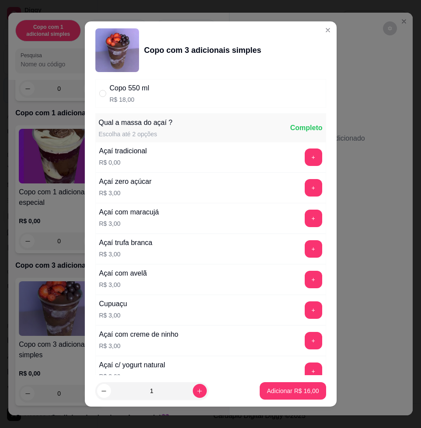
scroll to position [0, 0]
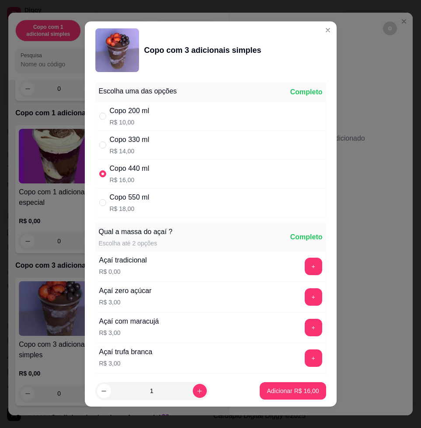
click at [260, 204] on div "Copo 550 ml R$ 18,00" at bounding box center [210, 202] width 231 height 29
radio input "false"
radio input "true"
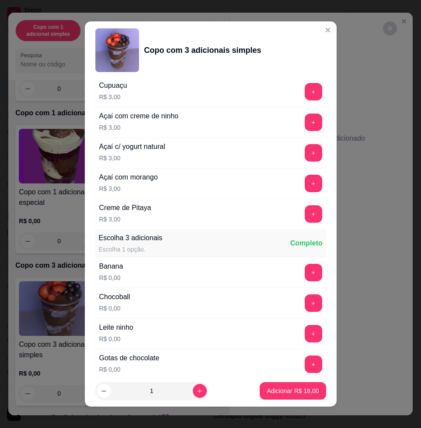
scroll to position [546, 0]
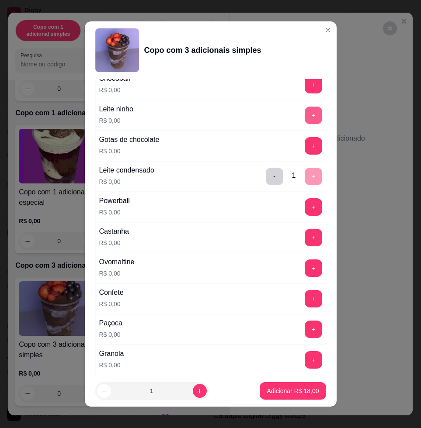
click at [304, 116] on button "+" at bounding box center [312, 115] width 17 height 17
click at [304, 334] on button "+" at bounding box center [312, 329] width 17 height 17
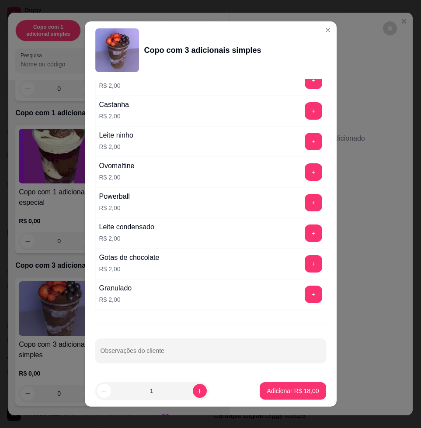
scroll to position [7, 0]
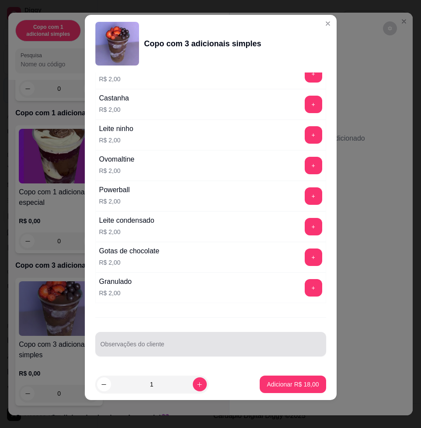
click at [166, 340] on div at bounding box center [210, 343] width 220 height 17
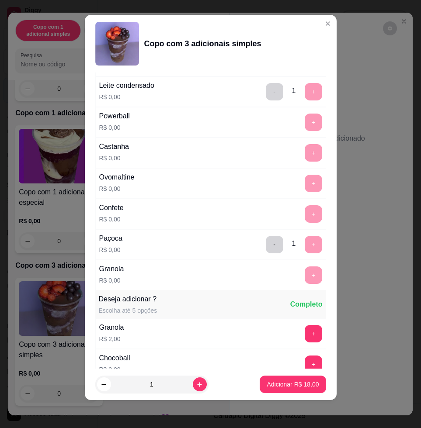
scroll to position [570, 0]
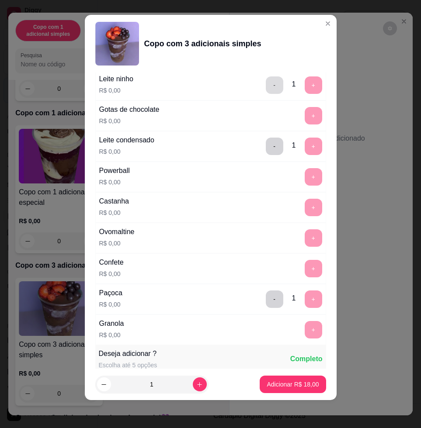
click at [266, 93] on button "-" at bounding box center [274, 84] width 17 height 17
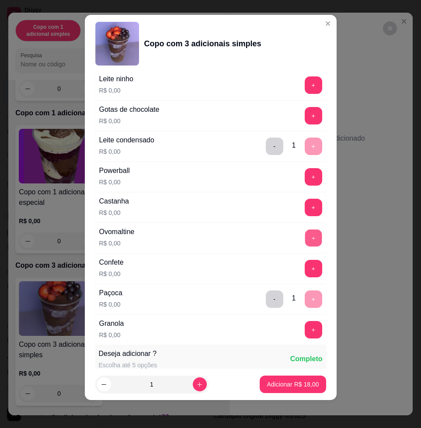
click at [304, 243] on button "+" at bounding box center [312, 238] width 17 height 17
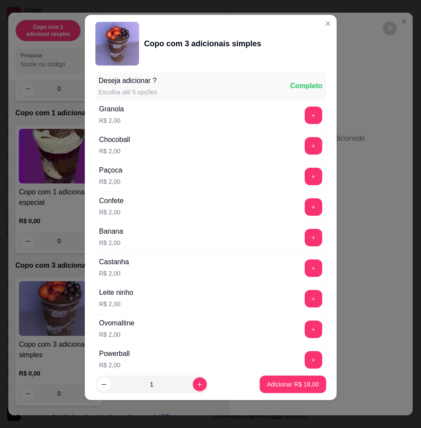
scroll to position [1006, 0]
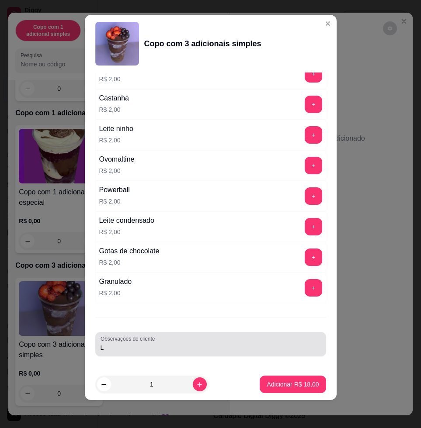
click at [147, 341] on label "Observações do cliente" at bounding box center [128, 338] width 57 height 7
click at [147, 343] on input "L" at bounding box center [210, 347] width 220 height 9
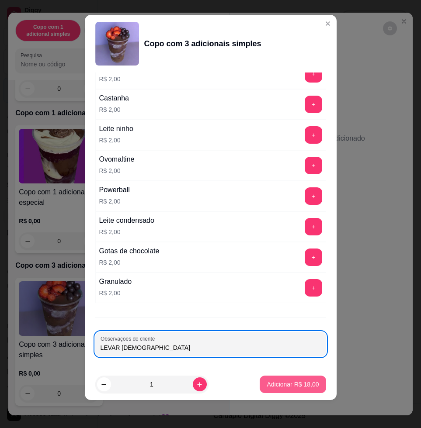
type input "LEVAR PEDRO"
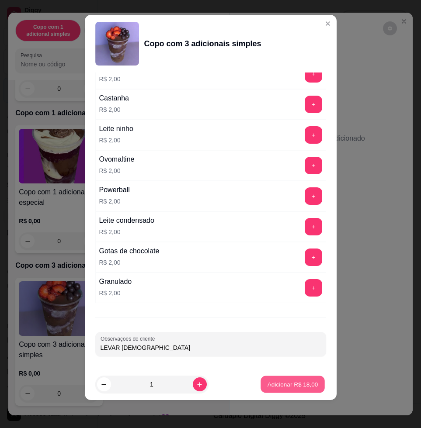
click at [285, 384] on p "Adicionar R$ 18,00" at bounding box center [292, 384] width 51 height 8
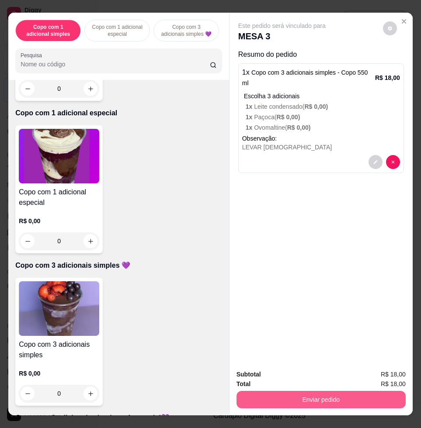
click at [319, 391] on button "Enviar pedido" at bounding box center [320, 399] width 169 height 17
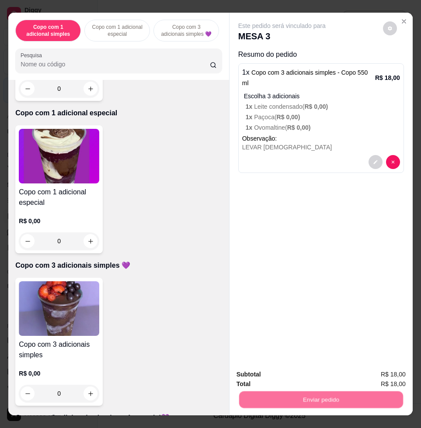
click at [351, 375] on button "Registrar cliente" at bounding box center [323, 374] width 58 height 17
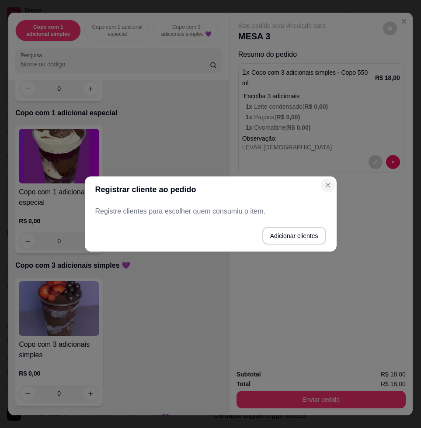
click at [331, 181] on section "Registrar cliente ao pedido Registre clientes para escolher quem consumiu o ite…" at bounding box center [211, 213] width 252 height 75
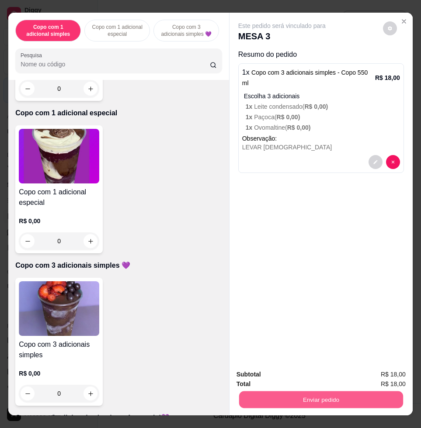
click at [377, 397] on button "Enviar pedido" at bounding box center [321, 399] width 164 height 17
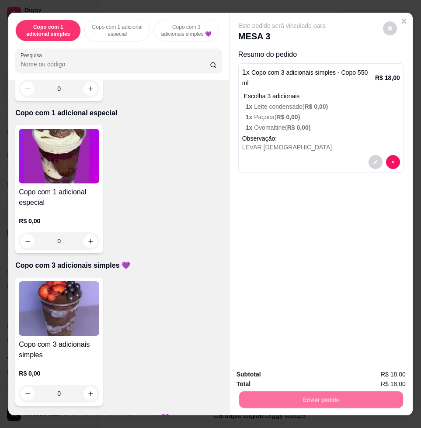
click at [401, 373] on button "Enviar pedido" at bounding box center [382, 374] width 48 height 16
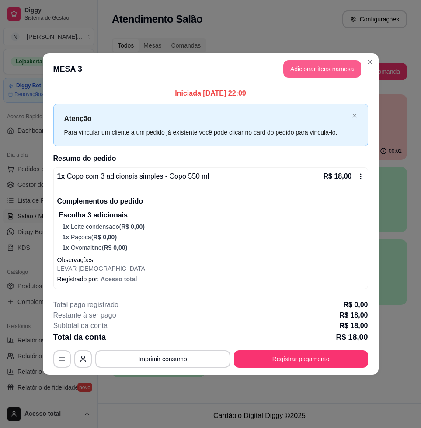
click at [339, 64] on button "Adicionar itens na mesa" at bounding box center [322, 68] width 78 height 17
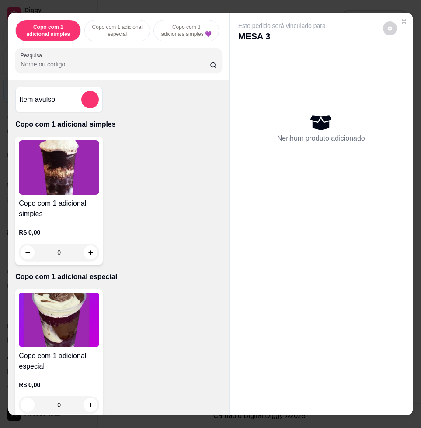
click at [40, 66] on input "Pesquisa" at bounding box center [115, 64] width 189 height 9
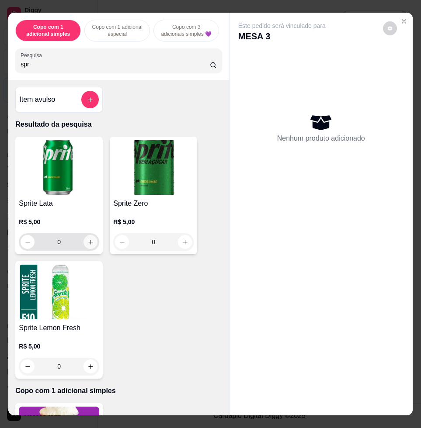
type input "spr"
click at [90, 248] on button "increase-product-quantity" at bounding box center [91, 242] width 14 height 14
type input "1"
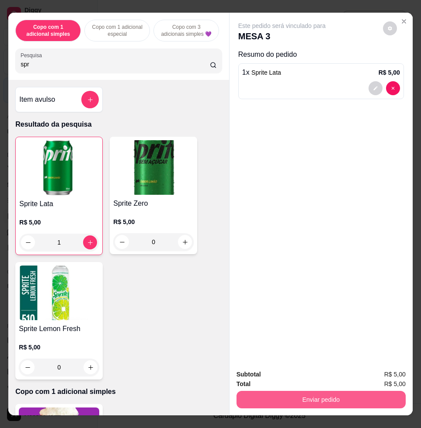
click at [387, 400] on button "Enviar pedido" at bounding box center [320, 399] width 169 height 17
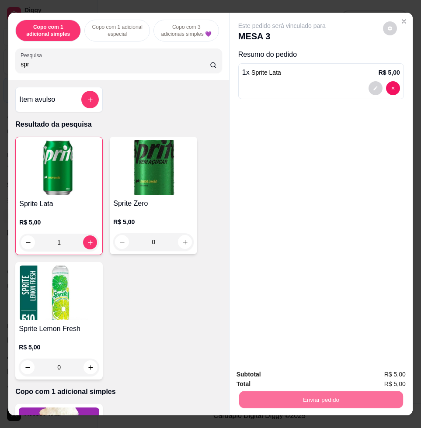
click at [376, 371] on button "Enviar pedido" at bounding box center [381, 374] width 49 height 17
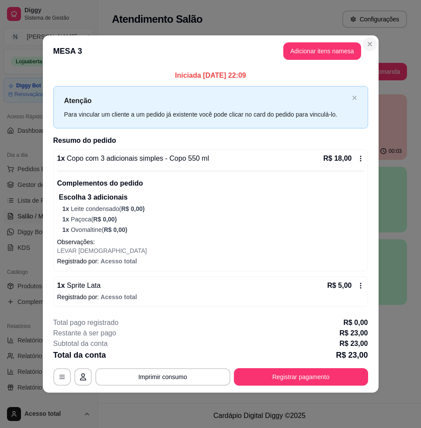
click at [374, 49] on header "MESA 3 Adicionar itens na mesa" at bounding box center [210, 50] width 335 height 31
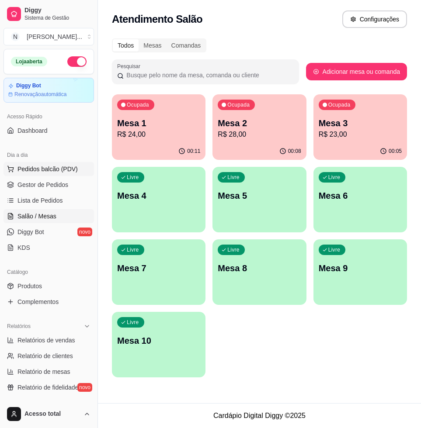
click at [55, 172] on span "Pedidos balcão (PDV)" at bounding box center [47, 169] width 60 height 9
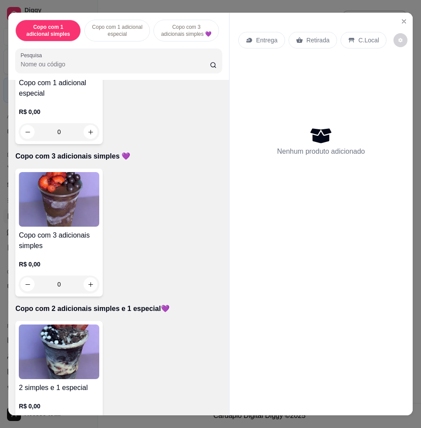
scroll to position [382, 0]
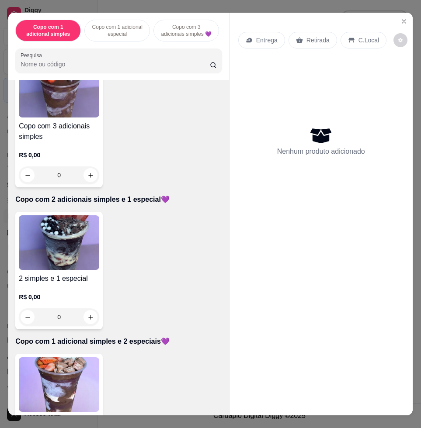
click at [71, 364] on img at bounding box center [59, 384] width 80 height 55
click at [70, 262] on img at bounding box center [59, 242] width 80 height 55
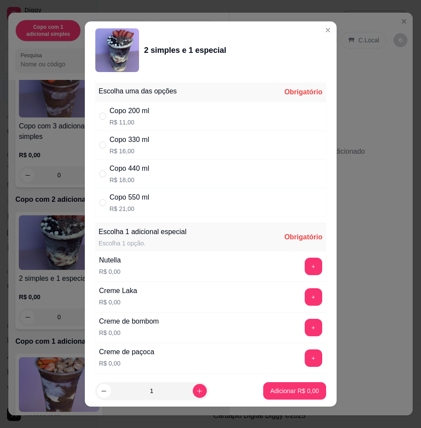
click at [176, 201] on div "Copo 550 ml R$ 21,00" at bounding box center [210, 202] width 231 height 29
radio input "true"
click at [304, 270] on button "+" at bounding box center [312, 266] width 17 height 17
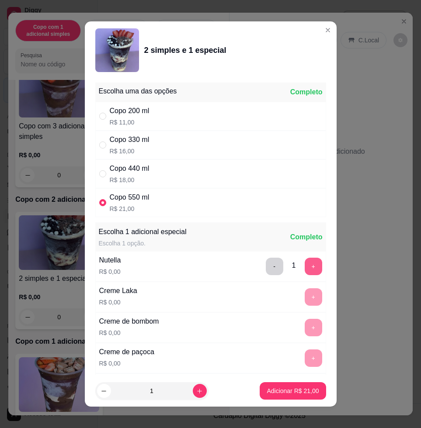
scroll to position [7, 0]
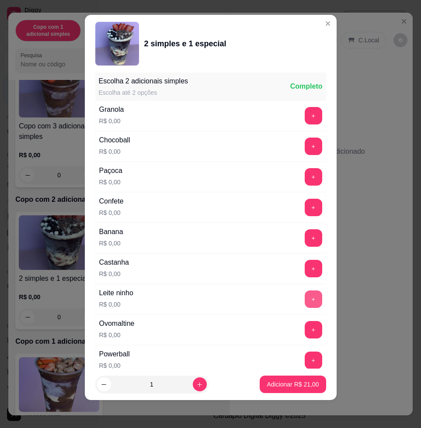
click at [304, 294] on button "+" at bounding box center [312, 298] width 17 height 17
click at [304, 204] on button "+" at bounding box center [312, 207] width 17 height 17
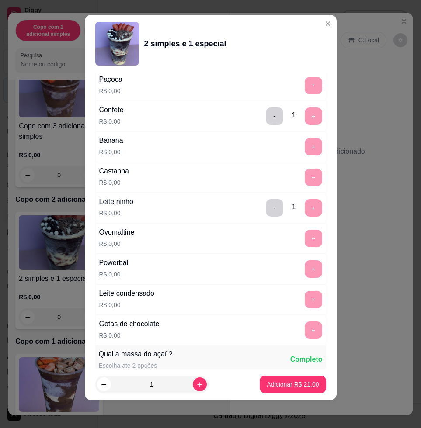
scroll to position [790, 0]
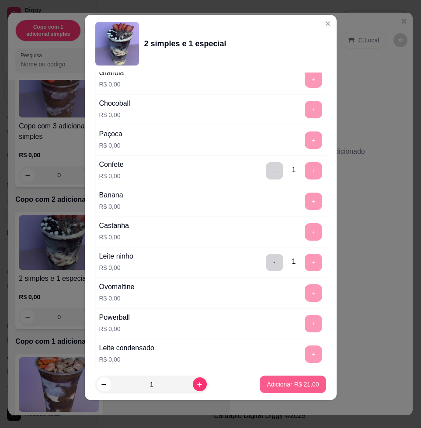
click at [307, 385] on button "Adicionar R$ 21,00" at bounding box center [292, 384] width 66 height 17
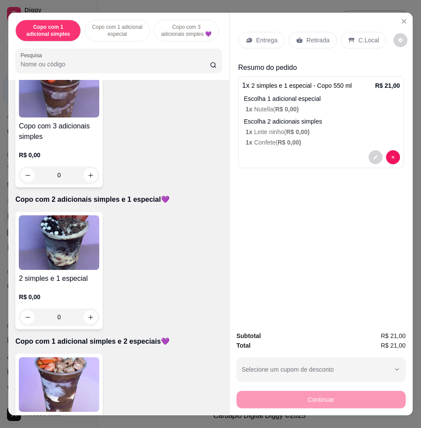
click at [262, 41] on div "Entrega" at bounding box center [261, 40] width 47 height 17
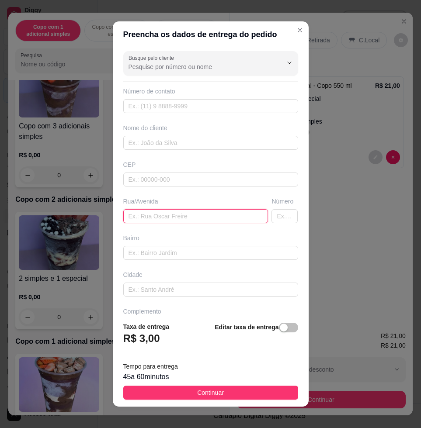
click at [173, 218] on input "text" at bounding box center [195, 216] width 145 height 14
type input "netuno, 546"
click at [222, 378] on div "45 a 60 minutos" at bounding box center [210, 377] width 175 height 10
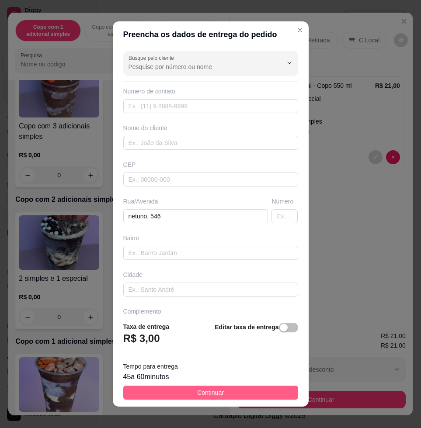
click at [235, 391] on button "Continuar" at bounding box center [210, 393] width 175 height 14
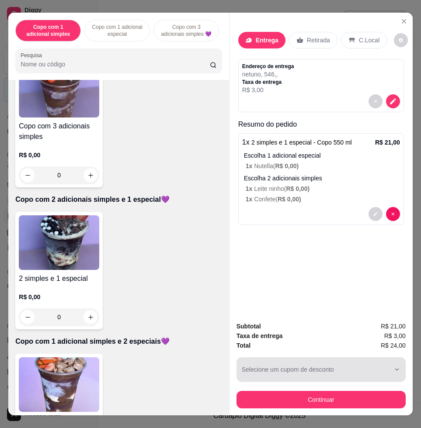
click at [311, 377] on button "Selecione um cupom de desconto" at bounding box center [320, 369] width 169 height 24
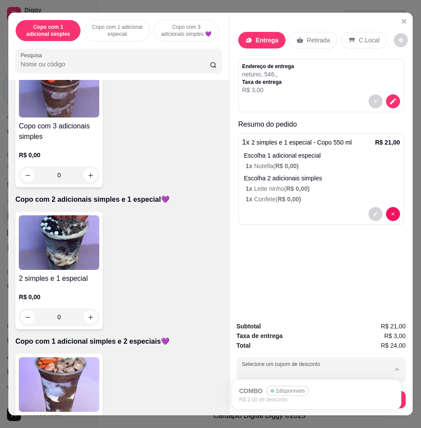
click at [317, 386] on ul "COMBO 1 disponíveis R$ 2,00 de desconto" at bounding box center [316, 394] width 162 height 23
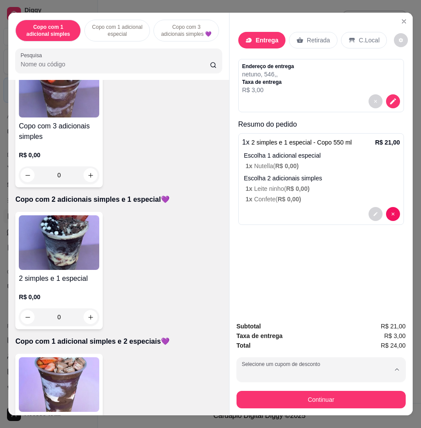
click at [265, 278] on div "Entrega Retirada C.Local Endereço de entrega netuno, 546 , , Taxa de entrega R$…" at bounding box center [320, 163] width 183 height 301
click at [349, 398] on button "Continuar" at bounding box center [320, 399] width 169 height 17
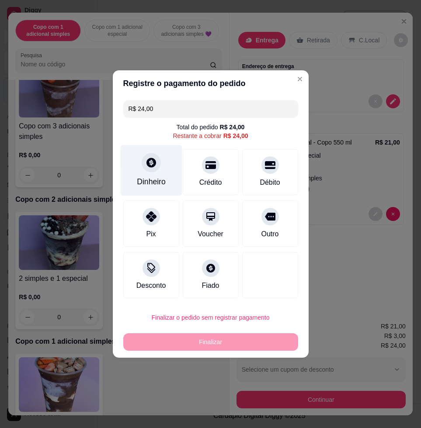
click at [153, 178] on div "Dinheiro" at bounding box center [151, 181] width 29 height 11
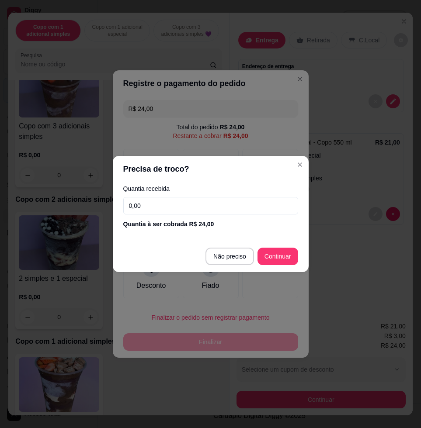
click at [180, 209] on input "0,00" at bounding box center [210, 205] width 175 height 17
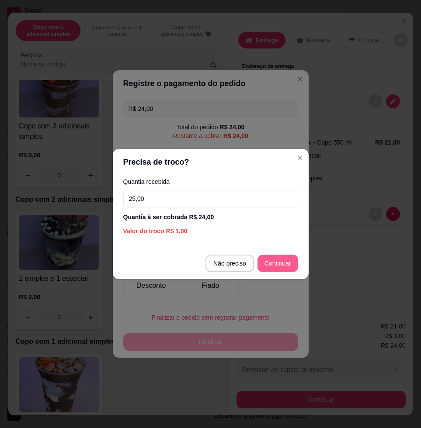
type input "25,00"
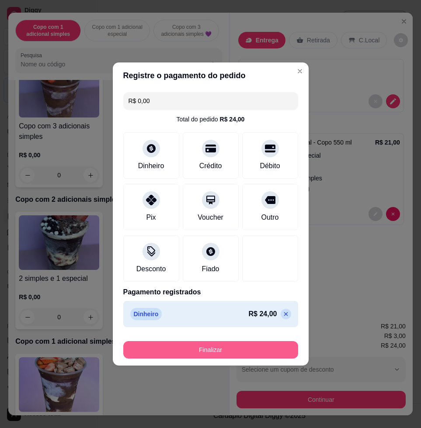
click at [273, 349] on button "Finalizar" at bounding box center [210, 349] width 175 height 17
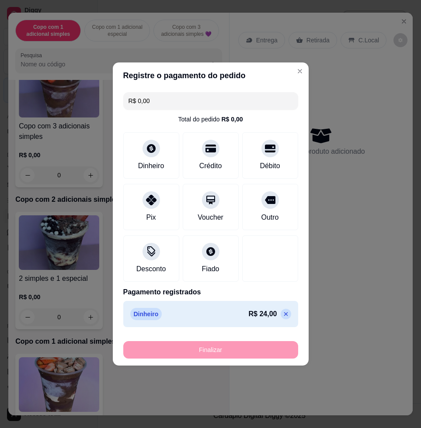
type input "-R$ 24,00"
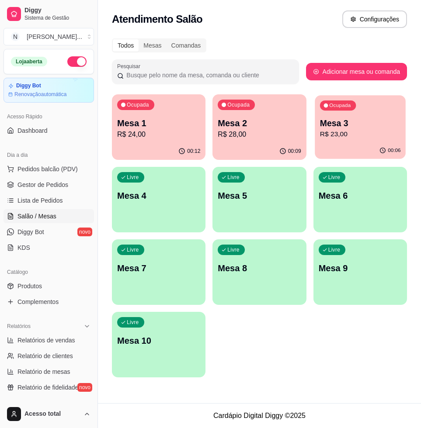
click at [363, 142] on button "Ocupada Mesa 3 R$ 23,00 00:06" at bounding box center [360, 127] width 91 height 64
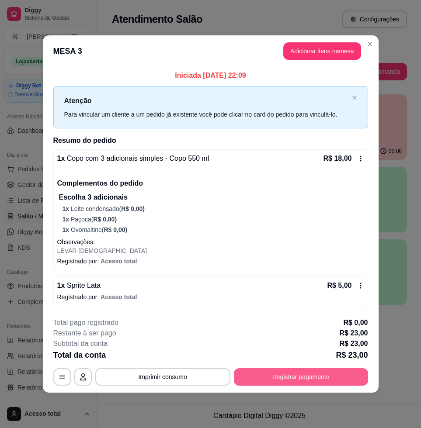
click at [338, 377] on button "Registrar pagamento" at bounding box center [301, 376] width 134 height 17
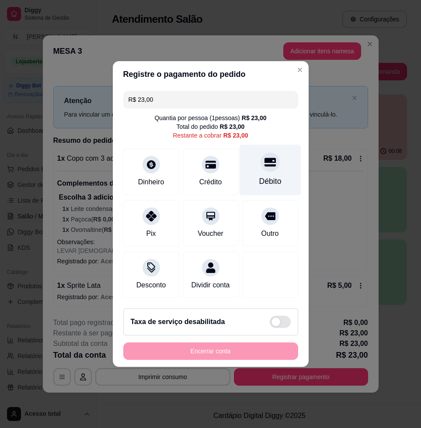
click at [259, 176] on div "Débito" at bounding box center [270, 181] width 22 height 11
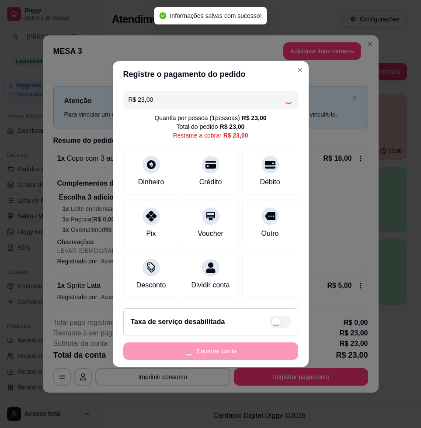
type input "R$ 0,00"
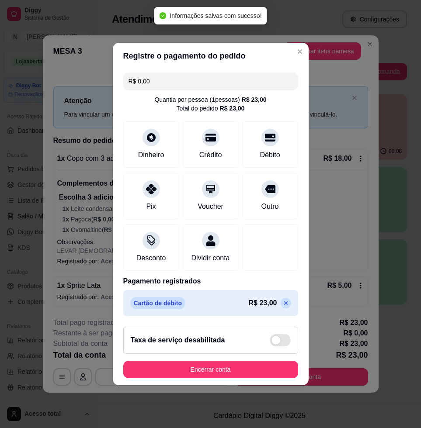
click at [255, 359] on footer "Taxa de serviço desabilitada Encerrar conta" at bounding box center [211, 353] width 196 height 66
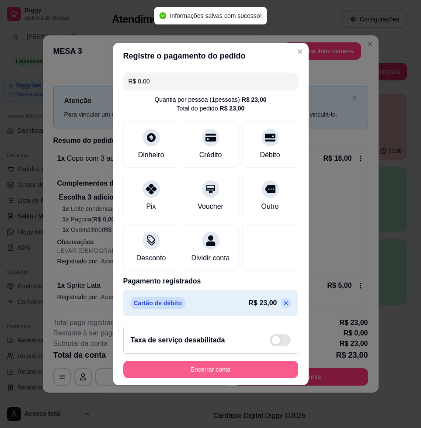
click at [255, 373] on button "Encerrar conta" at bounding box center [210, 369] width 175 height 17
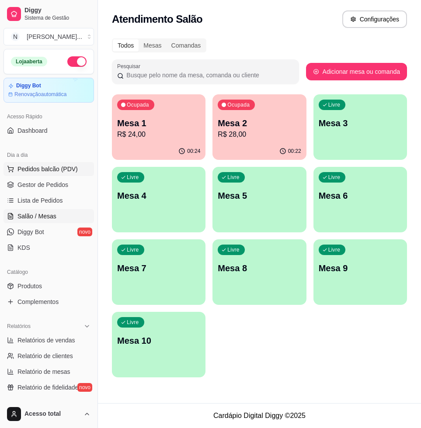
click at [48, 162] on button "Pedidos balcão (PDV)" at bounding box center [48, 169] width 90 height 14
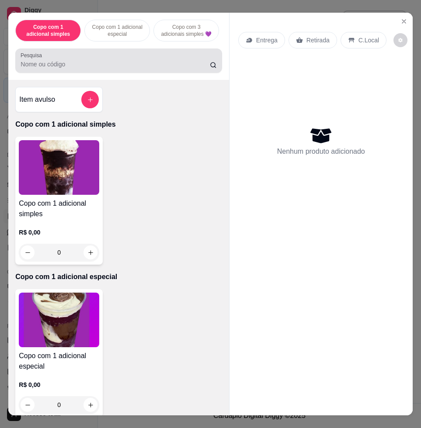
click at [91, 55] on div "Pesquisa" at bounding box center [118, 60] width 206 height 24
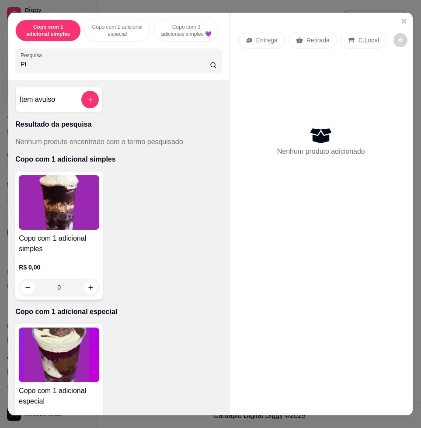
type input "P"
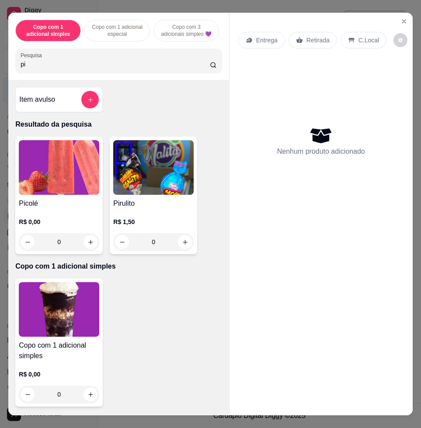
type input "pi"
click at [48, 192] on img at bounding box center [59, 167] width 80 height 55
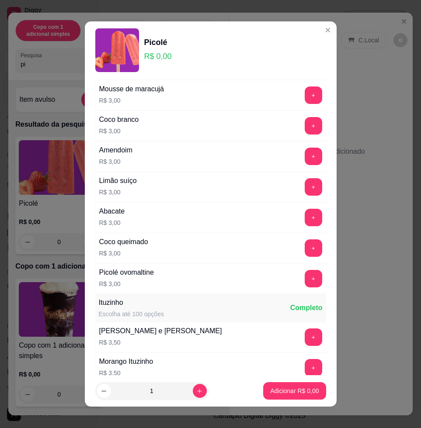
scroll to position [764, 0]
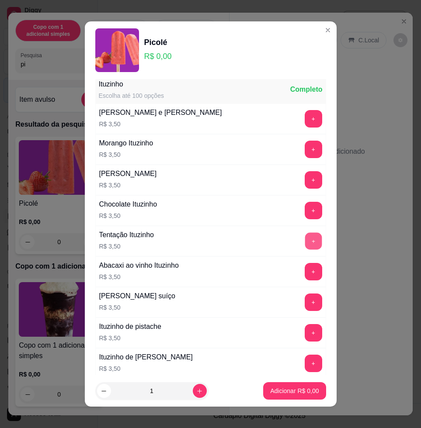
click at [304, 247] on button "+" at bounding box center [312, 241] width 17 height 17
click at [301, 391] on p "Adicionar R$ 3,50" at bounding box center [294, 391] width 47 height 8
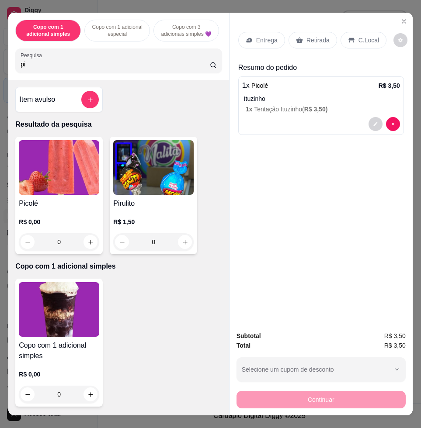
click at [357, 32] on div "C.Local" at bounding box center [363, 40] width 46 height 17
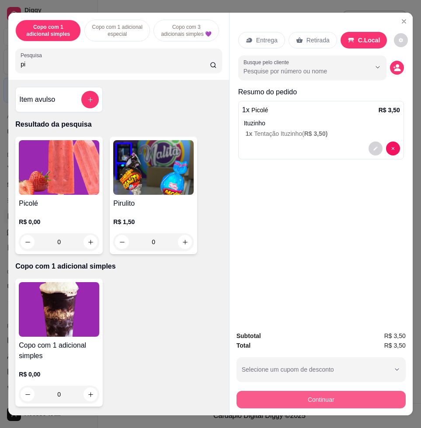
click at [380, 391] on button "Continuar" at bounding box center [320, 399] width 169 height 17
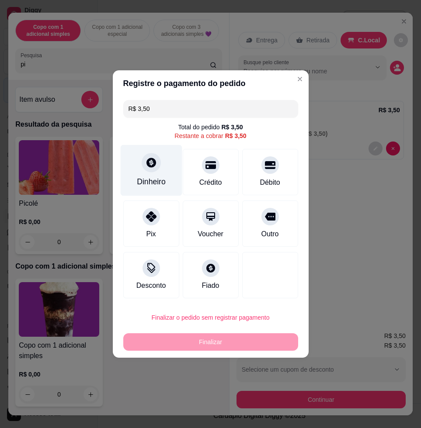
click at [166, 173] on div "Dinheiro" at bounding box center [151, 170] width 62 height 51
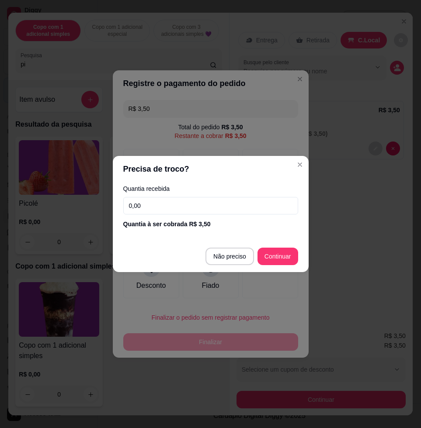
click at [206, 215] on div "Quantia recebida 0,00 Quantia à ser cobrada R$ 3,50" at bounding box center [211, 207] width 196 height 50
click at [208, 211] on input "0,00" at bounding box center [210, 205] width 175 height 17
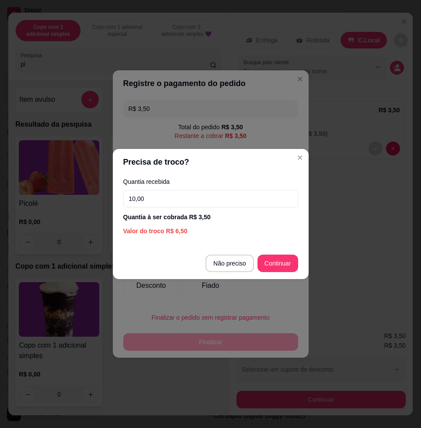
type input "10,00"
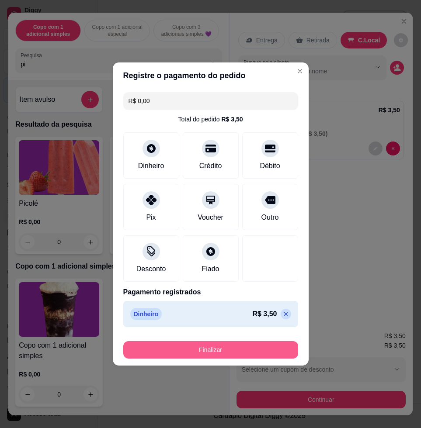
click at [266, 353] on button "Finalizar" at bounding box center [210, 349] width 175 height 17
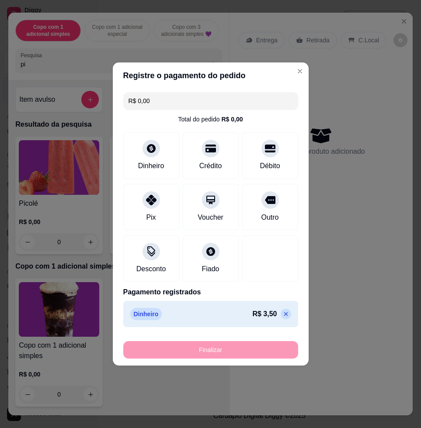
type input "-R$ 3,50"
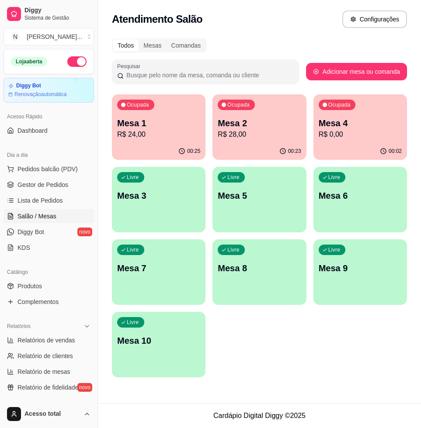
click at [361, 138] on p "R$ 0,00" at bounding box center [359, 134] width 83 height 10
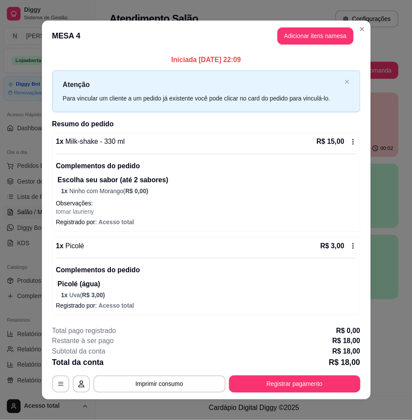
scroll to position [7, 0]
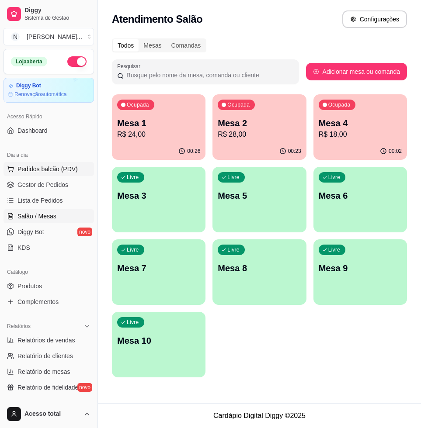
click at [34, 175] on button "Pedidos balcão (PDV)" at bounding box center [48, 169] width 90 height 14
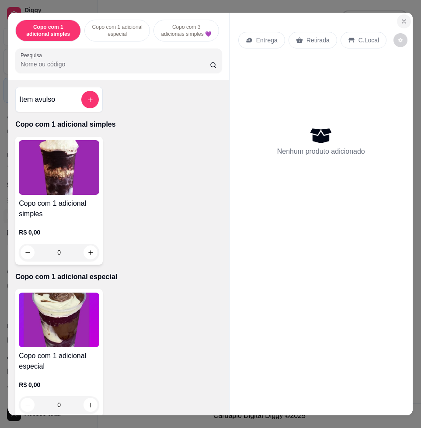
click at [403, 20] on icon "Close" at bounding box center [403, 21] width 7 height 7
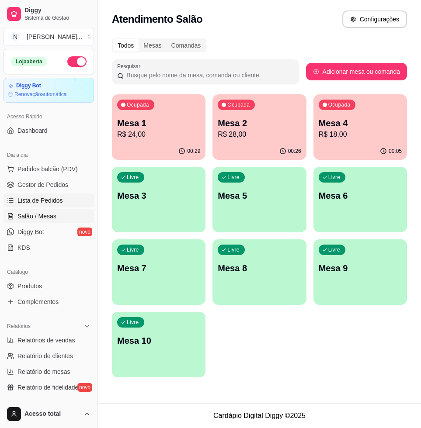
click at [57, 207] on link "Lista de Pedidos" at bounding box center [48, 201] width 90 height 14
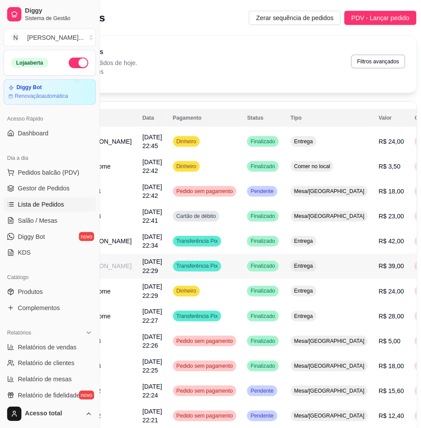
scroll to position [109, 88]
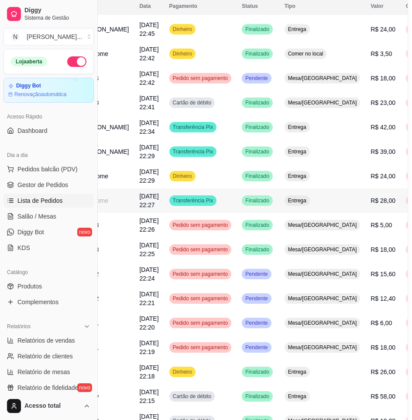
click at [237, 213] on td "Finalizado" at bounding box center [258, 200] width 42 height 24
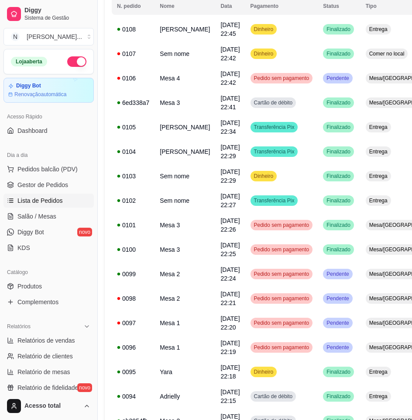
scroll to position [109, 0]
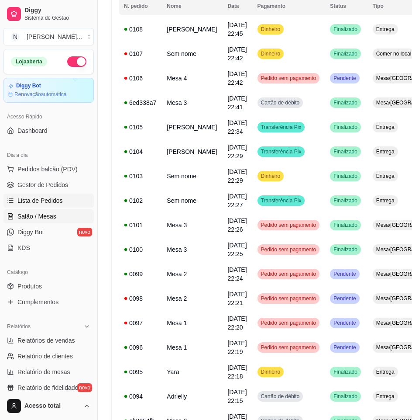
click at [56, 215] on link "Salão / Mesas" at bounding box center [48, 216] width 90 height 14
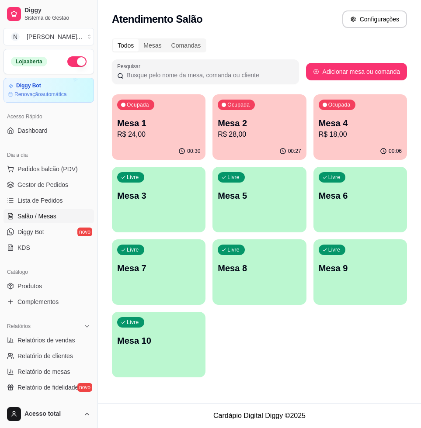
click at [356, 146] on div "00:06" at bounding box center [359, 151] width 93 height 17
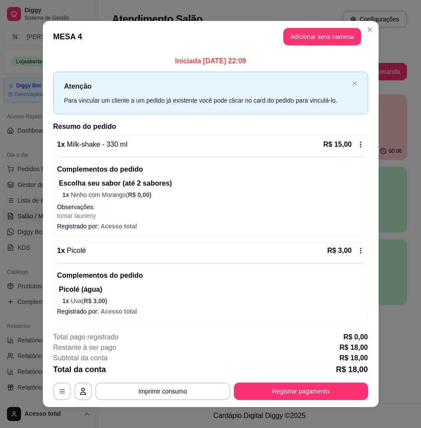
click at [275, 336] on div "Total pago registrado R$ 0,00" at bounding box center [210, 337] width 315 height 10
click at [317, 37] on button "Adicionar itens na mesa" at bounding box center [321, 36] width 75 height 17
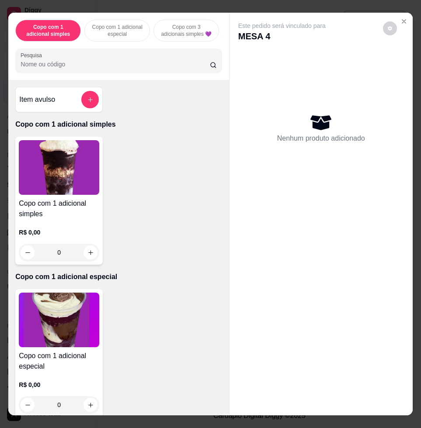
click at [89, 69] on input "Pesquisa" at bounding box center [115, 64] width 189 height 9
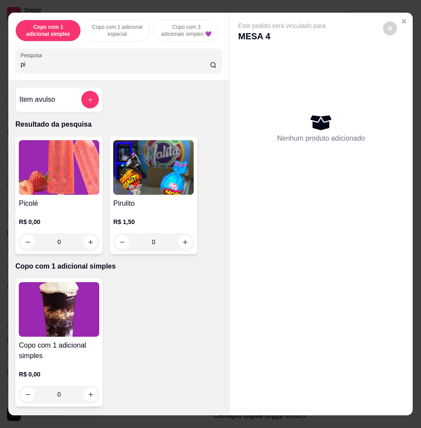
type input "pi"
click at [52, 130] on p "Resultado da pesquisa" at bounding box center [118, 124] width 206 height 10
click at [68, 161] on img at bounding box center [59, 167] width 80 height 55
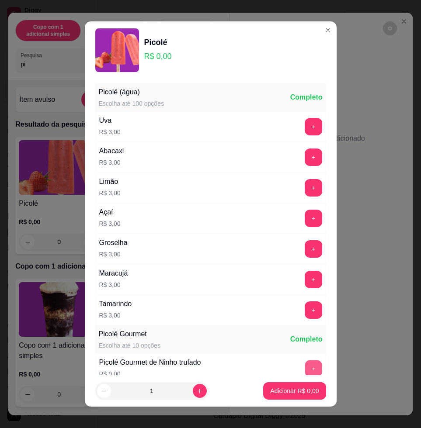
click at [304, 368] on button "+" at bounding box center [312, 368] width 17 height 17
click at [308, 390] on button "Adicionar R$ 9,00" at bounding box center [294, 390] width 62 height 17
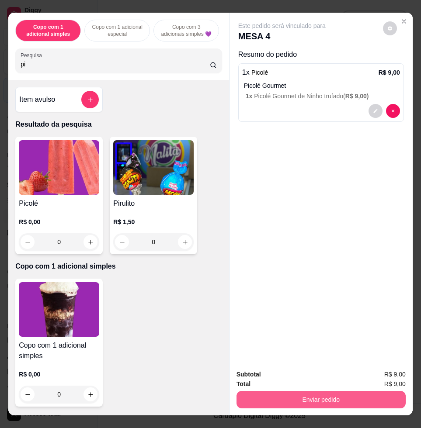
click at [361, 397] on button "Enviar pedido" at bounding box center [320, 399] width 169 height 17
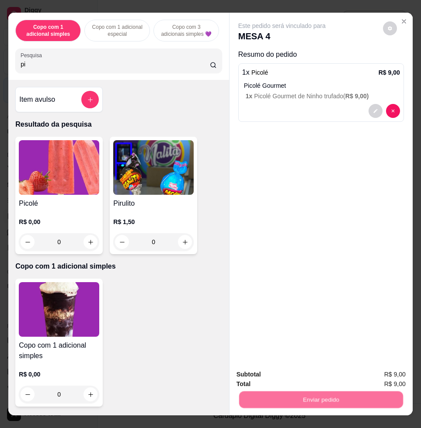
click at [383, 379] on button "Enviar pedido" at bounding box center [381, 374] width 49 height 17
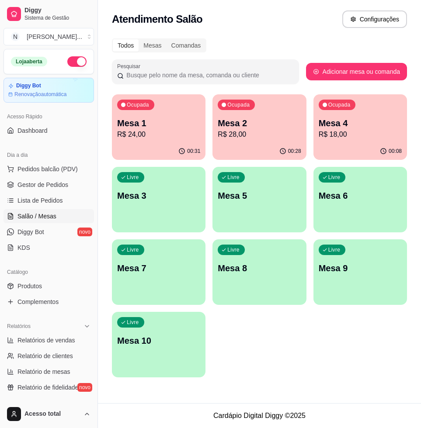
click at [242, 139] on p "R$ 28,00" at bounding box center [259, 134] width 83 height 10
click at [163, 129] on p "R$ 24,00" at bounding box center [158, 134] width 83 height 10
click at [273, 145] on div "00:30" at bounding box center [258, 151] width 93 height 17
click at [164, 130] on p "R$ 24,00" at bounding box center [158, 134] width 83 height 10
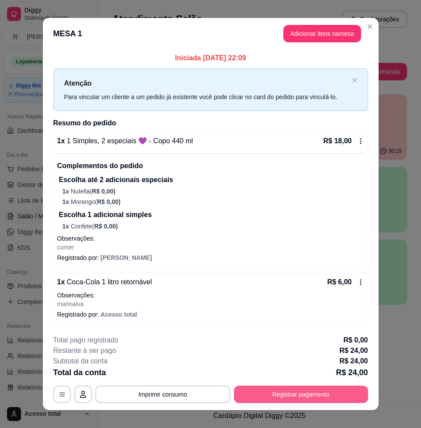
click at [291, 396] on button "Registrar pagamento" at bounding box center [301, 394] width 134 height 17
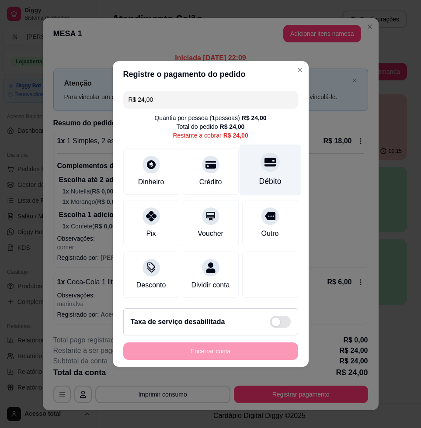
click at [270, 176] on div "Débito" at bounding box center [270, 181] width 22 height 11
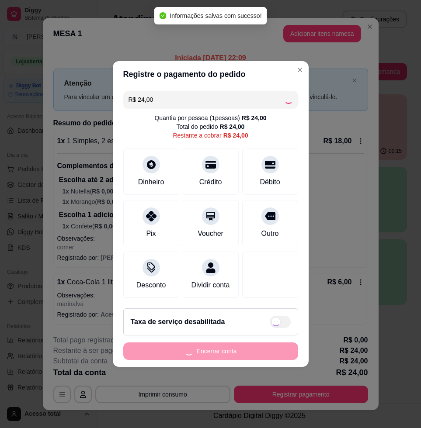
type input "R$ 0,00"
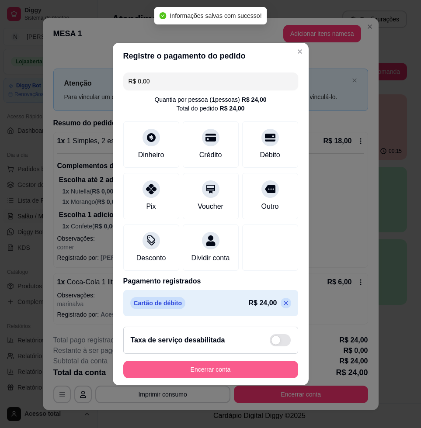
click at [260, 368] on button "Encerrar conta" at bounding box center [210, 369] width 175 height 17
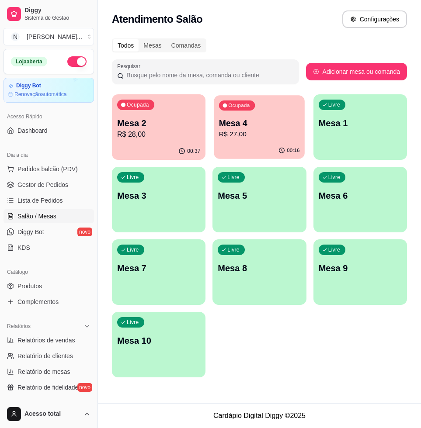
click at [263, 137] on p "R$ 27,00" at bounding box center [259, 134] width 81 height 10
click at [152, 154] on div "00:37" at bounding box center [158, 151] width 93 height 17
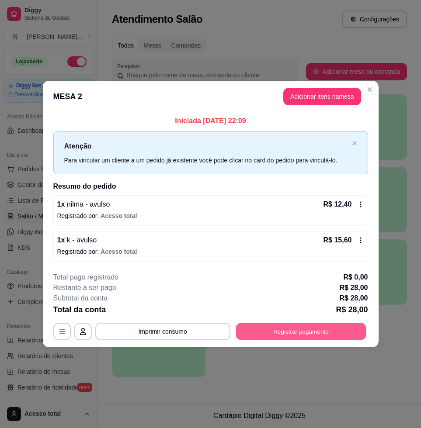
click at [329, 324] on button "Registrar pagamento" at bounding box center [300, 331] width 130 height 17
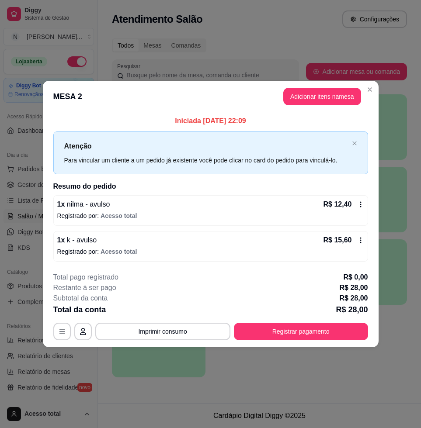
click at [162, 225] on div "Pix" at bounding box center [151, 221] width 62 height 51
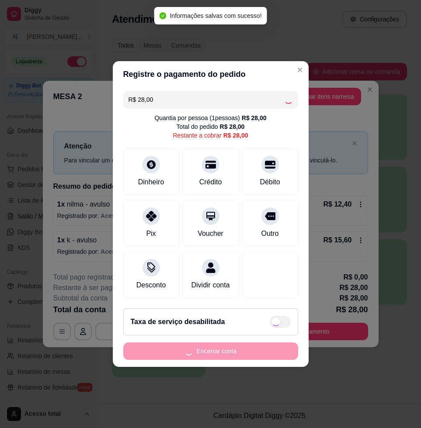
type input "R$ 0,00"
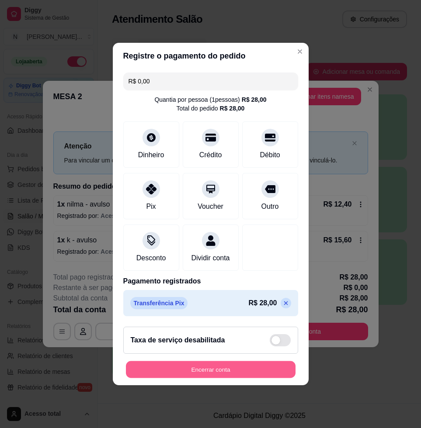
click at [245, 376] on button "Encerrar conta" at bounding box center [210, 369] width 169 height 17
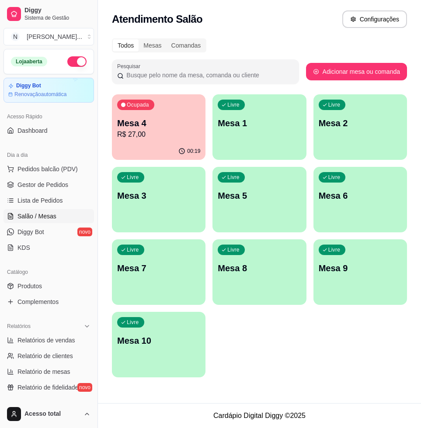
click at [169, 131] on p "R$ 27,00" at bounding box center [158, 134] width 83 height 10
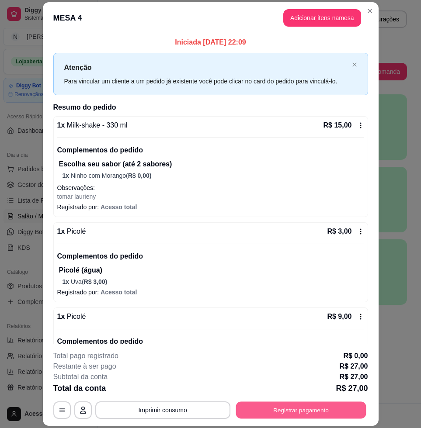
click at [336, 407] on button "Registrar pagamento" at bounding box center [300, 410] width 130 height 17
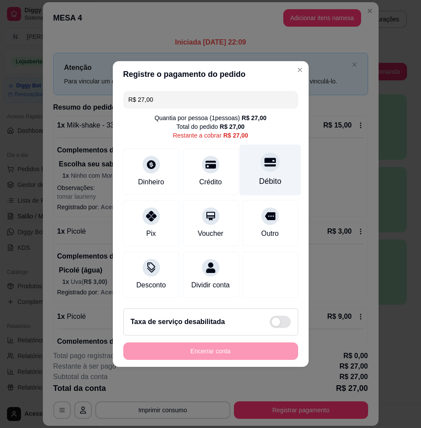
click at [253, 170] on div "Débito" at bounding box center [270, 170] width 62 height 51
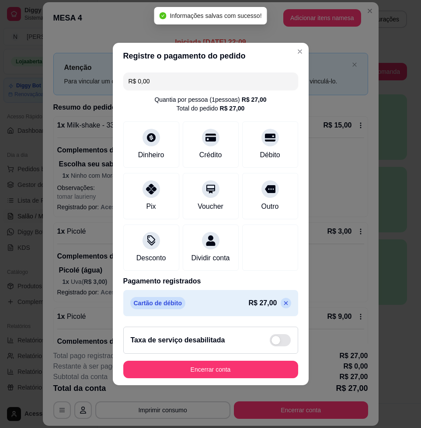
type input "R$ 0,00"
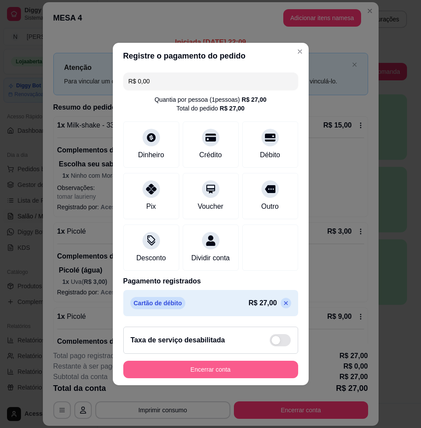
click at [204, 378] on button "Encerrar conta" at bounding box center [210, 369] width 175 height 17
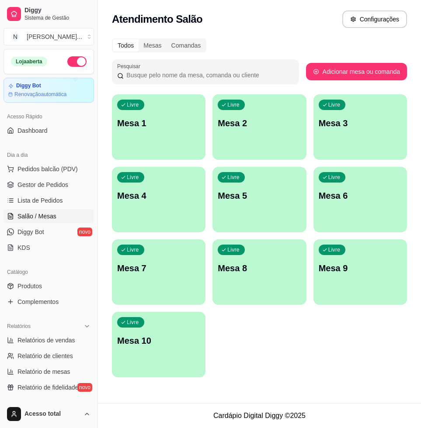
click at [164, 126] on p "Mesa 1" at bounding box center [158, 123] width 83 height 12
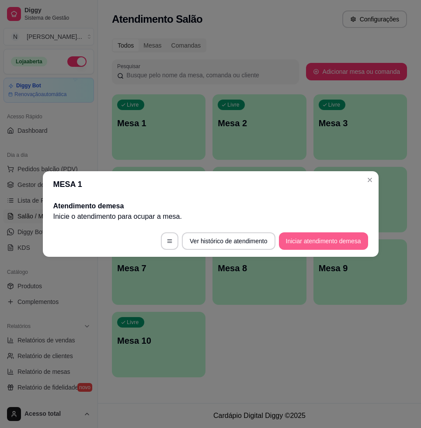
click at [326, 235] on button "Iniciar atendimento de mesa" at bounding box center [323, 240] width 89 height 17
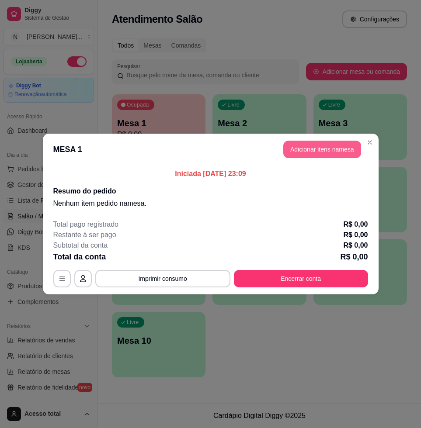
click at [347, 146] on button "Adicionar itens na mesa" at bounding box center [322, 149] width 78 height 17
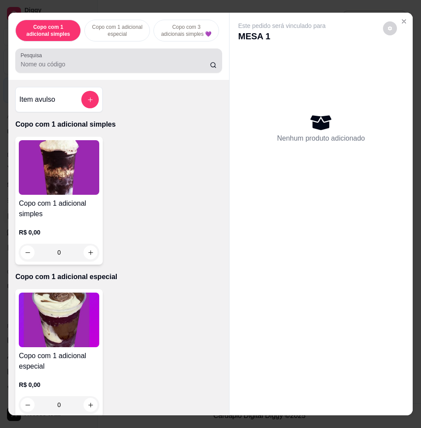
click at [102, 69] on div at bounding box center [119, 60] width 196 height 17
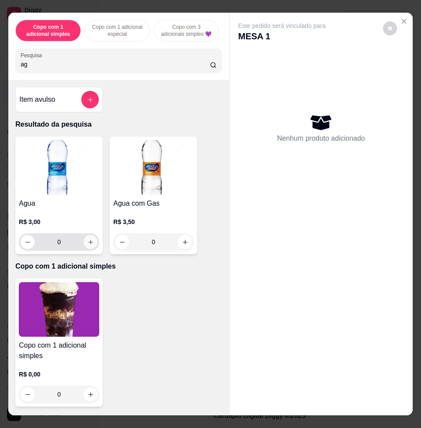
type input "ag"
click at [88, 244] on icon "increase-product-quantity" at bounding box center [90, 242] width 4 height 4
type input "1"
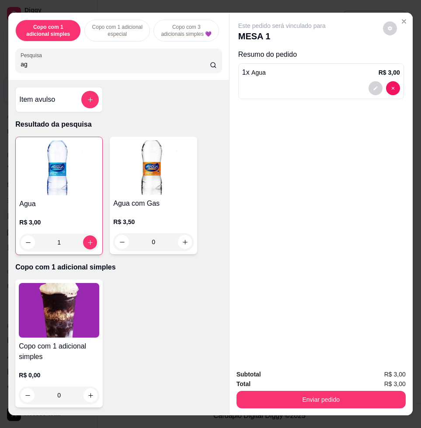
click at [73, 77] on div "Copo com 1 adicional simples Copo com 1 adicional especial Copo com 3 adicionai…" at bounding box center [118, 46] width 220 height 67
click at [74, 69] on input "ag" at bounding box center [115, 64] width 189 height 9
type input "a"
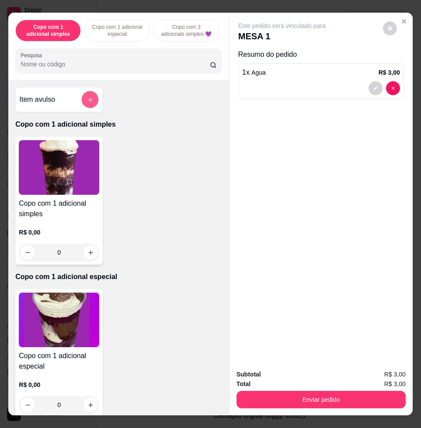
click at [91, 98] on button "add-separate-item" at bounding box center [90, 99] width 17 height 17
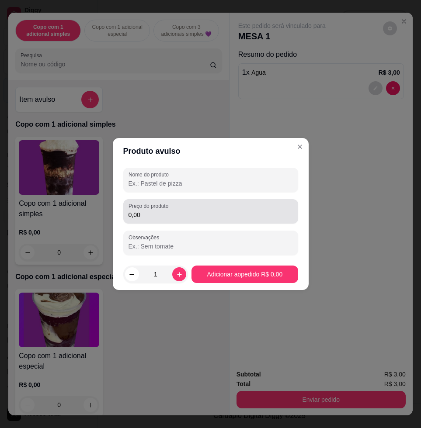
click at [159, 211] on input "0,00" at bounding box center [210, 215] width 164 height 9
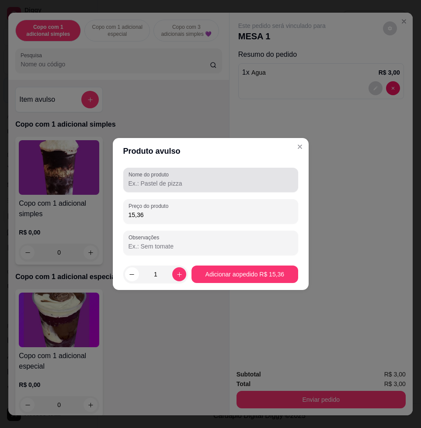
type input "15,36"
click at [228, 188] on div at bounding box center [210, 179] width 164 height 17
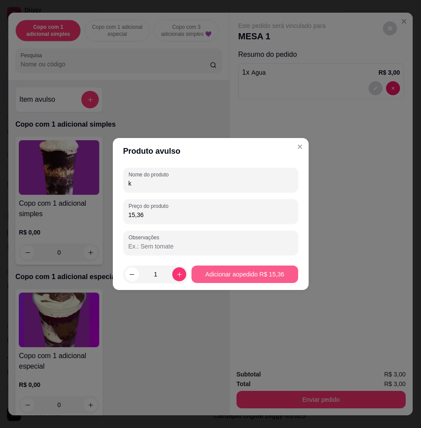
type input "k"
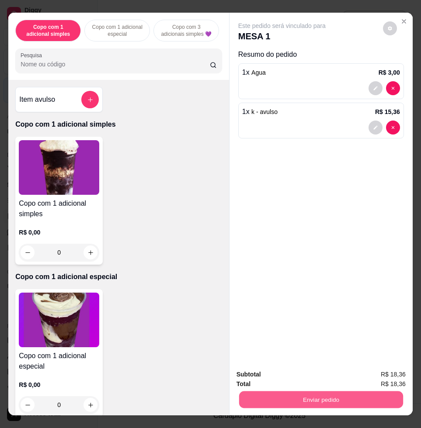
click at [337, 401] on button "Enviar pedido" at bounding box center [321, 399] width 164 height 17
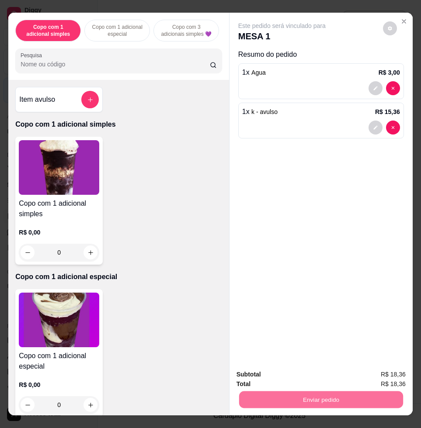
click at [373, 375] on button "Enviar pedido" at bounding box center [381, 374] width 49 height 17
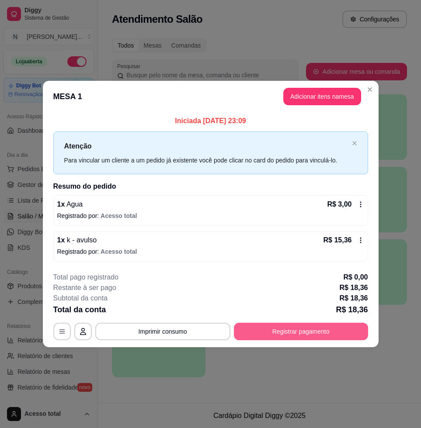
click at [335, 325] on button "Registrar pagamento" at bounding box center [301, 331] width 134 height 17
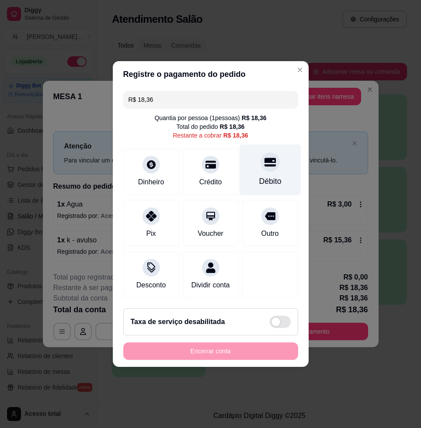
click at [252, 175] on div "Débito" at bounding box center [270, 170] width 62 height 51
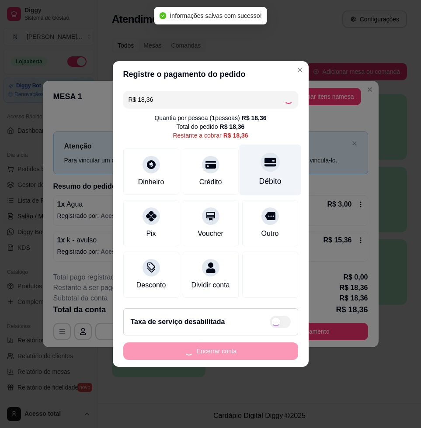
type input "R$ 0,00"
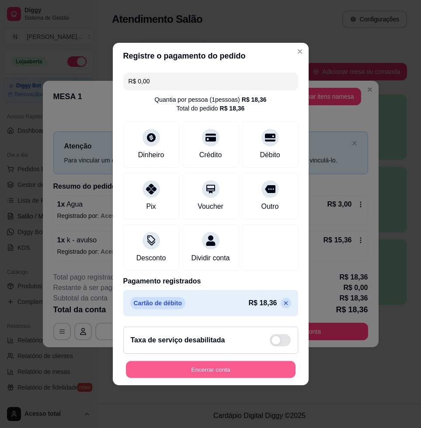
click at [229, 376] on button "Encerrar conta" at bounding box center [210, 369] width 169 height 17
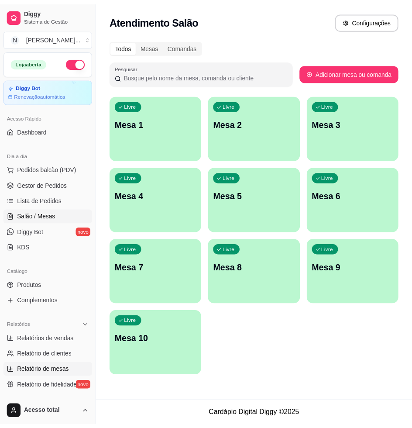
scroll to position [109, 0]
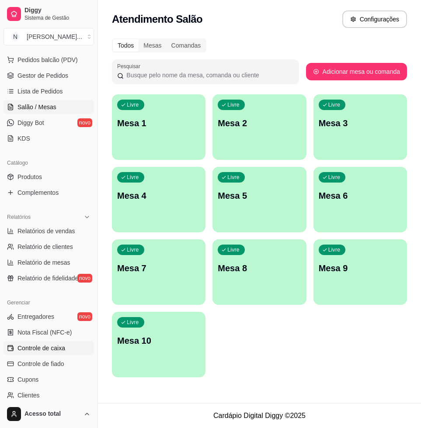
click at [59, 348] on span "Controle de caixa" at bounding box center [41, 348] width 48 height 9
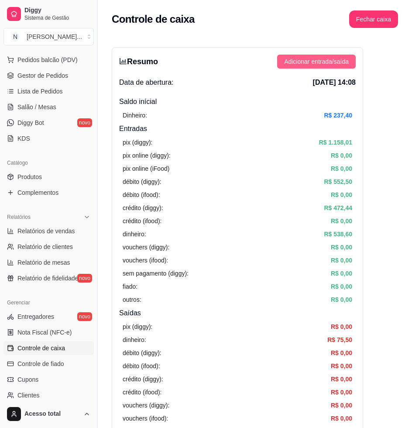
click at [321, 63] on span "Adicionar entrada/saída" at bounding box center [316, 62] width 65 height 10
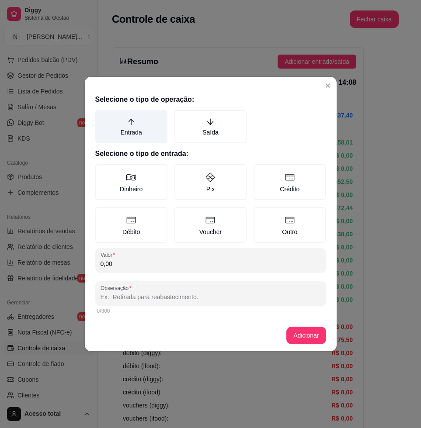
click at [151, 124] on label "Entrada" at bounding box center [131, 126] width 72 height 33
click at [102, 117] on button "Entrada" at bounding box center [98, 113] width 7 height 7
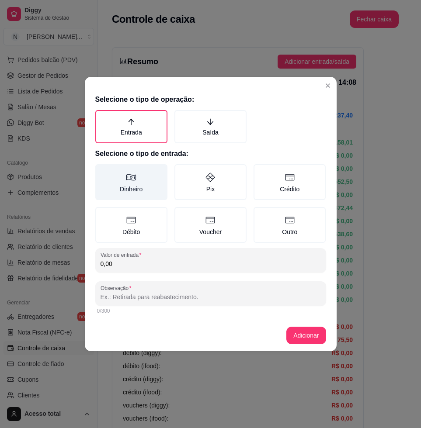
drag, startPoint x: 151, startPoint y: 182, endPoint x: 156, endPoint y: 190, distance: 9.6
click at [151, 183] on label "Dinheiro" at bounding box center [131, 182] width 72 height 36
drag, startPoint x: 156, startPoint y: 190, endPoint x: 177, endPoint y: 261, distance: 74.1
click at [177, 261] on input "0,00" at bounding box center [210, 263] width 220 height 9
type input "3,00"
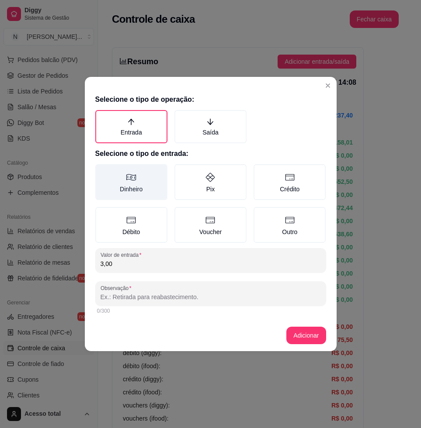
click at [111, 190] on label "Dinheiro" at bounding box center [131, 182] width 72 height 36
click at [102, 171] on button "Dinheiro" at bounding box center [98, 167] width 7 height 7
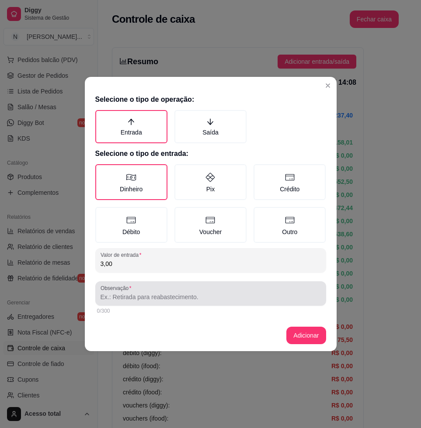
click at [146, 291] on div at bounding box center [210, 293] width 220 height 17
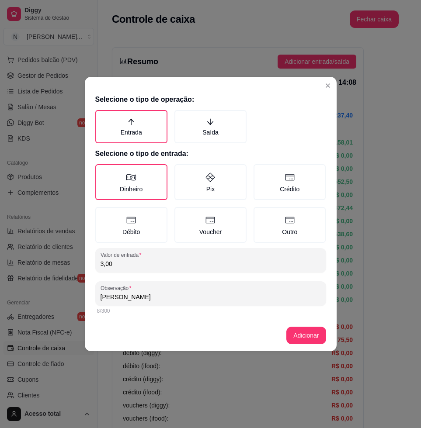
type input "gustavo"
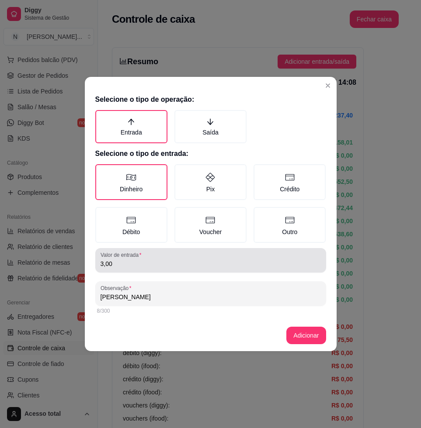
click at [139, 260] on input "3,00" at bounding box center [210, 263] width 220 height 9
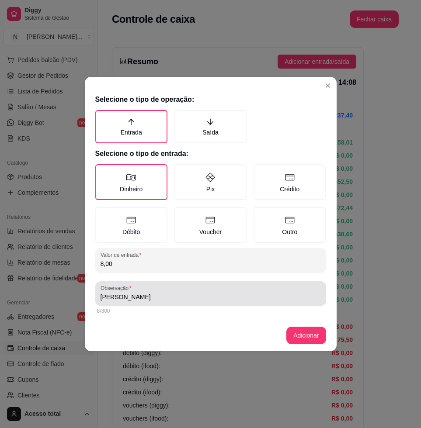
type input "8,00"
click at [152, 287] on div "gustavo" at bounding box center [210, 293] width 220 height 17
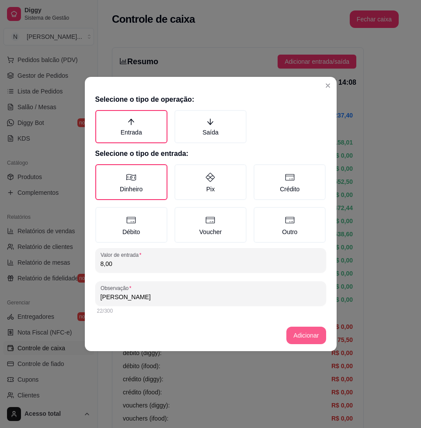
type input "gustavo deu pra trocco"
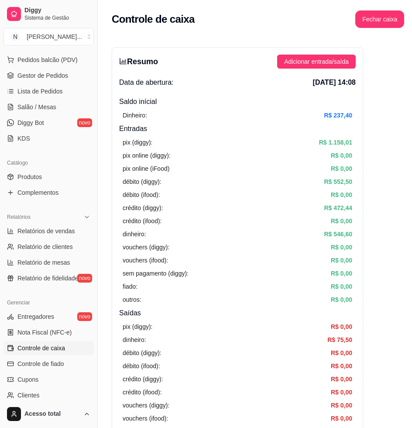
scroll to position [164, 0]
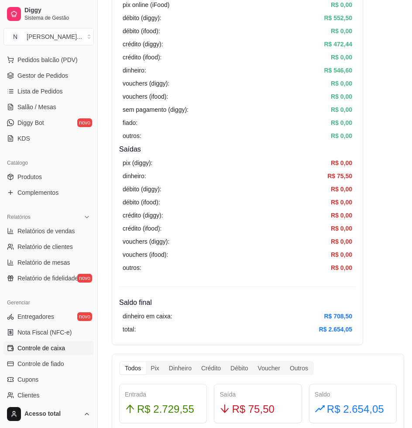
click at [61, 353] on link "Controle de caixa" at bounding box center [48, 348] width 90 height 14
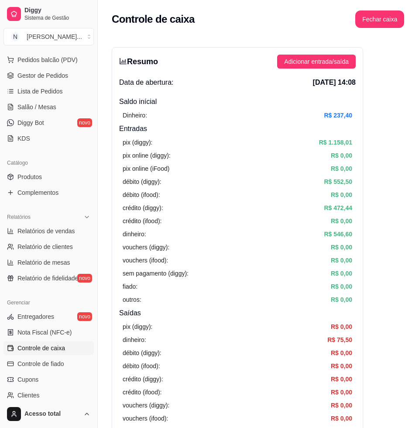
click at [61, 353] on link "Controle de caixa" at bounding box center [48, 348] width 90 height 14
click at [348, 62] on span "Adicionar entrada/saída" at bounding box center [316, 62] width 65 height 10
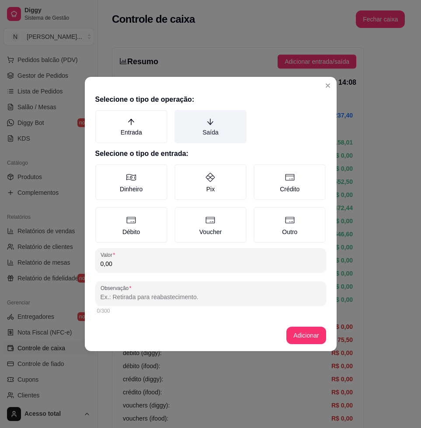
click at [207, 129] on label "Saída" at bounding box center [210, 126] width 72 height 33
click at [181, 117] on button "Saída" at bounding box center [177, 113] width 7 height 7
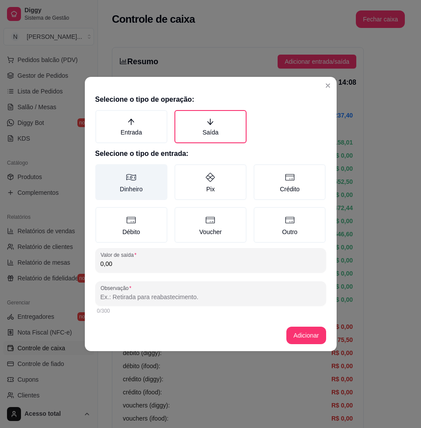
click at [141, 187] on label "Dinheiro" at bounding box center [131, 182] width 72 height 36
click at [102, 171] on button "Dinheiro" at bounding box center [98, 167] width 7 height 7
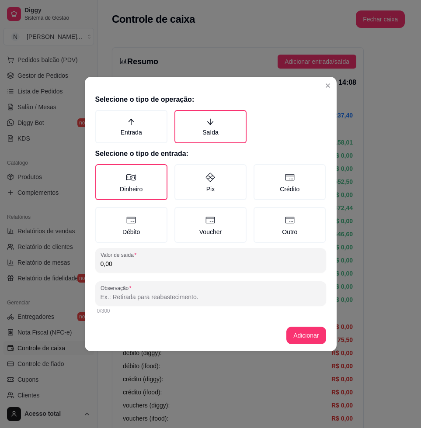
click at [189, 259] on input "0,00" at bounding box center [210, 263] width 220 height 9
type input "45,00"
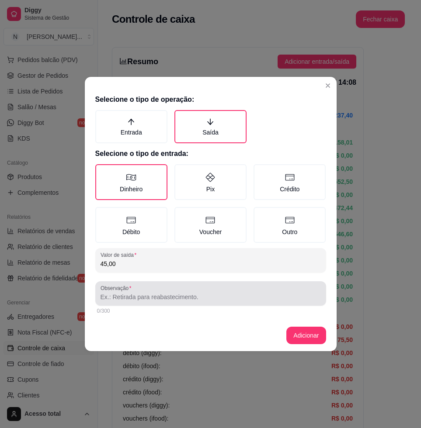
click at [211, 291] on div at bounding box center [210, 293] width 220 height 17
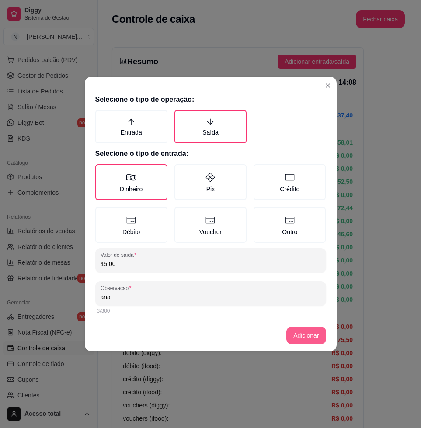
type input "ana"
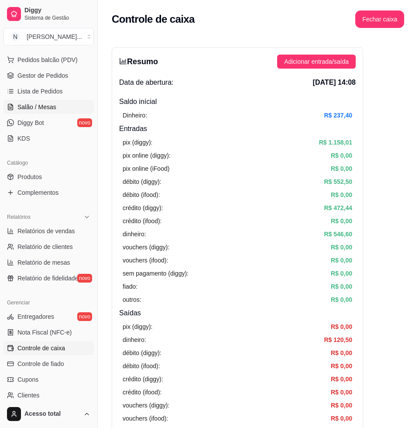
click at [65, 108] on link "Salão / Mesas" at bounding box center [48, 107] width 90 height 14
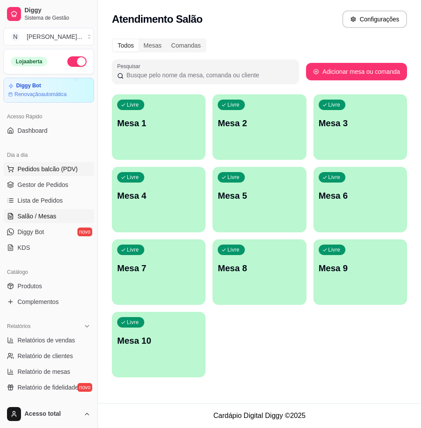
click at [59, 175] on button "Pedidos balcão (PDV)" at bounding box center [48, 169] width 90 height 14
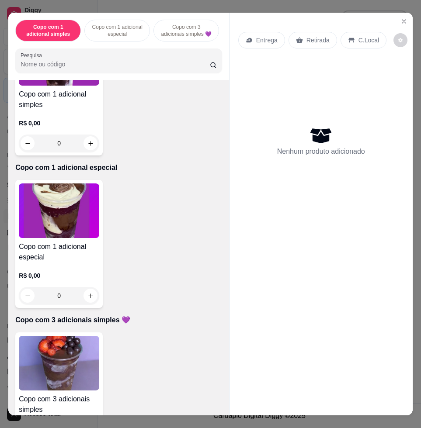
scroll to position [273, 0]
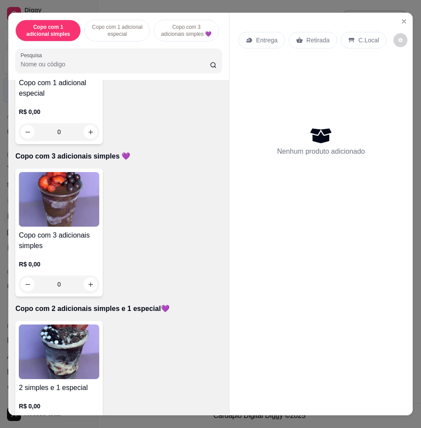
click at [63, 347] on img at bounding box center [59, 352] width 80 height 55
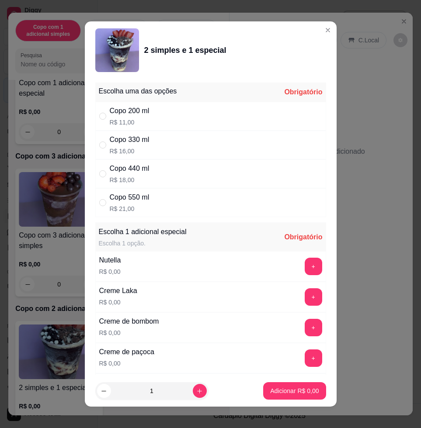
click at [168, 200] on div "Copo 550 ml R$ 21,00" at bounding box center [210, 202] width 231 height 29
radio input "true"
click at [304, 267] on button "+" at bounding box center [312, 266] width 17 height 17
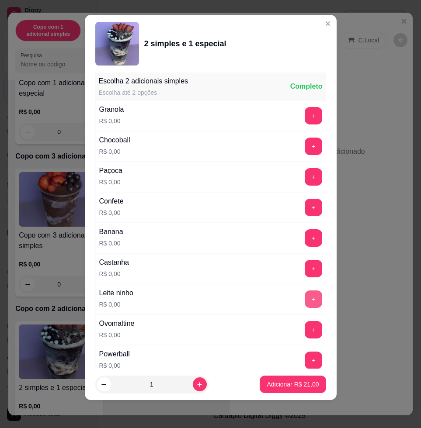
click at [304, 293] on button "+" at bounding box center [312, 298] width 17 height 17
click at [304, 330] on button "+" at bounding box center [312, 329] width 17 height 17
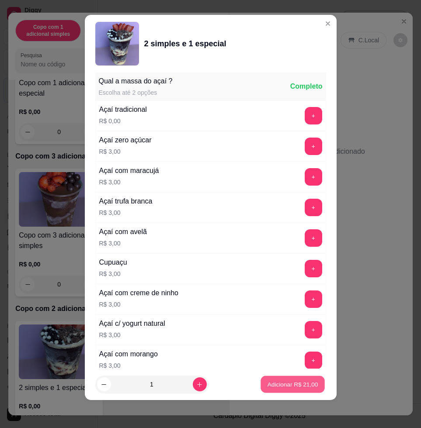
click at [288, 380] on p "Adicionar R$ 21,00" at bounding box center [292, 384] width 51 height 8
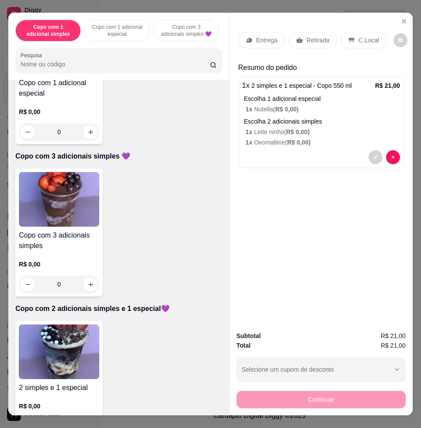
click at [256, 36] on p "Entrega" at bounding box center [266, 40] width 21 height 9
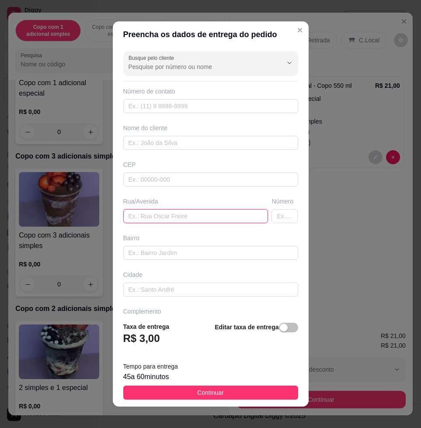
click at [187, 221] on input "text" at bounding box center [195, 216] width 145 height 14
type input "sami"
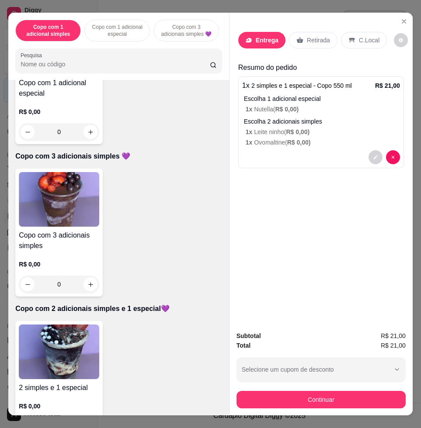
click at [79, 361] on img at bounding box center [59, 352] width 80 height 55
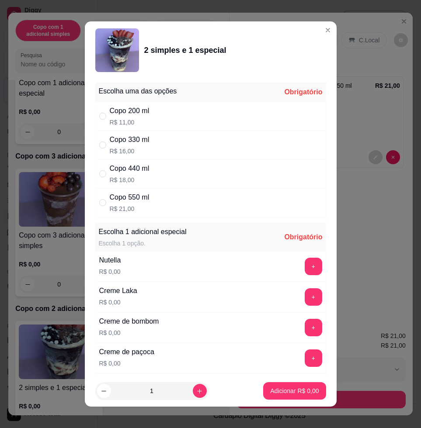
click at [188, 202] on div "Copo 550 ml R$ 21,00" at bounding box center [210, 202] width 231 height 29
radio input "true"
click at [304, 270] on button "+" at bounding box center [312, 266] width 17 height 17
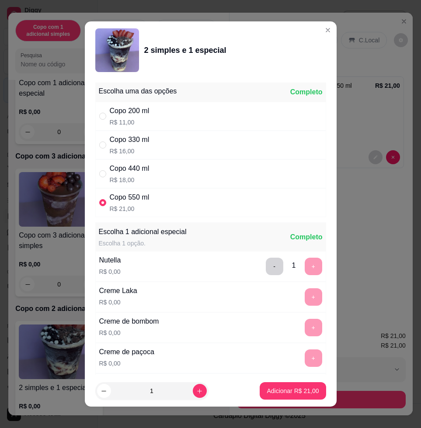
scroll to position [7, 0]
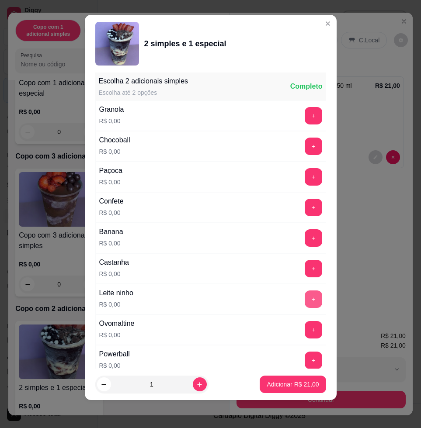
click at [304, 296] on button "+" at bounding box center [312, 298] width 17 height 17
click at [304, 229] on button "+" at bounding box center [312, 237] width 17 height 17
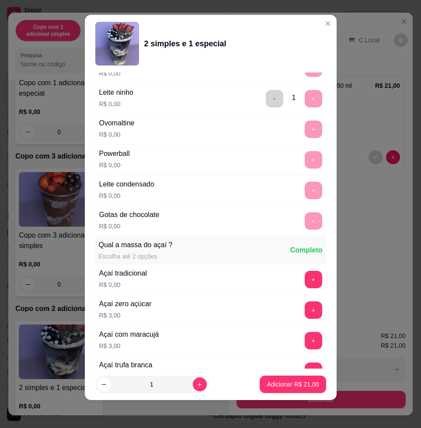
scroll to position [844, 0]
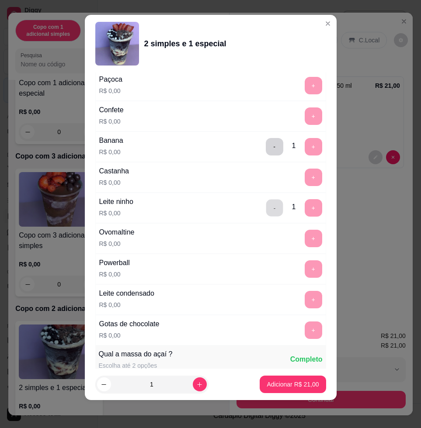
click at [266, 204] on button "-" at bounding box center [274, 208] width 17 height 17
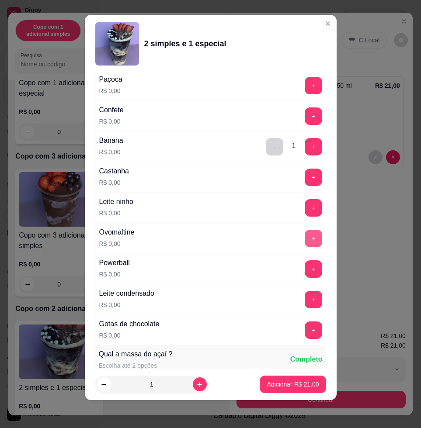
click at [301, 239] on div "+" at bounding box center [313, 238] width 24 height 17
click at [304, 240] on button "+" at bounding box center [312, 238] width 17 height 17
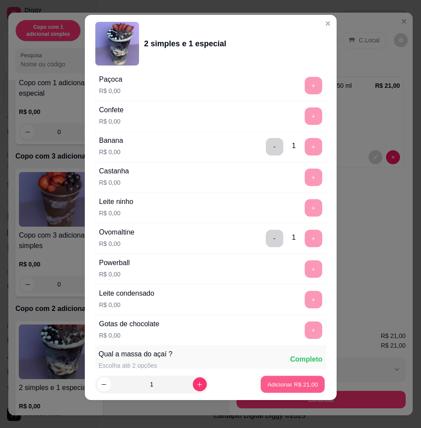
click at [302, 389] on button "Adicionar R$ 21,00" at bounding box center [293, 384] width 64 height 17
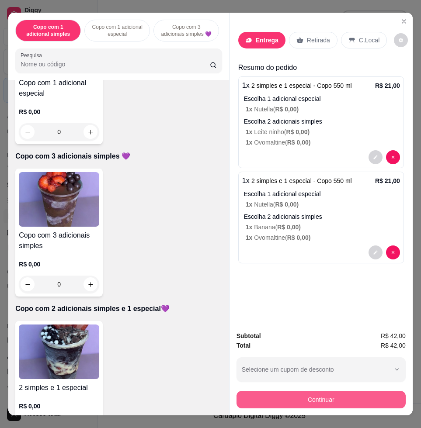
click at [323, 396] on button "Continuar" at bounding box center [320, 399] width 169 height 17
click at [357, 391] on button "Continuar" at bounding box center [321, 399] width 164 height 17
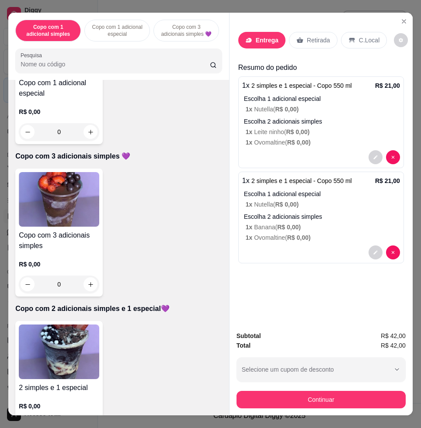
click at [265, 36] on p "Entrega" at bounding box center [267, 40] width 23 height 9
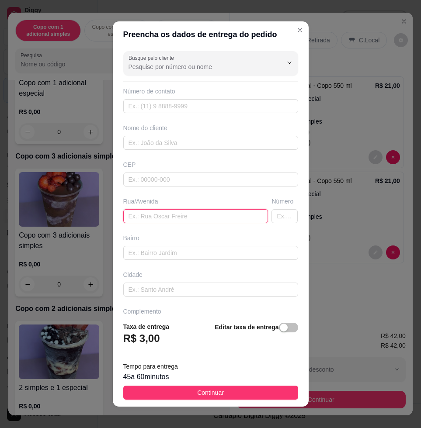
click at [190, 221] on input "text" at bounding box center [195, 216] width 145 height 14
type input "samira zhar 260"
click at [245, 391] on button "Continuar" at bounding box center [210, 393] width 175 height 14
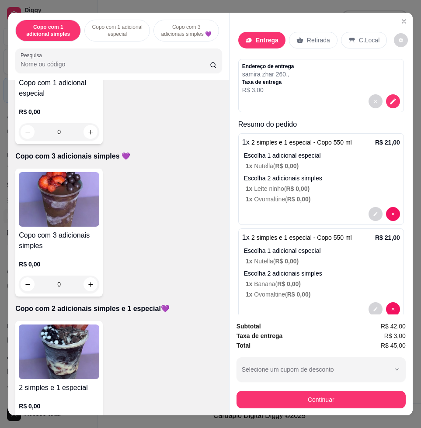
click at [349, 389] on div "Continuar" at bounding box center [320, 399] width 169 height 20
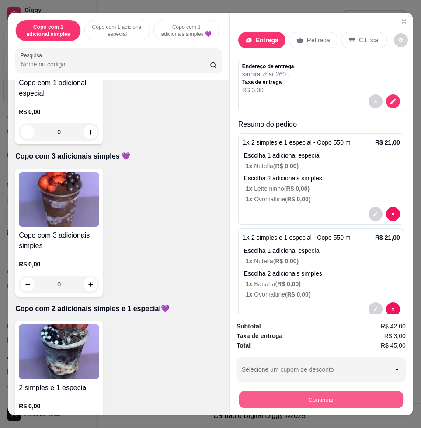
click at [348, 394] on button "Continuar" at bounding box center [321, 399] width 164 height 17
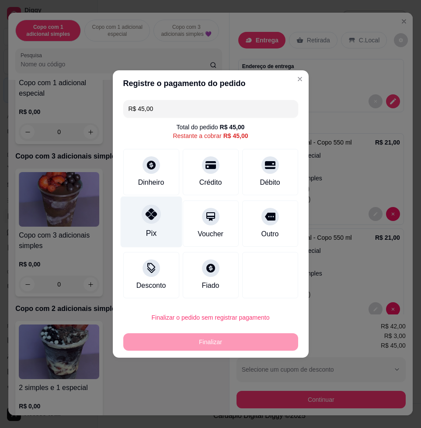
click at [146, 218] on icon at bounding box center [150, 213] width 11 height 11
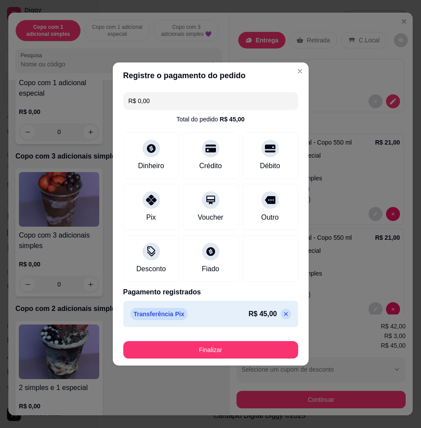
click at [210, 341] on button "Finalizar" at bounding box center [210, 349] width 175 height 17
click at [231, 365] on footer "Finalizar" at bounding box center [211, 348] width 196 height 35
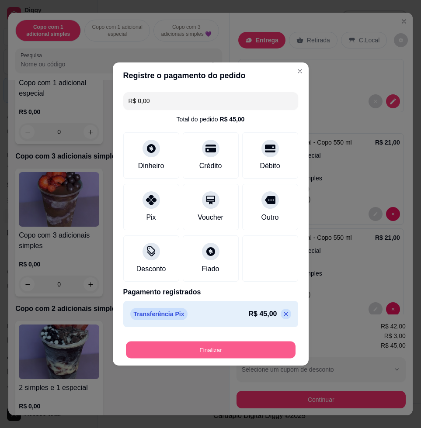
click at [234, 355] on button "Finalizar" at bounding box center [210, 350] width 169 height 17
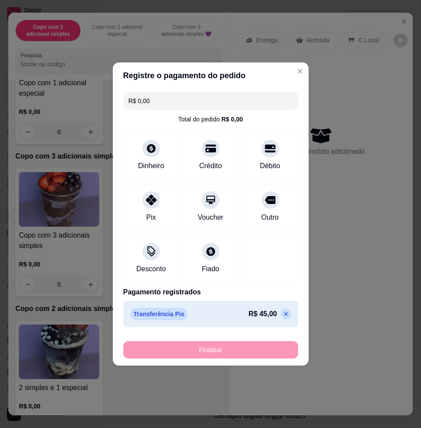
type input "-R$ 45,00"
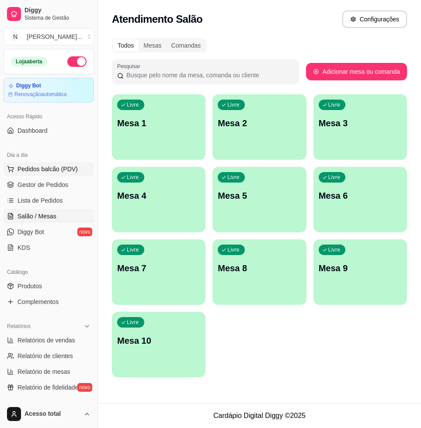
click at [57, 173] on span "Pedidos balcão (PDV)" at bounding box center [47, 169] width 60 height 9
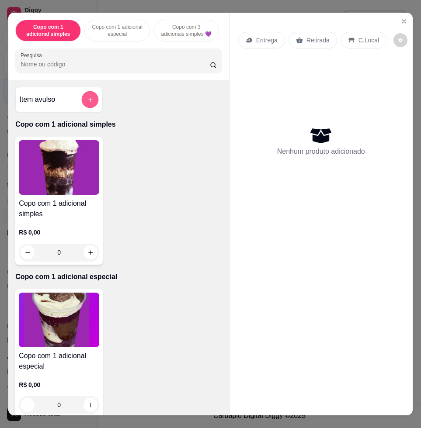
click at [90, 107] on button "add-separate-item" at bounding box center [90, 99] width 17 height 17
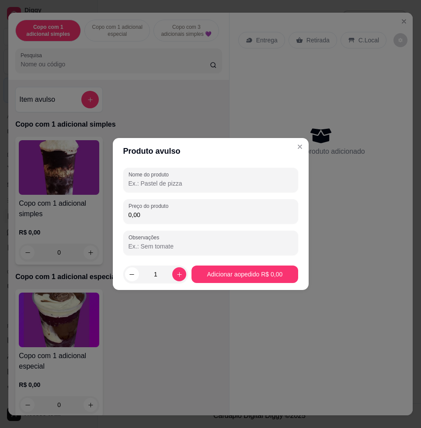
click at [176, 187] on input "Nome do produto" at bounding box center [210, 183] width 164 height 9
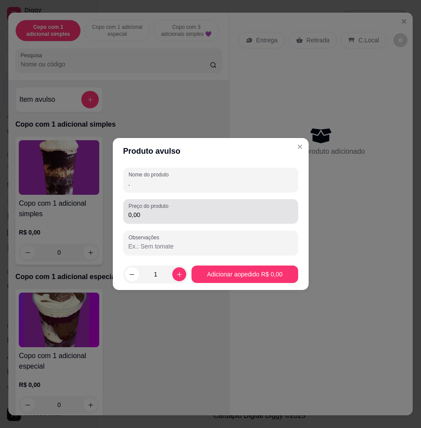
type input "."
click at [194, 219] on input "0,00" at bounding box center [210, 215] width 164 height 9
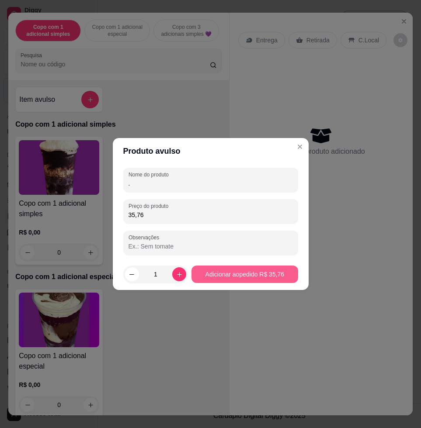
type input "35,76"
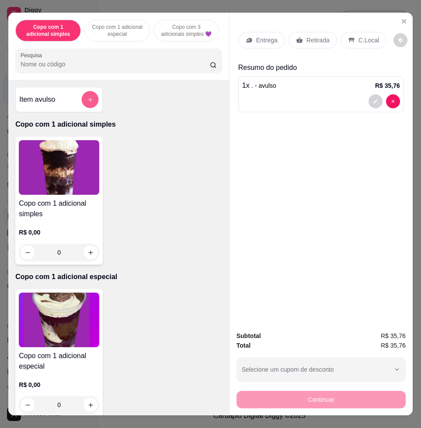
click at [82, 107] on button "add-separate-item" at bounding box center [90, 99] width 17 height 17
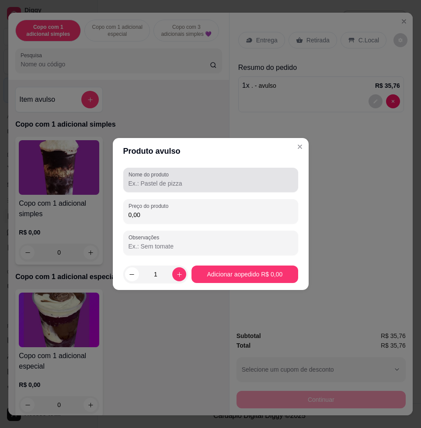
click at [169, 179] on input "Nome do produto" at bounding box center [210, 183] width 164 height 9
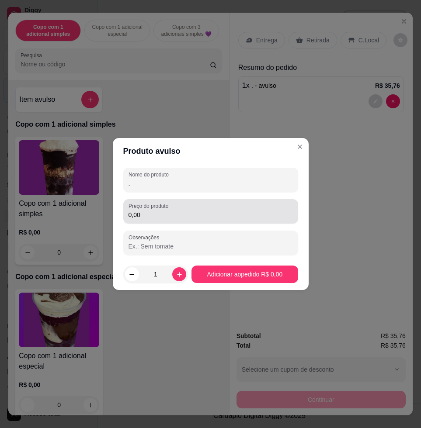
type input "."
click at [195, 211] on input "0,00" at bounding box center [210, 215] width 164 height 9
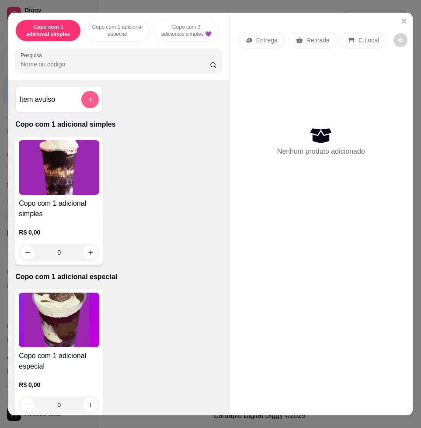
click at [87, 101] on icon "add-separate-item" at bounding box center [90, 100] width 7 height 7
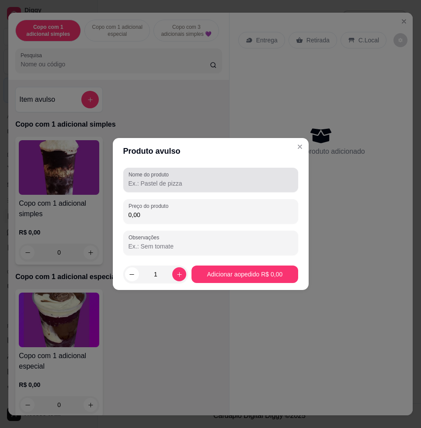
click at [154, 188] on div at bounding box center [210, 179] width 164 height 17
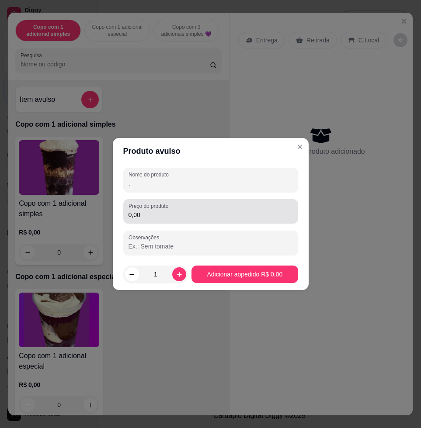
type input "."
click at [154, 214] on input "0,00" at bounding box center [210, 215] width 164 height 9
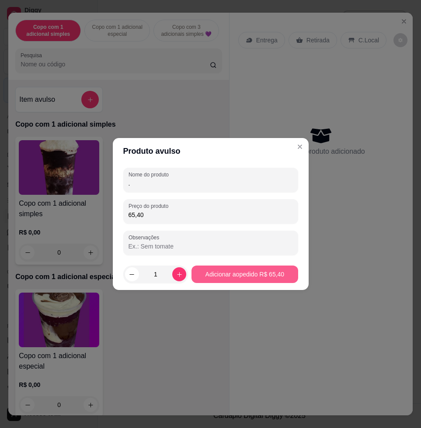
type input "65,40"
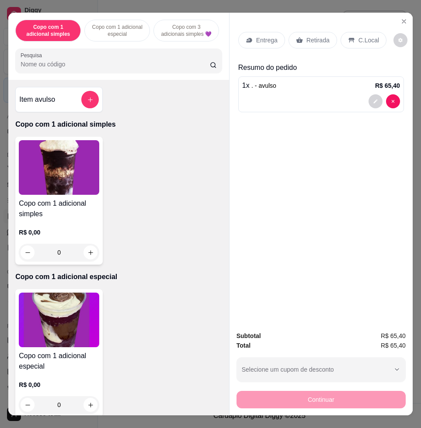
click at [369, 38] on p "C.Local" at bounding box center [368, 40] width 21 height 9
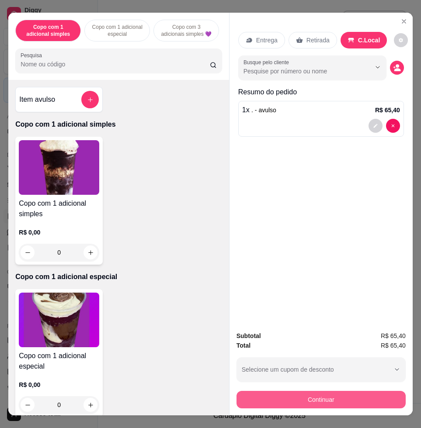
click at [324, 391] on button "Continuar" at bounding box center [320, 399] width 169 height 17
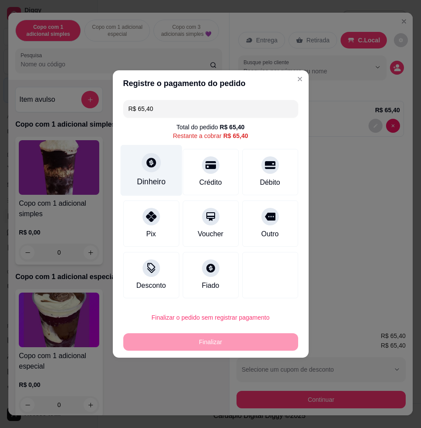
click at [137, 167] on div "Dinheiro" at bounding box center [151, 170] width 62 height 51
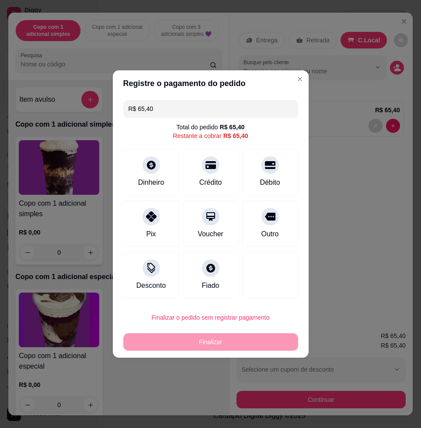
click at [225, 114] on input "R$ 65,40" at bounding box center [210, 108] width 164 height 17
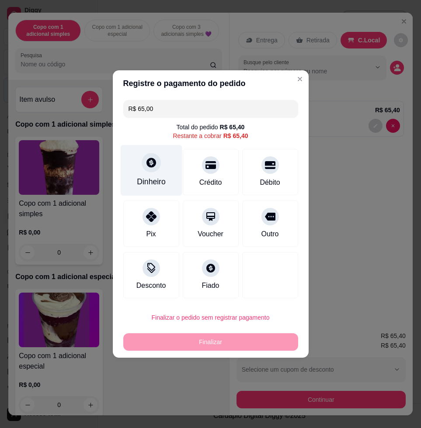
type input "R$ 65,00"
click at [145, 175] on div "Dinheiro" at bounding box center [151, 170] width 62 height 51
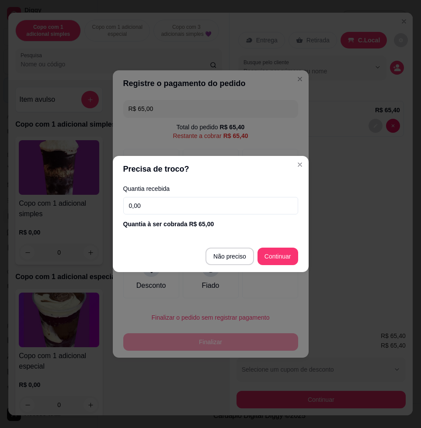
click at [197, 207] on input "0,00" at bounding box center [210, 205] width 175 height 17
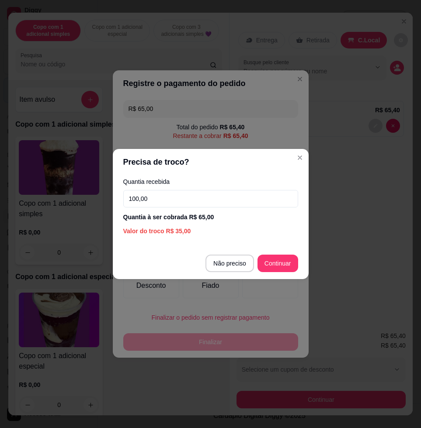
type input "100,00"
type input "R$ 0,40"
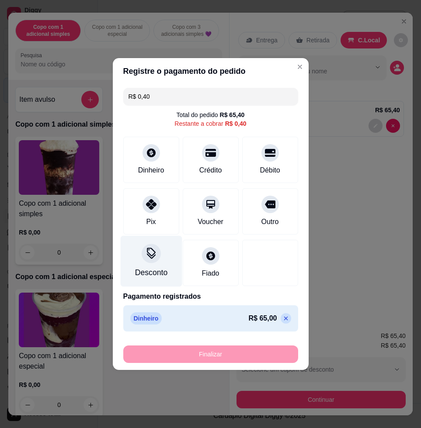
click at [157, 255] on div at bounding box center [151, 253] width 19 height 19
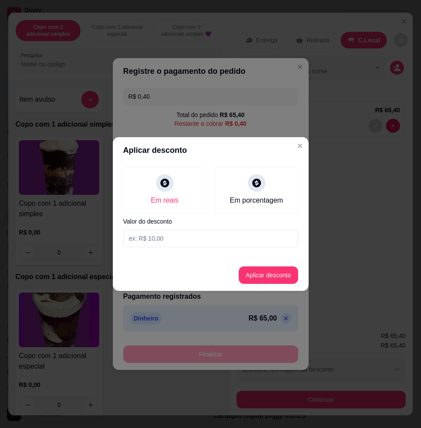
click at [225, 241] on input at bounding box center [210, 238] width 175 height 17
type input "0,40"
click at [270, 280] on button "Aplicar desconto" at bounding box center [267, 274] width 59 height 17
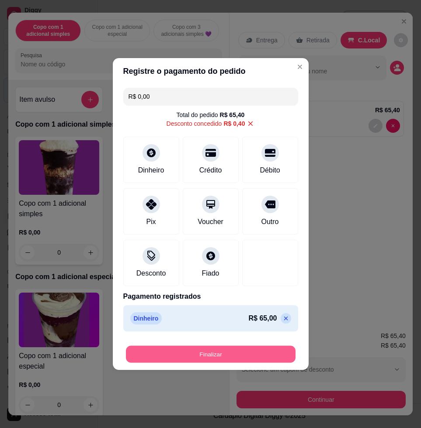
click at [264, 350] on button "Finalizar" at bounding box center [210, 354] width 169 height 17
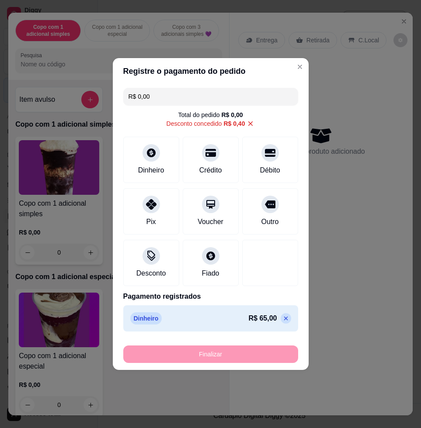
type input "-R$ 65,40"
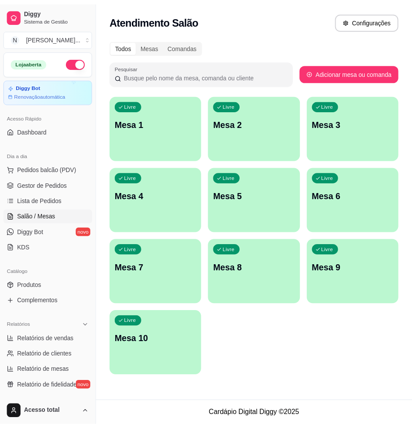
scroll to position [200, 0]
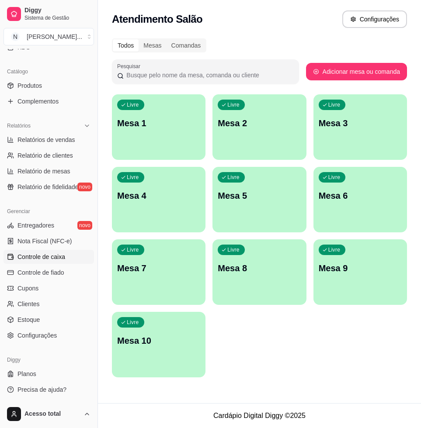
click at [70, 253] on link "Controle de caixa" at bounding box center [48, 257] width 90 height 14
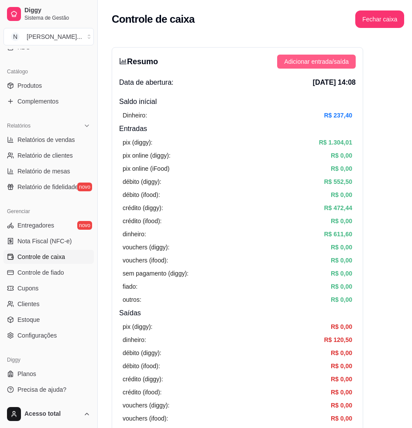
click at [335, 65] on span "Adicionar entrada/saída" at bounding box center [316, 62] width 65 height 10
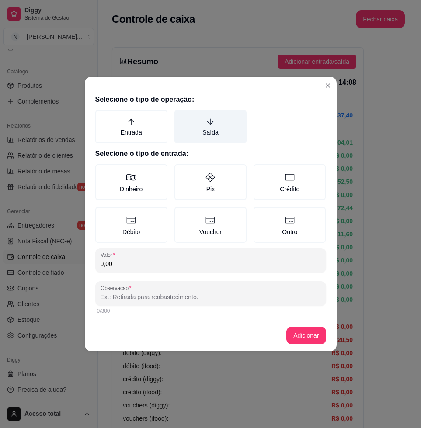
click at [238, 135] on label "Saída" at bounding box center [210, 126] width 72 height 33
click at [181, 117] on button "Saída" at bounding box center [177, 113] width 7 height 7
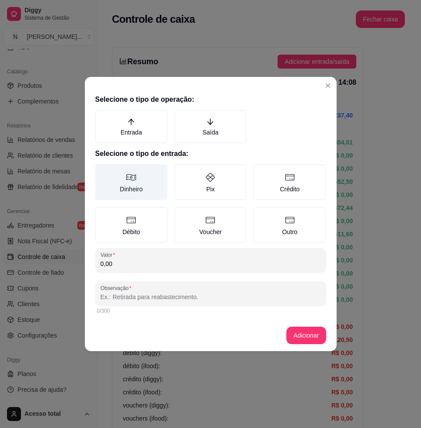
click at [126, 185] on label "Dinheiro" at bounding box center [131, 182] width 72 height 36
click at [102, 171] on button "Dinheiro" at bounding box center [98, 167] width 7 height 7
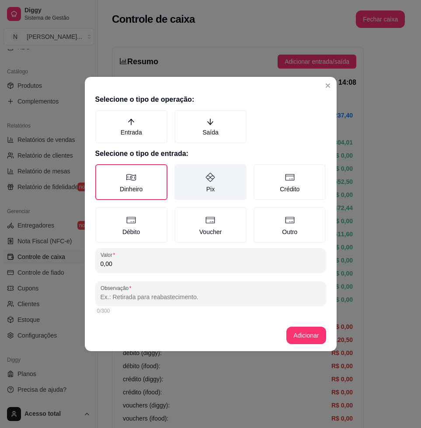
click at [224, 118] on label "Saída" at bounding box center [210, 126] width 72 height 33
click at [181, 117] on button "Saída" at bounding box center [177, 113] width 7 height 7
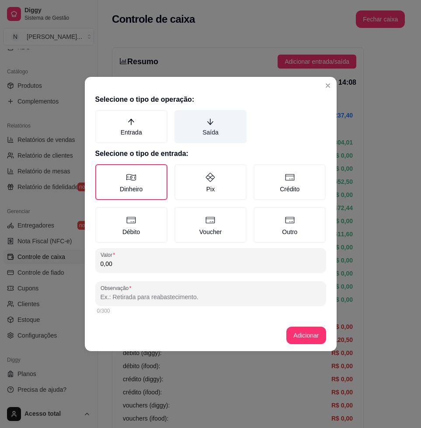
click at [213, 134] on label "Saída" at bounding box center [210, 126] width 72 height 33
drag, startPoint x: 213, startPoint y: 134, endPoint x: 197, endPoint y: 129, distance: 16.7
click at [197, 129] on label "Saída" at bounding box center [210, 126] width 72 height 33
click at [181, 117] on button "Saída" at bounding box center [177, 113] width 7 height 7
click at [223, 131] on label "Saída" at bounding box center [210, 126] width 72 height 33
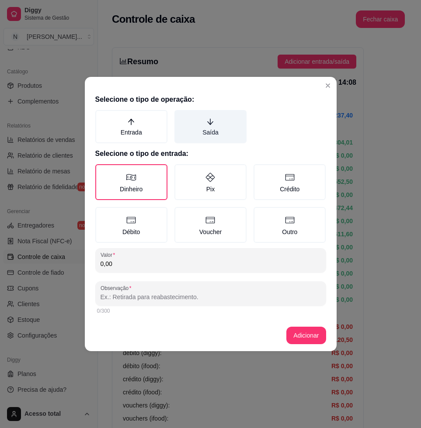
click at [181, 117] on button "Saída" at bounding box center [177, 113] width 7 height 7
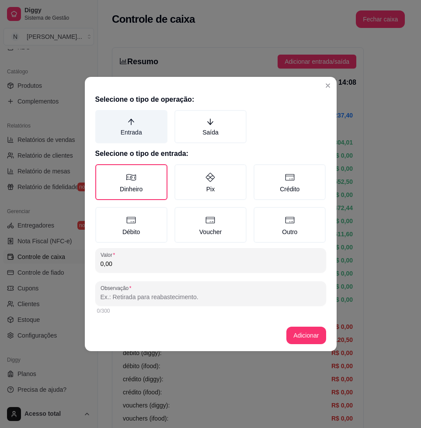
click at [149, 134] on label "Entrada" at bounding box center [131, 126] width 72 height 33
click at [102, 117] on button "Entrada" at bounding box center [98, 113] width 7 height 7
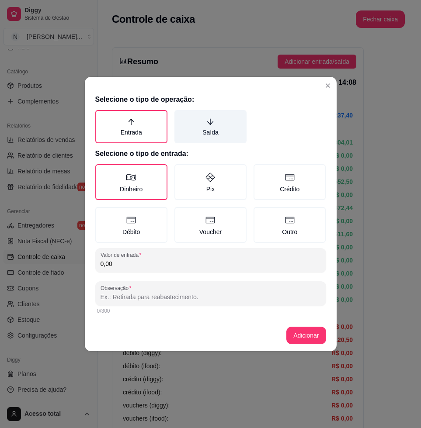
click at [202, 133] on label "Saída" at bounding box center [210, 126] width 72 height 33
click at [181, 117] on button "Saída" at bounding box center [177, 113] width 7 height 7
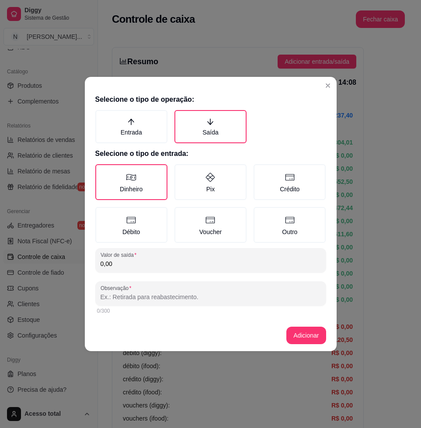
click at [152, 259] on input "0,00" at bounding box center [210, 263] width 220 height 9
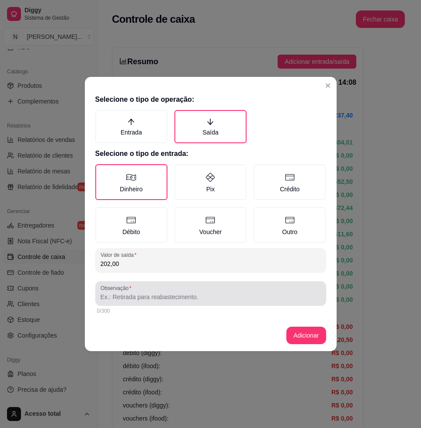
type input "202,00"
click at [278, 301] on div at bounding box center [210, 293] width 220 height 17
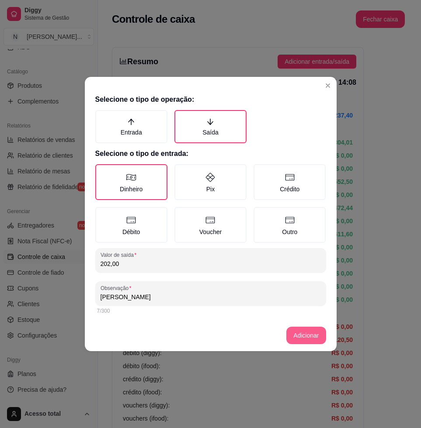
type input "gustavo"
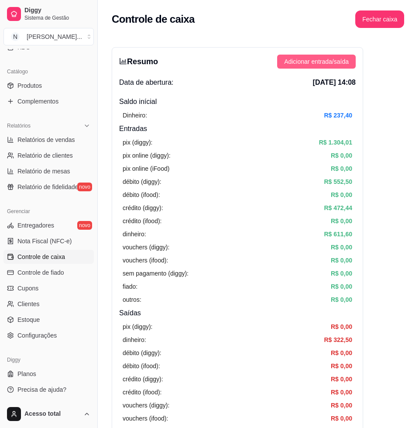
click at [335, 65] on span "Adicionar entrada/saída" at bounding box center [316, 62] width 65 height 10
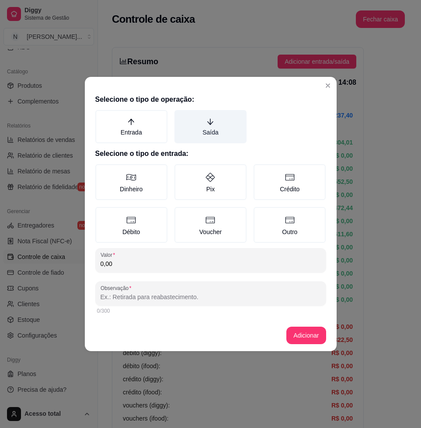
click at [213, 133] on label "Saída" at bounding box center [210, 126] width 72 height 33
click at [181, 117] on button "Saída" at bounding box center [177, 113] width 7 height 7
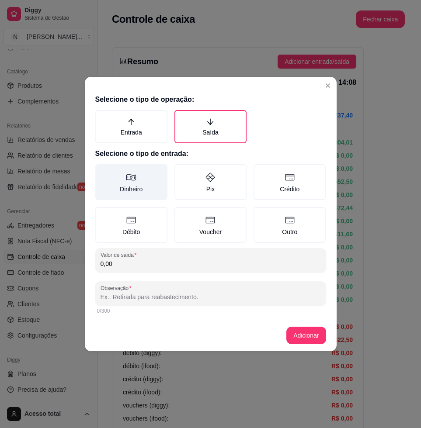
click at [134, 190] on label "Dinheiro" at bounding box center [131, 182] width 72 height 36
click at [102, 171] on button "Dinheiro" at bounding box center [98, 167] width 7 height 7
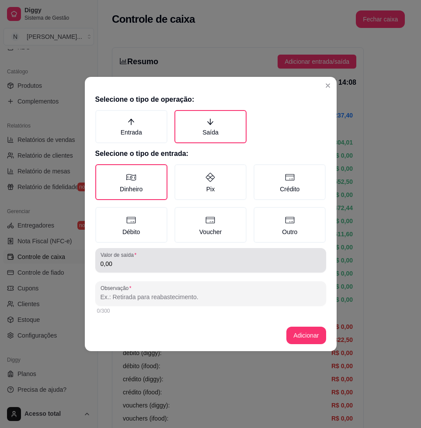
click at [135, 270] on div "Valor de saída 0,00" at bounding box center [210, 260] width 231 height 24
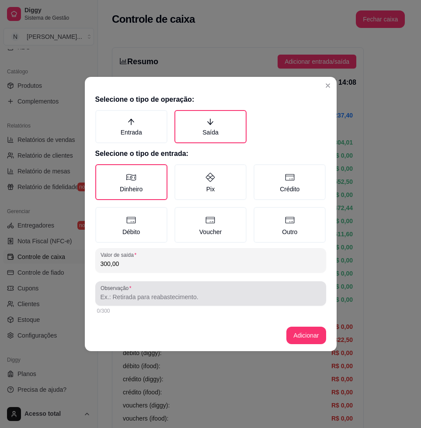
type input "300,00"
click at [142, 298] on input "Observação" at bounding box center [210, 297] width 220 height 9
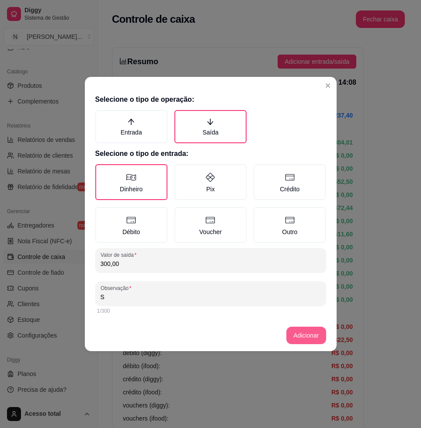
type input "S"
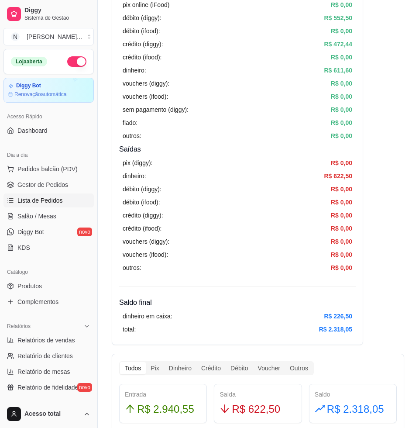
click at [59, 201] on span "Lista de Pedidos" at bounding box center [39, 200] width 45 height 9
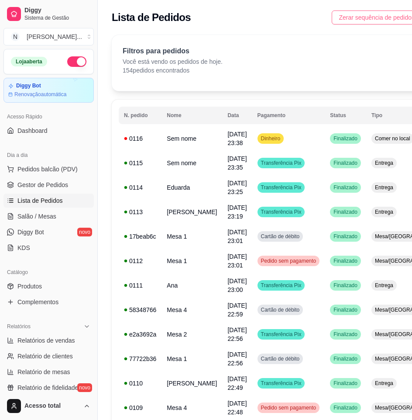
click at [390, 17] on span "Zerar sequência de pedidos" at bounding box center [377, 18] width 76 height 10
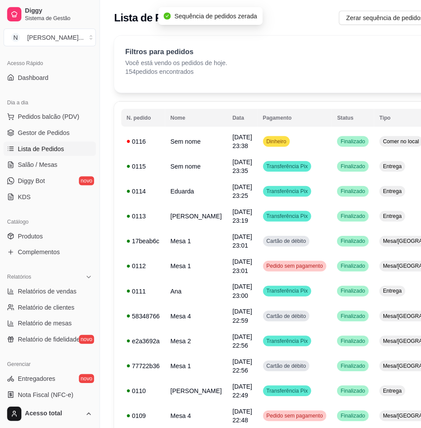
scroll to position [164, 0]
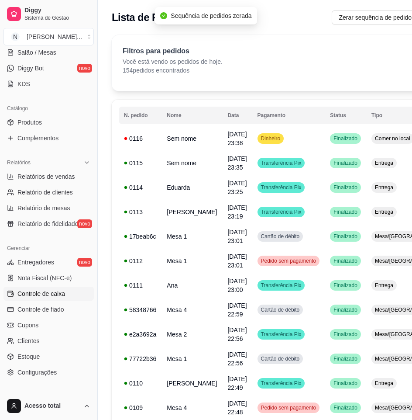
click at [59, 293] on span "Controle de caixa" at bounding box center [41, 293] width 48 height 9
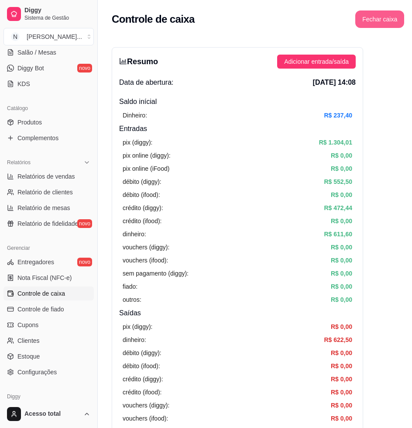
click at [379, 22] on button "Fechar caixa" at bounding box center [380, 18] width 49 height 17
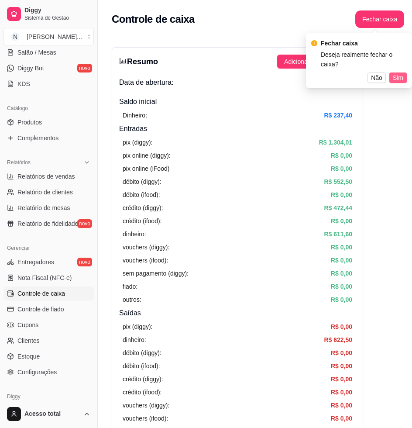
click at [398, 73] on span "Sim" at bounding box center [398, 78] width 10 height 10
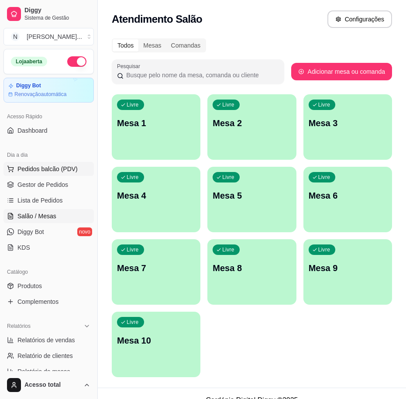
click at [75, 173] on button "Pedidos balcão (PDV)" at bounding box center [48, 169] width 90 height 14
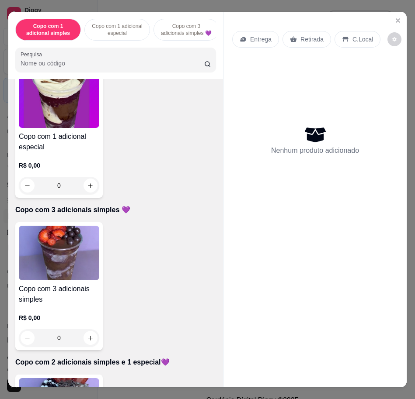
scroll to position [382, 0]
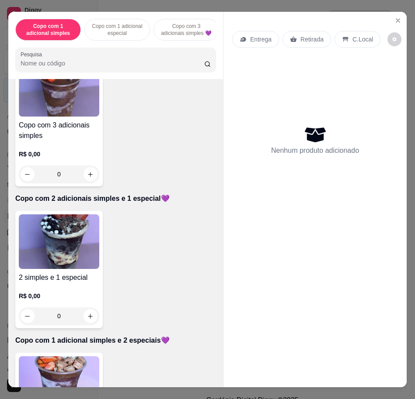
click at [87, 360] on img at bounding box center [59, 383] width 80 height 55
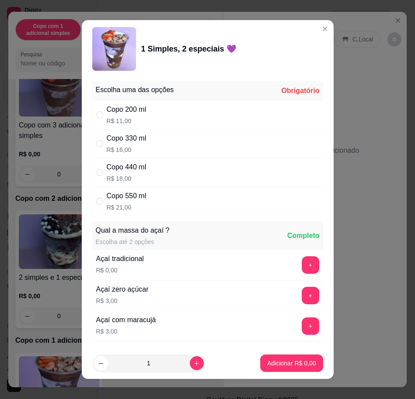
click at [163, 138] on div "Copo 330 ml R$ 16,00" at bounding box center [207, 143] width 231 height 29
radio input "true"
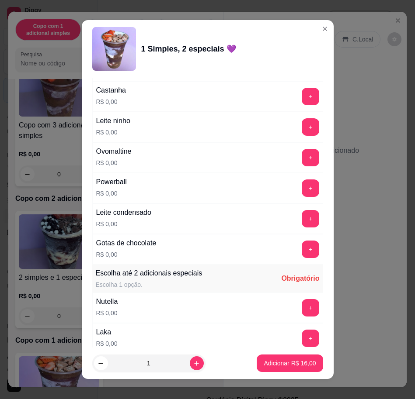
scroll to position [710, 0]
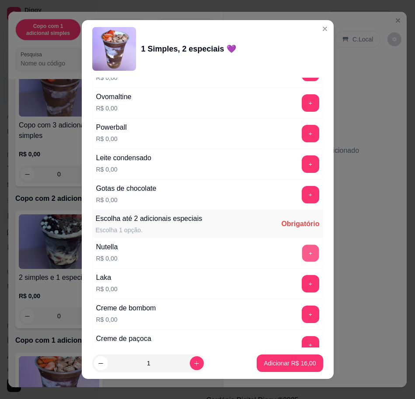
click at [301, 254] on button "+" at bounding box center [309, 253] width 17 height 17
click at [301, 281] on button "+" at bounding box center [309, 283] width 17 height 17
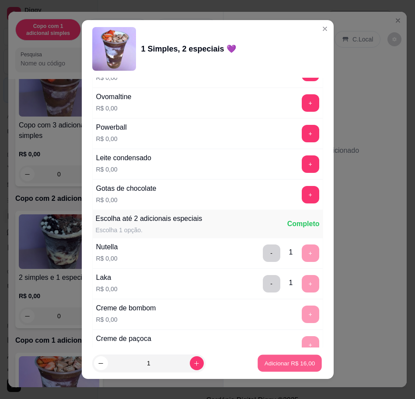
click at [295, 365] on p "Adicionar R$ 16,00" at bounding box center [289, 363] width 51 height 8
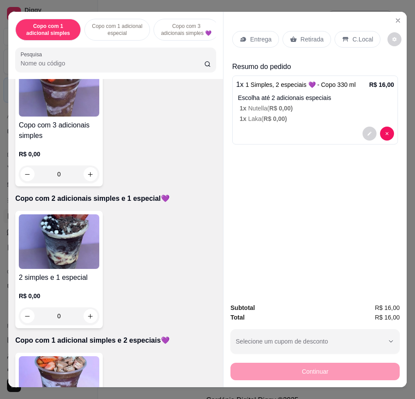
click at [81, 369] on img at bounding box center [59, 383] width 80 height 55
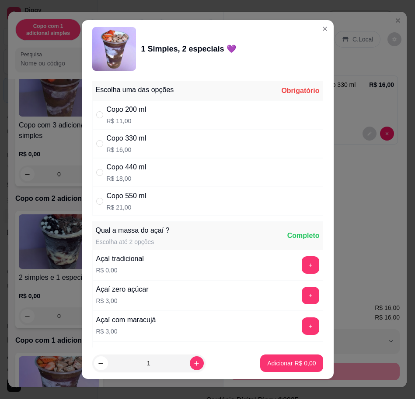
click at [168, 140] on div "Copo 330 ml R$ 16,00" at bounding box center [207, 143] width 231 height 29
radio input "true"
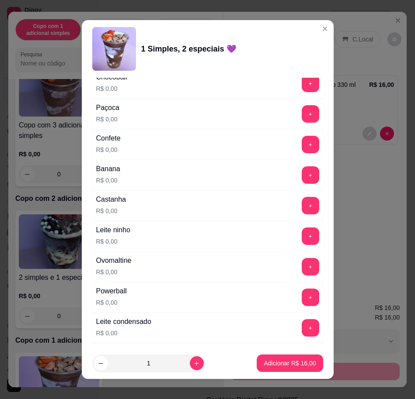
scroll to position [382, 0]
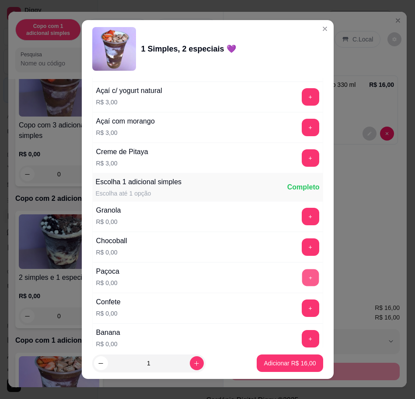
click at [301, 279] on button "+" at bounding box center [309, 277] width 17 height 17
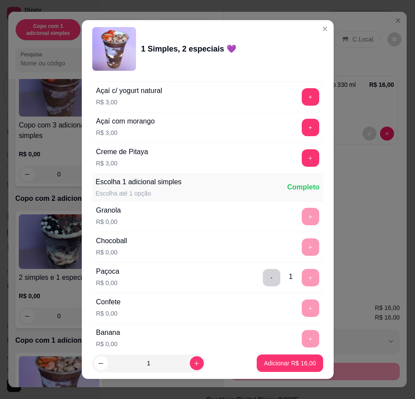
scroll to position [655, 0]
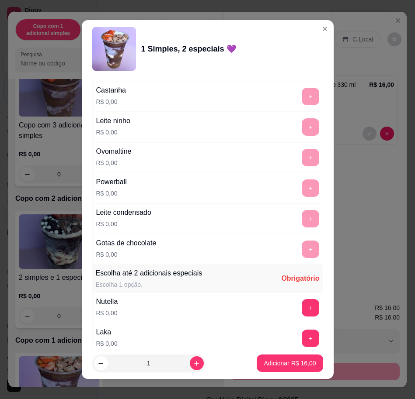
click at [299, 306] on div "+" at bounding box center [310, 307] width 24 height 17
click at [301, 306] on button "+" at bounding box center [309, 307] width 17 height 17
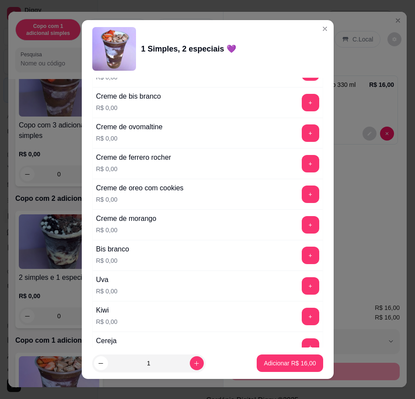
scroll to position [1092, 0]
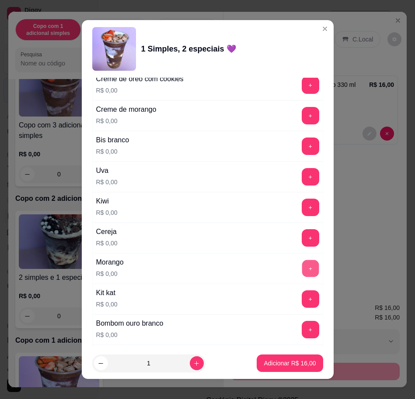
click at [301, 266] on button "+" at bounding box center [309, 268] width 17 height 17
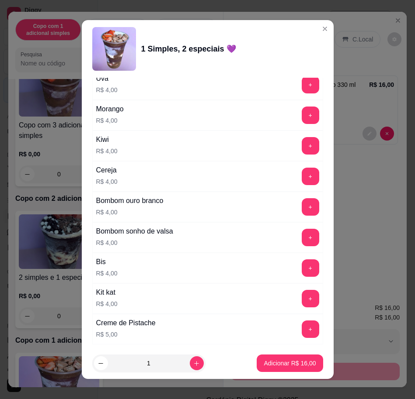
scroll to position [2191, 0]
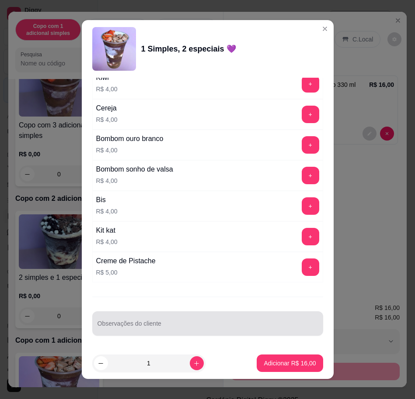
click at [197, 318] on div at bounding box center [207, 323] width 220 height 17
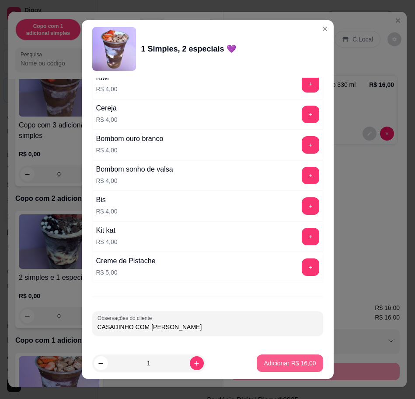
type input "CASADINHO COM [PERSON_NAME]"
click at [277, 357] on button "Adicionar R$ 16,00" at bounding box center [290, 363] width 64 height 17
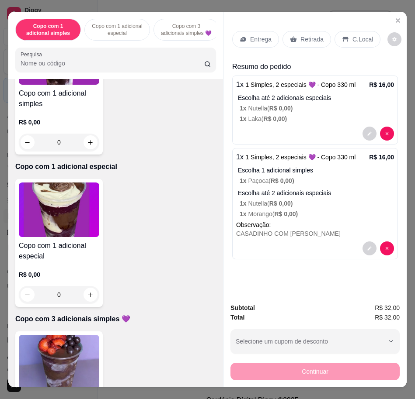
scroll to position [0, 0]
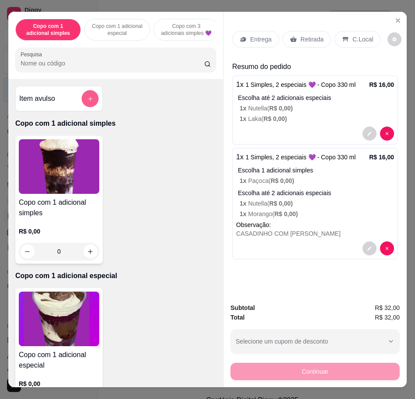
click at [86, 107] on button "add-separate-item" at bounding box center [90, 98] width 17 height 17
click at [187, 209] on div "Preço do produto 0,00" at bounding box center [207, 197] width 175 height 24
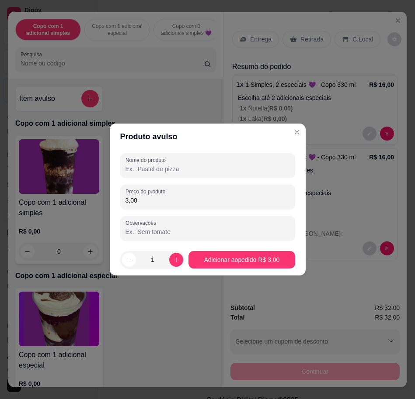
type input "3,00"
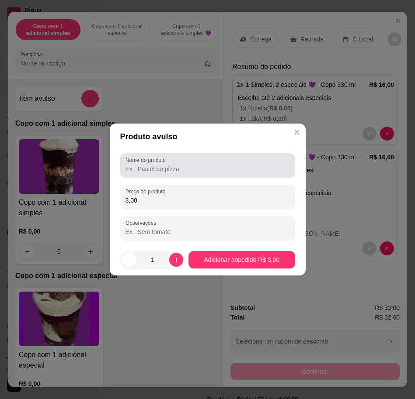
click at [225, 175] on div "Nome do produto" at bounding box center [207, 165] width 175 height 24
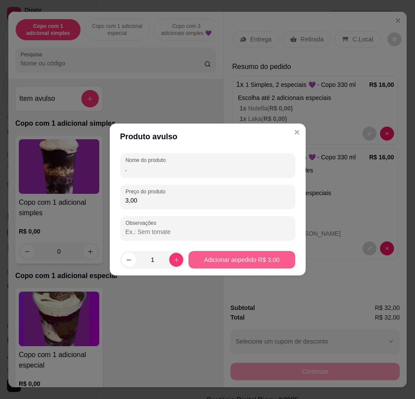
type input "."
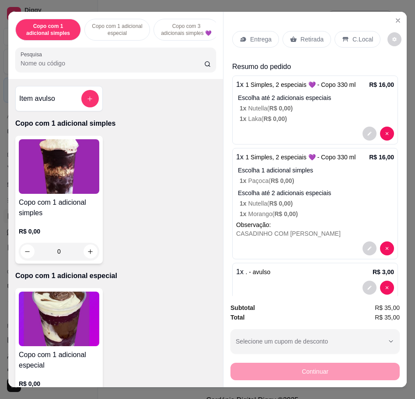
click at [260, 42] on div "Entrega" at bounding box center [255, 39] width 47 height 17
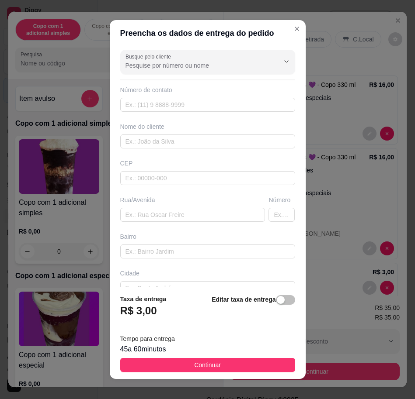
click at [229, 130] on div "Nome do cliente" at bounding box center [207, 126] width 175 height 9
click at [237, 144] on input "text" at bounding box center [207, 142] width 175 height 14
type input "NATY"
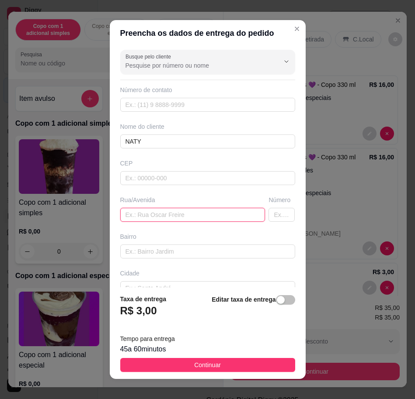
click at [199, 216] on input "text" at bounding box center [192, 215] width 145 height 14
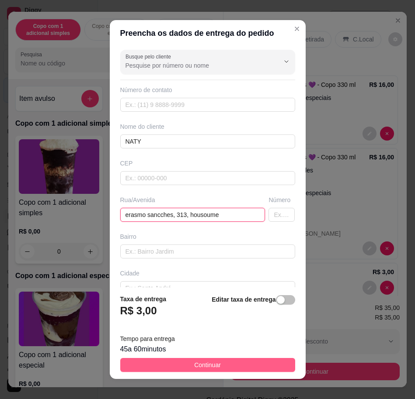
type input "erasmo sancches, 313, housoume"
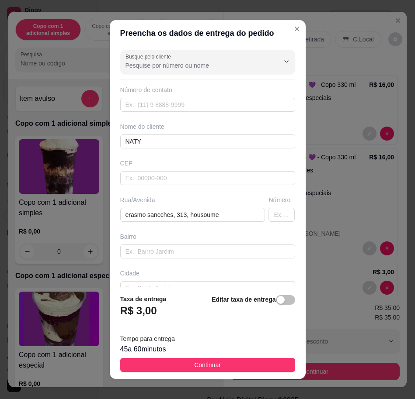
drag, startPoint x: 214, startPoint y: 368, endPoint x: 307, endPoint y: 367, distance: 93.0
click at [214, 368] on button "Continuar" at bounding box center [207, 365] width 175 height 14
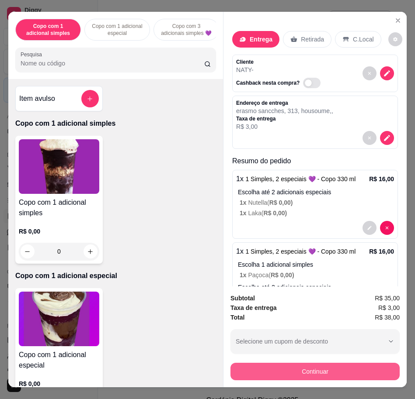
click at [312, 364] on button "Continuar" at bounding box center [314, 371] width 169 height 17
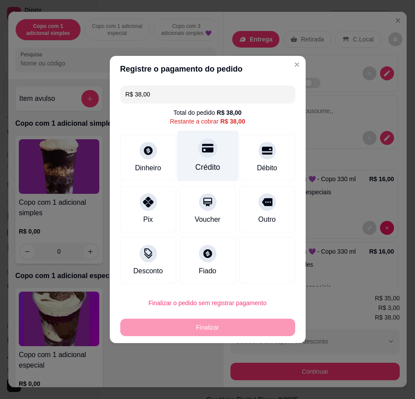
click at [209, 157] on div "Crédito" at bounding box center [207, 156] width 62 height 51
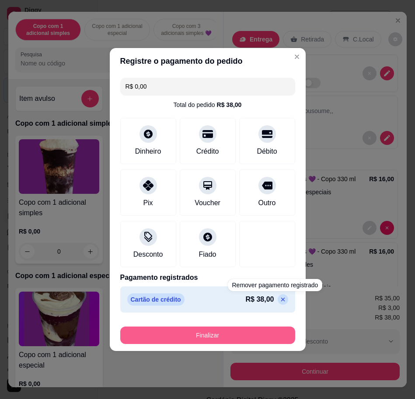
click at [278, 327] on button "Finalizar" at bounding box center [207, 335] width 175 height 17
click at [269, 338] on button "Finalizar" at bounding box center [207, 335] width 175 height 17
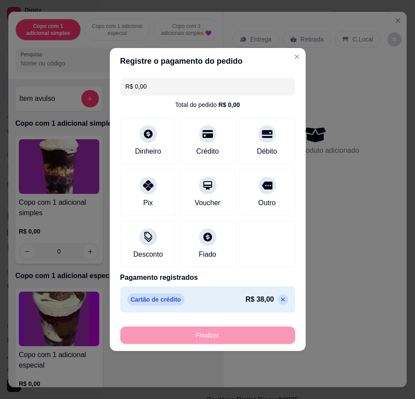
type input "-R$ 38,00"
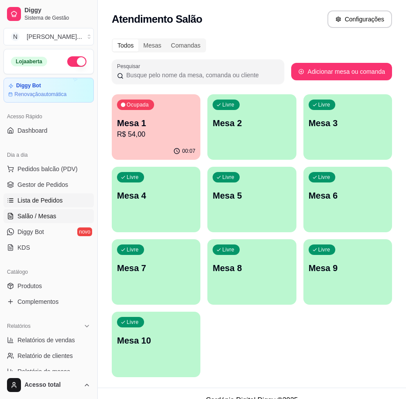
click at [42, 203] on span "Lista de Pedidos" at bounding box center [39, 200] width 45 height 9
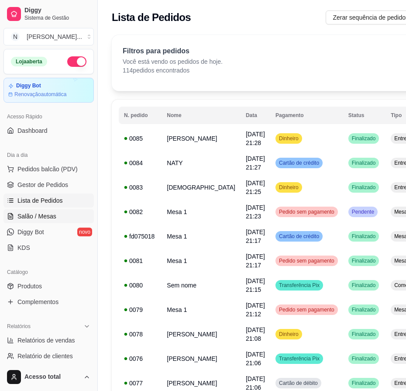
click at [54, 220] on link "Salão / Mesas" at bounding box center [48, 216] width 90 height 14
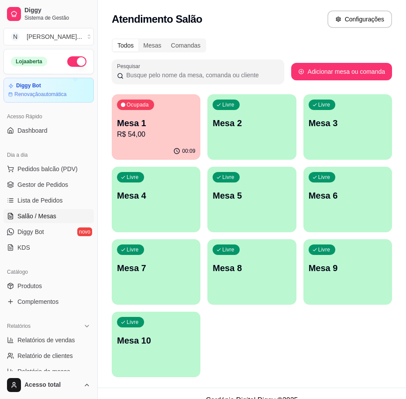
click at [237, 129] on div "Livre Mesa 2" at bounding box center [251, 121] width 89 height 55
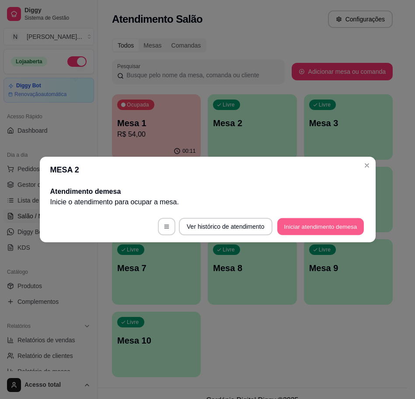
click at [331, 220] on button "Iniciar atendimento de mesa" at bounding box center [320, 226] width 86 height 17
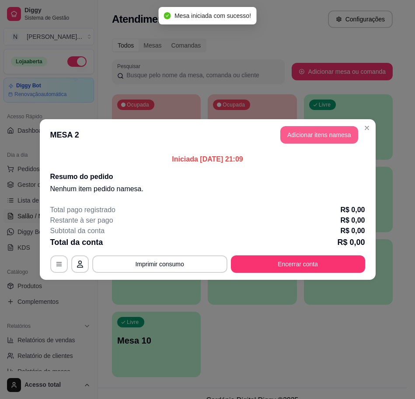
click at [343, 136] on button "Adicionar itens na mesa" at bounding box center [319, 134] width 78 height 17
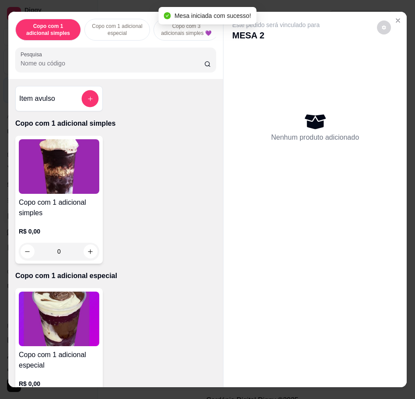
click at [86, 107] on button "add-separate-item" at bounding box center [90, 98] width 17 height 17
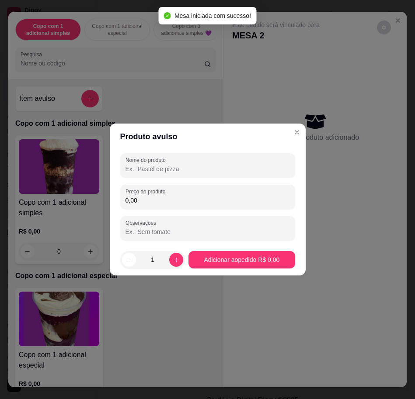
click at [263, 196] on input "0,00" at bounding box center [207, 200] width 164 height 9
type input "15,36"
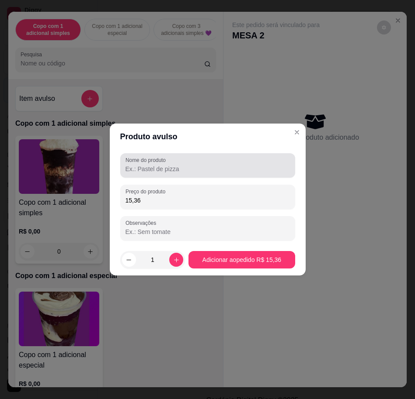
click at [263, 162] on div at bounding box center [207, 165] width 164 height 17
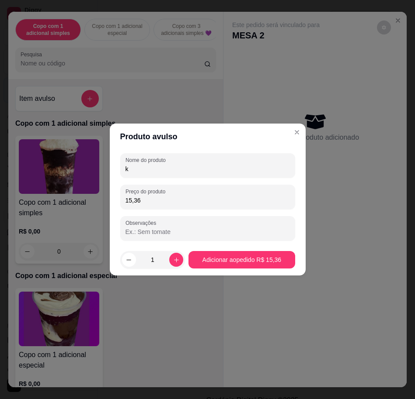
type input "k"
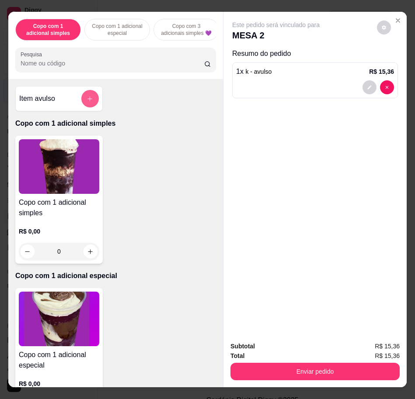
click at [81, 107] on button "add-separate-item" at bounding box center [89, 98] width 17 height 17
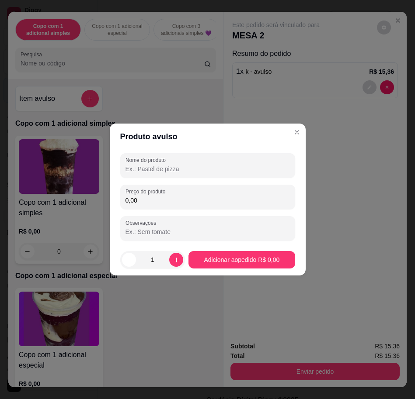
click at [208, 200] on input "0,00" at bounding box center [207, 200] width 164 height 9
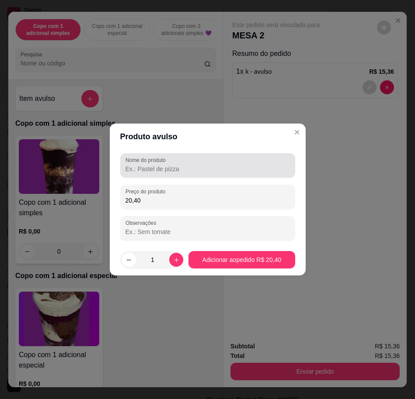
type input "20,40"
click at [216, 169] on input "Nome do produto" at bounding box center [207, 169] width 164 height 9
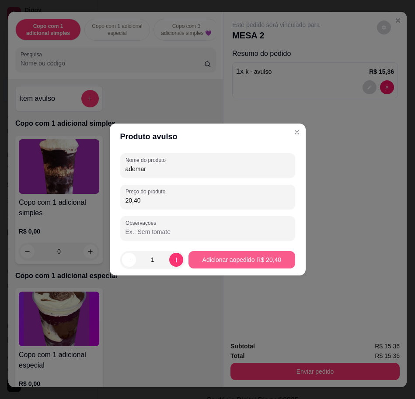
type input "ademar"
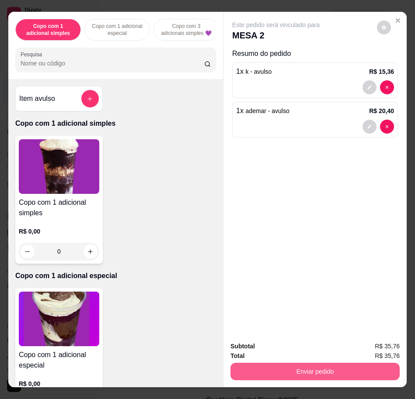
click at [347, 366] on button "Enviar pedido" at bounding box center [314, 371] width 169 height 17
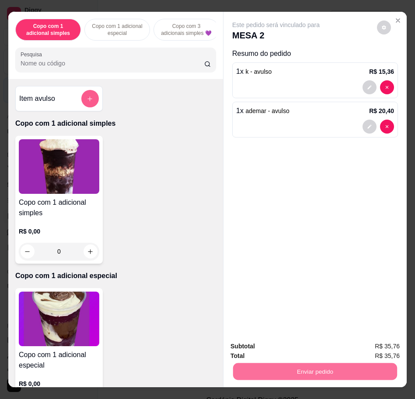
click at [83, 107] on button "add-separate-item" at bounding box center [89, 98] width 17 height 17
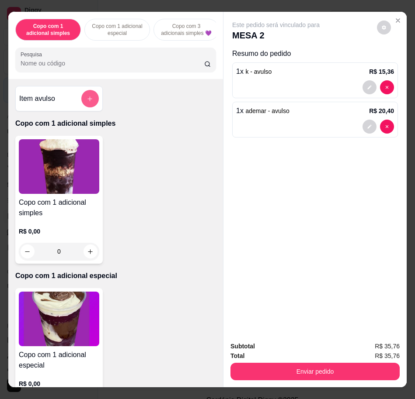
click at [87, 107] on button "add-separate-item" at bounding box center [89, 98] width 17 height 17
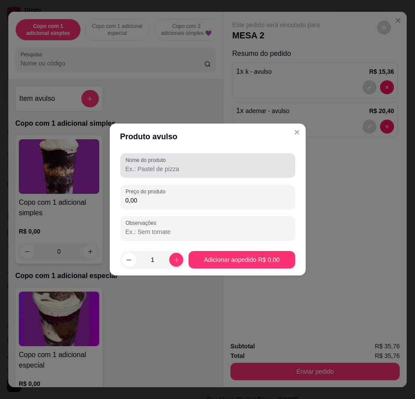
drag, startPoint x: 209, startPoint y: 176, endPoint x: 210, endPoint y: 171, distance: 5.3
click at [210, 176] on div "Nome do produto" at bounding box center [207, 165] width 175 height 24
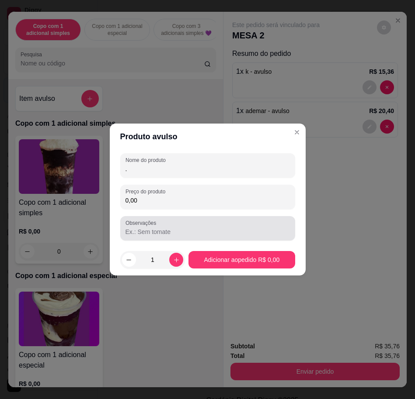
type input "."
click at [206, 218] on div "Observações" at bounding box center [207, 228] width 175 height 24
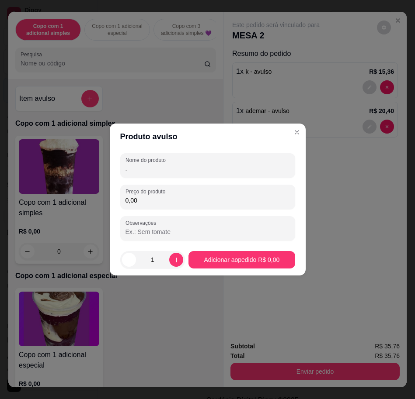
click at [206, 211] on div "Nome do produto . Preço do produto 0,00 Observações" at bounding box center [207, 196] width 175 height 87
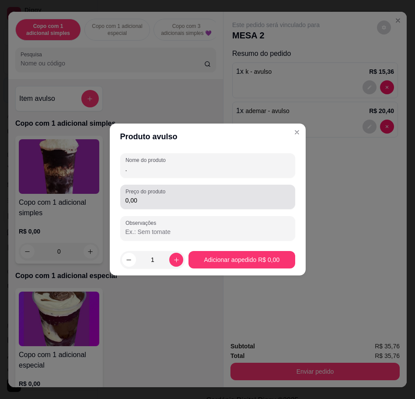
click at [206, 207] on div "Preço do produto 0,00" at bounding box center [207, 197] width 175 height 24
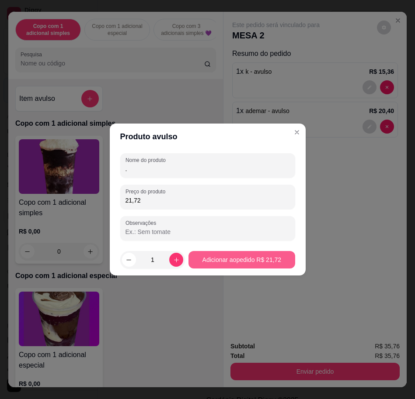
type input "21,72"
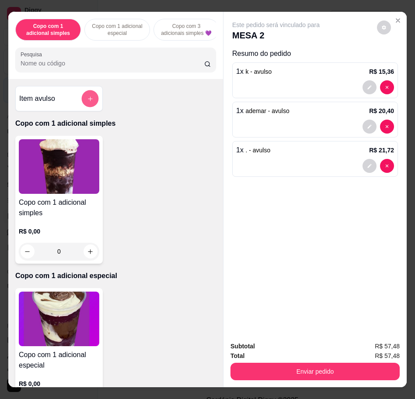
click at [87, 102] on icon "add-separate-item" at bounding box center [90, 99] width 7 height 7
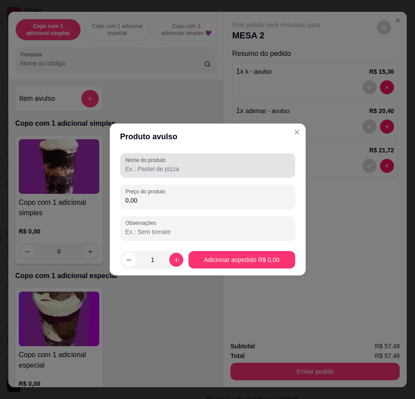
click at [183, 174] on div at bounding box center [207, 165] width 164 height 17
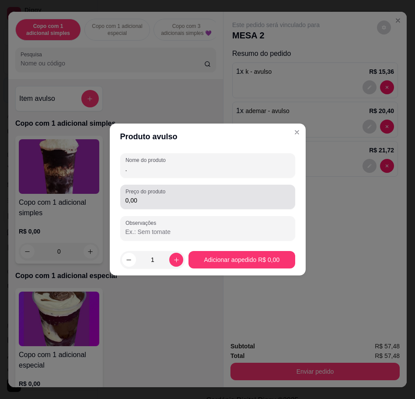
type input "."
click at [182, 214] on div "Nome do produto . Preço do produto 0,00 Observações" at bounding box center [207, 196] width 175 height 87
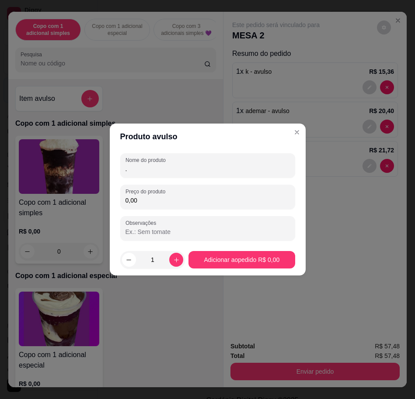
click at [193, 200] on input "0,00" at bounding box center [207, 200] width 164 height 9
type input "30,52"
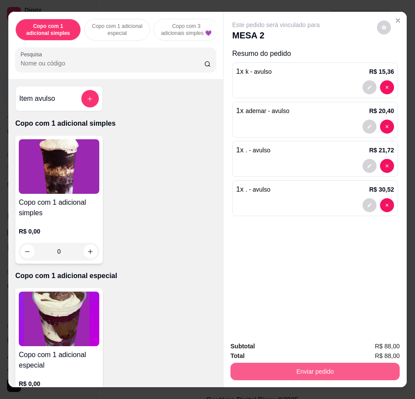
click at [367, 368] on button "Enviar pedido" at bounding box center [314, 371] width 169 height 17
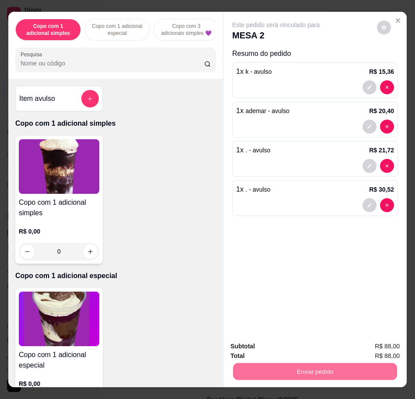
click at [358, 347] on button "Enviar pedido" at bounding box center [376, 346] width 48 height 16
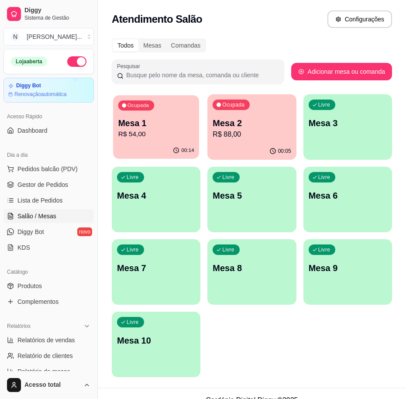
click at [147, 142] on div "Ocupada Mesa 1 R$ 54,00" at bounding box center [156, 118] width 86 height 47
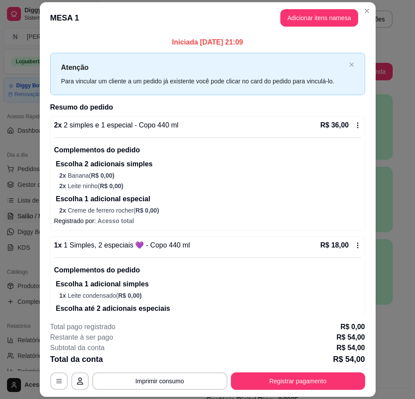
click at [310, 384] on button "Registrar pagamento" at bounding box center [298, 381] width 134 height 17
click at [311, 10] on button "Adicionar itens na mesa" at bounding box center [319, 17] width 78 height 17
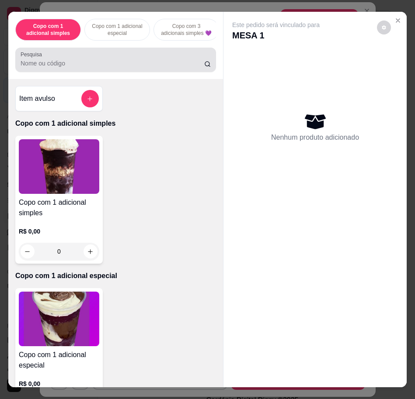
click at [113, 65] on input "Pesquisa" at bounding box center [112, 63] width 183 height 9
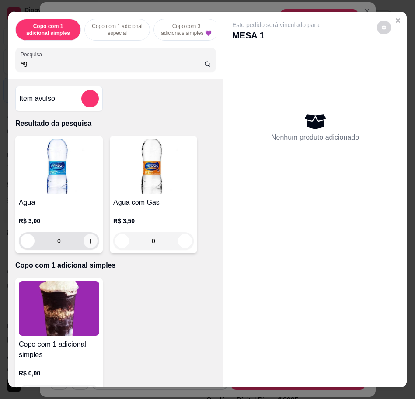
type input "ag"
click at [92, 244] on button "increase-product-quantity" at bounding box center [90, 242] width 14 height 14
type input "1"
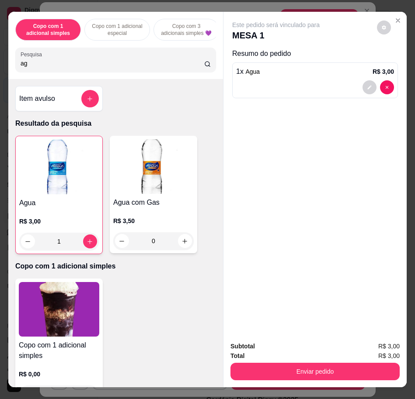
click at [296, 354] on div "Total R$ 3,00" at bounding box center [314, 356] width 169 height 10
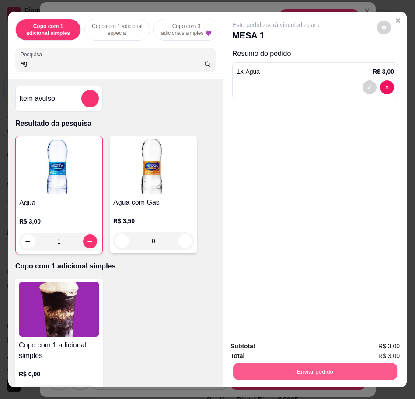
click at [305, 363] on button "Enviar pedido" at bounding box center [315, 371] width 164 height 17
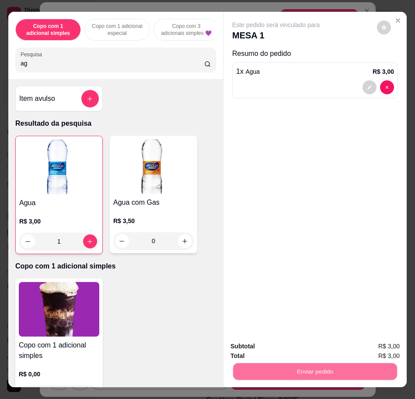
click at [391, 346] on button "Enviar pedido" at bounding box center [376, 346] width 48 height 16
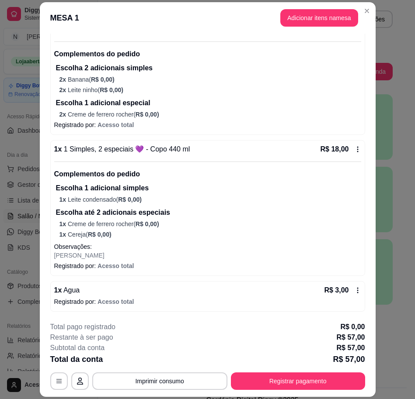
scroll to position [26, 0]
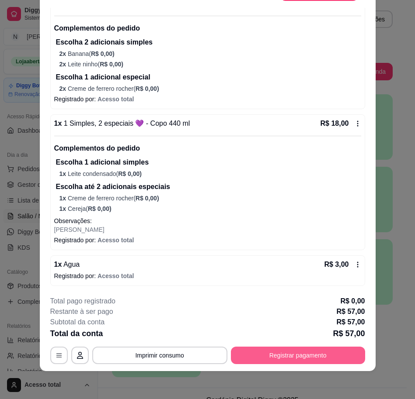
click at [268, 349] on button "Registrar pagamento" at bounding box center [298, 355] width 134 height 17
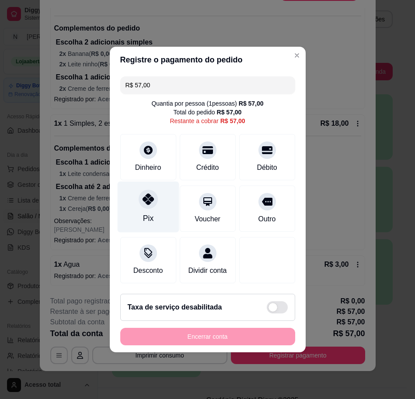
click at [149, 203] on div "Pix" at bounding box center [148, 207] width 62 height 51
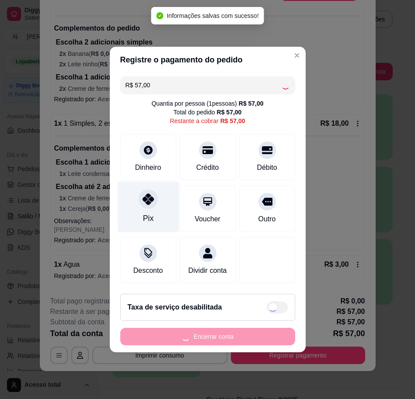
type input "R$ 0,00"
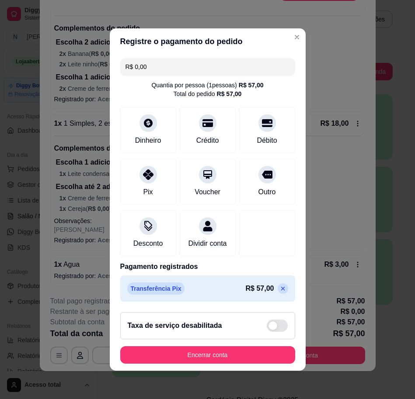
drag, startPoint x: 205, startPoint y: 342, endPoint x: 202, endPoint y: 347, distance: 5.3
click at [205, 339] on div "Taxa de serviço desabilitada" at bounding box center [207, 325] width 175 height 27
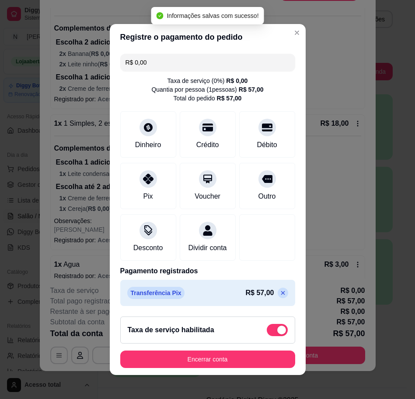
click at [266, 330] on span at bounding box center [276, 330] width 21 height 12
click at [266, 332] on input "checkbox" at bounding box center [269, 335] width 6 height 6
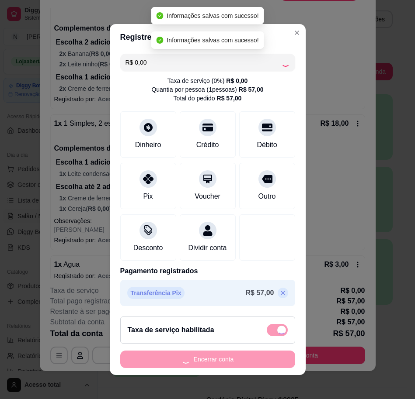
checkbox input "false"
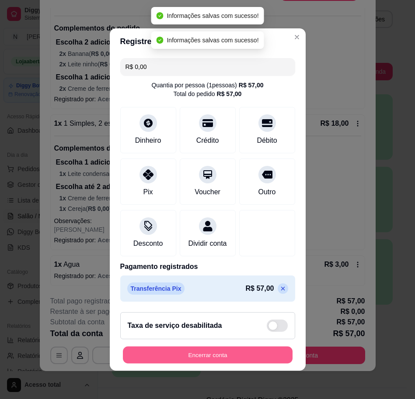
click at [253, 353] on button "Encerrar conta" at bounding box center [207, 355] width 169 height 17
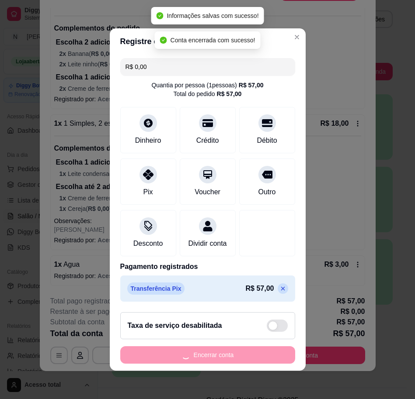
scroll to position [0, 0]
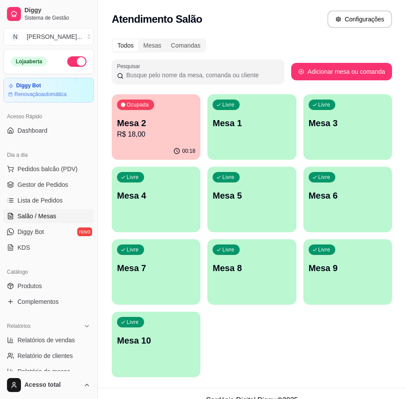
click at [406, 140] on html "Diggy Sistema de Gestão N Nalita Açaite ... Loja aberta Diggy Bot Renovação aut…" at bounding box center [203, 199] width 406 height 399
click at [164, 121] on p "Mesa 2" at bounding box center [156, 123] width 78 height 12
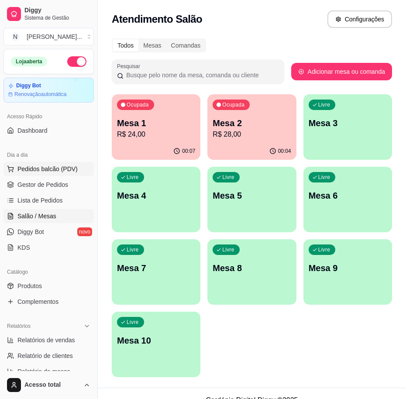
click at [72, 169] on span "Pedidos balcão (PDV)" at bounding box center [47, 169] width 60 height 9
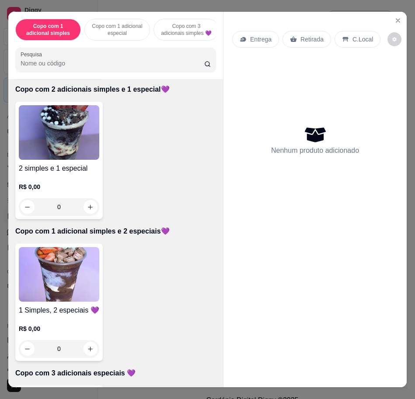
scroll to position [655, 0]
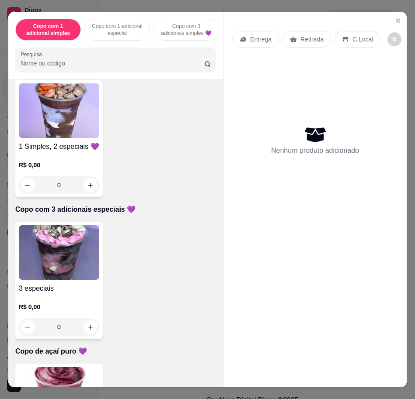
click at [71, 249] on img at bounding box center [59, 252] width 80 height 55
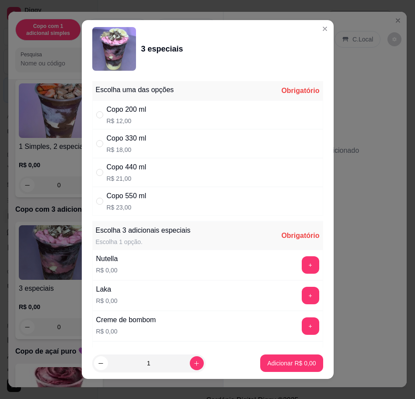
click at [179, 194] on div "Copo 550 ml R$ 23,00" at bounding box center [207, 201] width 231 height 29
radio input "true"
click at [301, 266] on button "+" at bounding box center [309, 264] width 17 height 17
click at [301, 294] on button "+" at bounding box center [309, 295] width 17 height 17
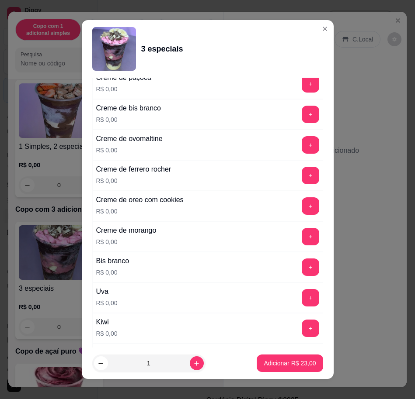
scroll to position [328, 0]
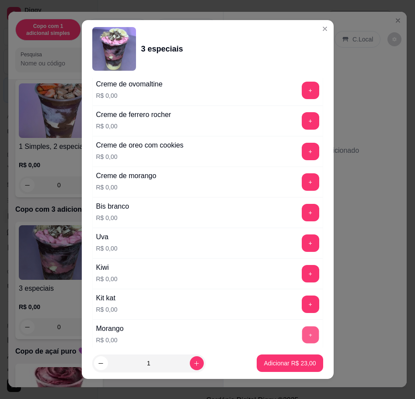
click at [301, 332] on button "+" at bounding box center [309, 334] width 17 height 17
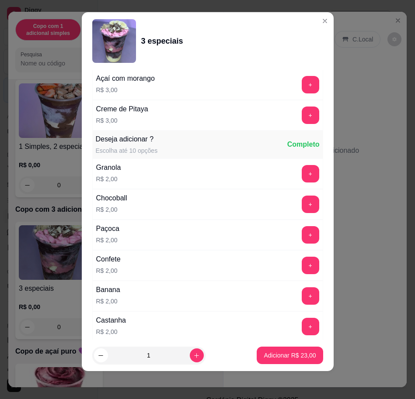
scroll to position [1135, 0]
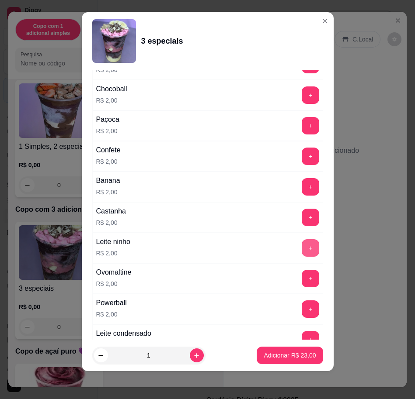
click at [301, 254] on button "+" at bounding box center [309, 247] width 17 height 17
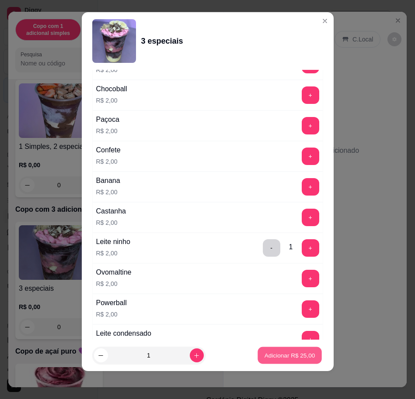
click at [285, 356] on p "Adicionar R$ 25,00" at bounding box center [289, 356] width 51 height 8
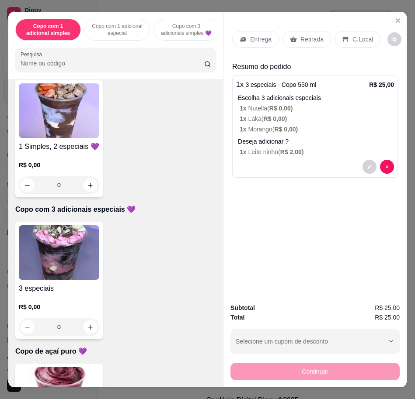
click at [258, 36] on p "Entrega" at bounding box center [260, 39] width 21 height 9
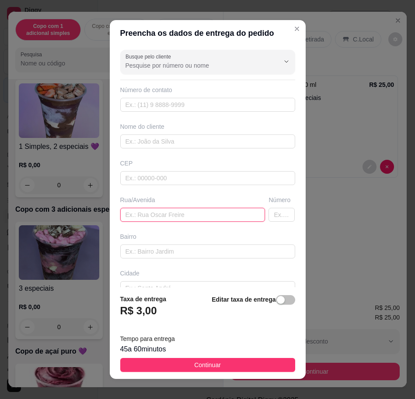
click at [176, 208] on input "text" at bounding box center [192, 215] width 145 height 14
paste input "R: Trindade [PERSON_NAME], 362 - Ecoville II - [GEOGRAPHIC_DATA]"
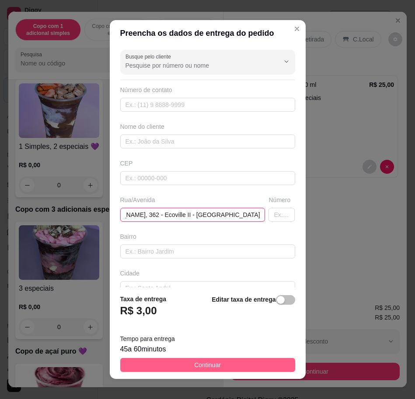
type input "R: Trindade [PERSON_NAME], 362 - Ecoville II - [GEOGRAPHIC_DATA]"
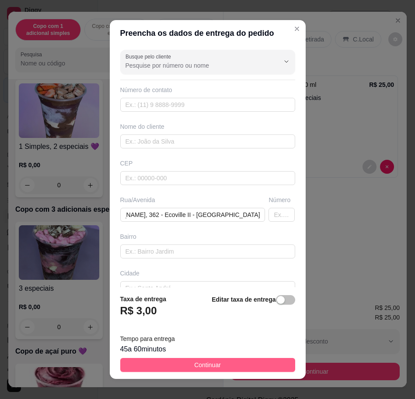
click at [243, 360] on button "Continuar" at bounding box center [207, 365] width 175 height 14
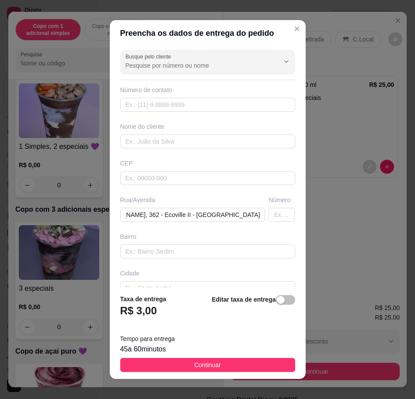
scroll to position [0, 0]
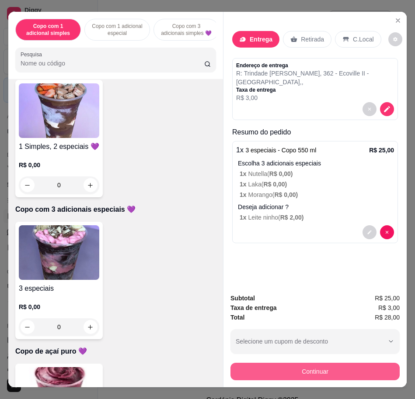
click at [333, 367] on button "Continuar" at bounding box center [314, 371] width 169 height 17
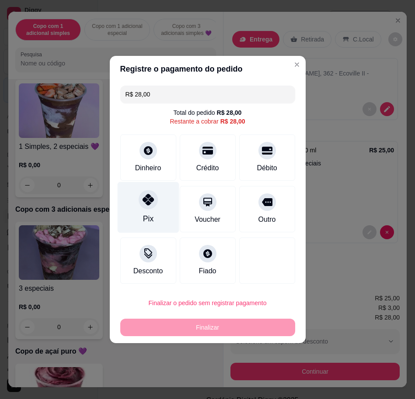
click at [134, 208] on div "Pix" at bounding box center [148, 207] width 62 height 51
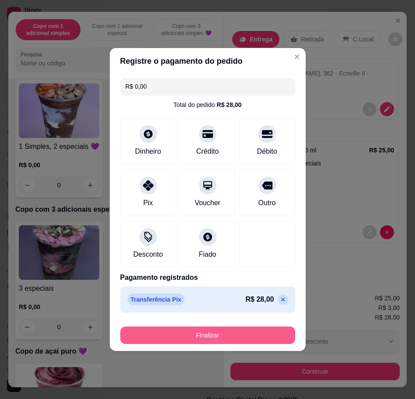
click at [193, 337] on button "Finalizar" at bounding box center [207, 335] width 175 height 17
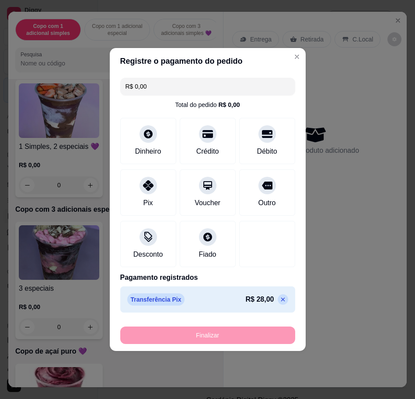
type input "-R$ 28,00"
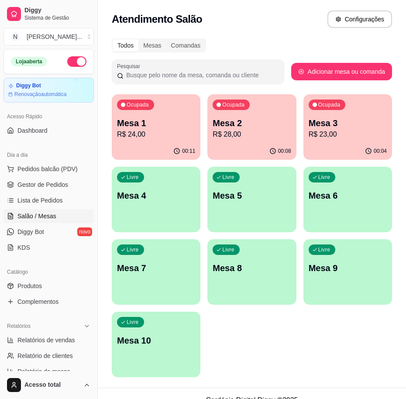
click at [176, 185] on div "Livre Mesa 4" at bounding box center [156, 194] width 89 height 55
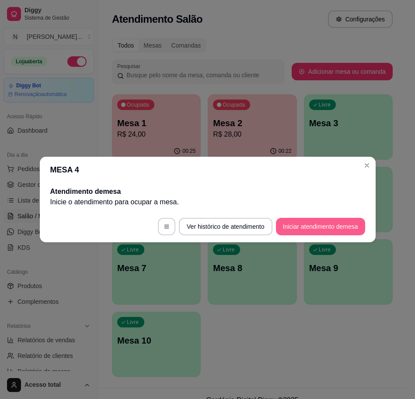
click at [337, 228] on button "Iniciar atendimento de mesa" at bounding box center [320, 226] width 89 height 17
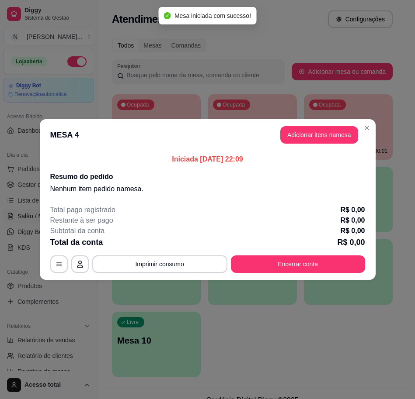
click at [322, 144] on header "MESA 4 Adicionar itens na mesa" at bounding box center [207, 134] width 335 height 31
click at [325, 133] on button "Adicionar itens na mesa" at bounding box center [319, 134] width 78 height 17
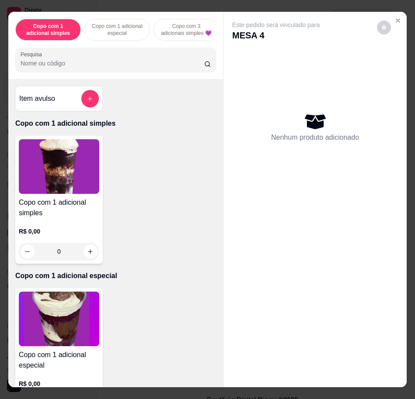
click at [93, 72] on div "Pesquisa" at bounding box center [115, 60] width 200 height 24
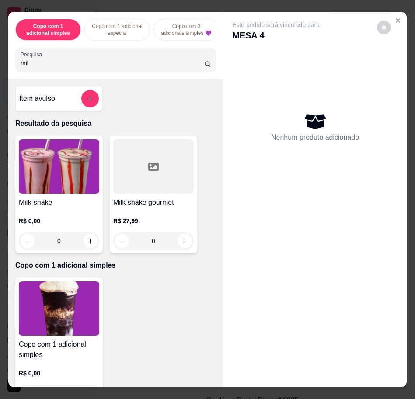
type input "mil"
click at [79, 179] on img at bounding box center [59, 166] width 80 height 55
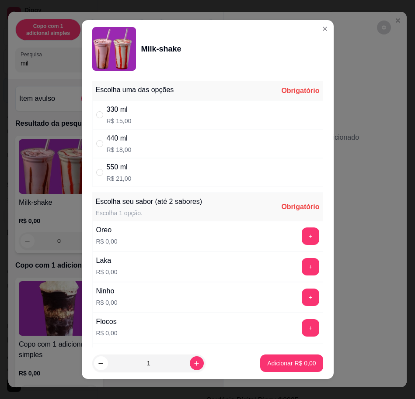
click at [216, 100] on div "330 ml R$ 15,00" at bounding box center [207, 114] width 231 height 29
radio input "true"
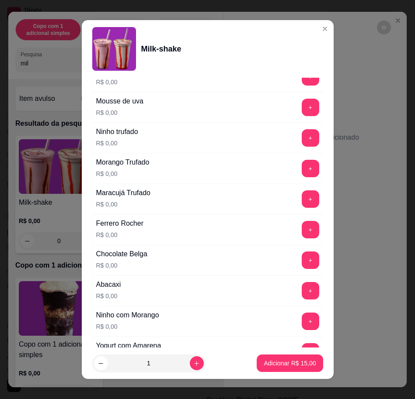
scroll to position [764, 0]
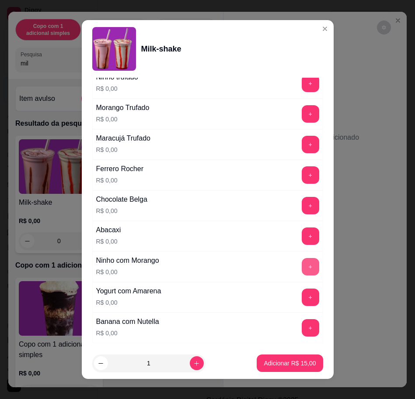
click at [301, 264] on button "+" at bounding box center [309, 266] width 17 height 17
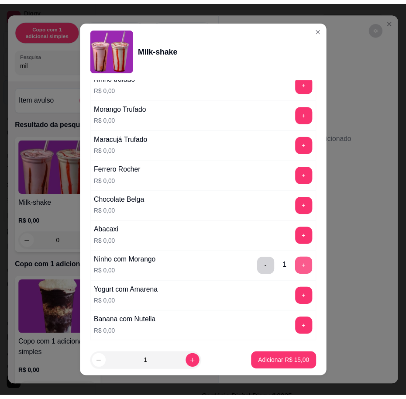
scroll to position [8, 0]
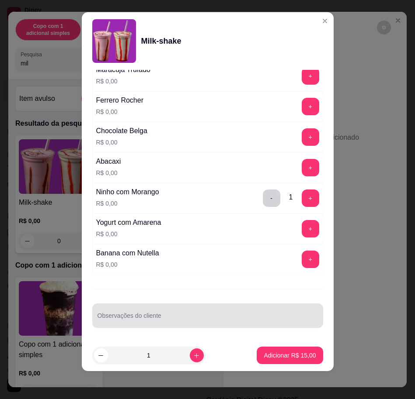
click at [226, 320] on input "Observações do cliente" at bounding box center [207, 319] width 220 height 9
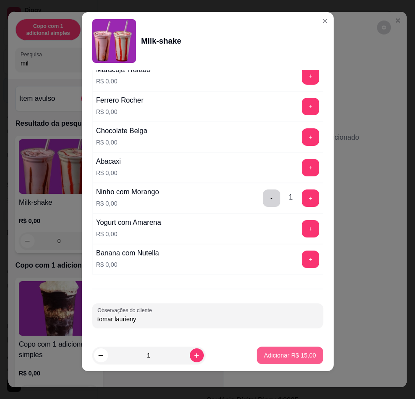
type input "tomar laurieny"
click at [277, 352] on p "Adicionar R$ 15,00" at bounding box center [289, 355] width 52 height 9
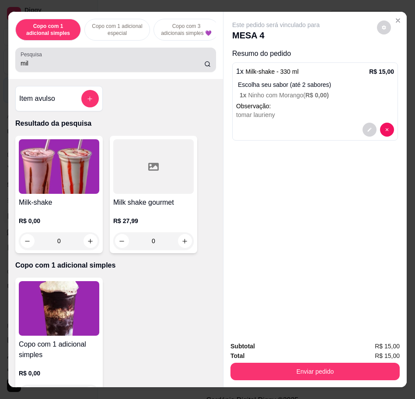
click at [154, 72] on div "Pesquisa mil" at bounding box center [115, 60] width 200 height 24
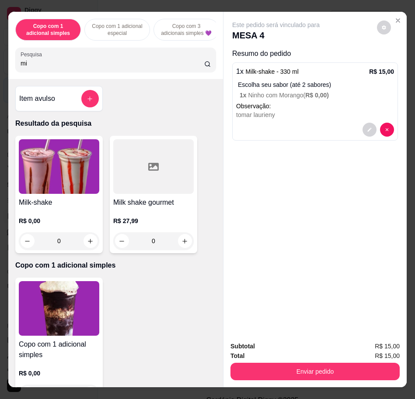
type input "m"
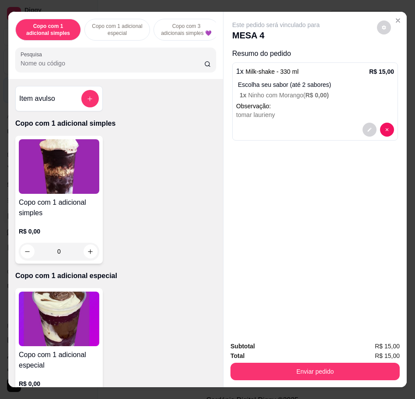
type input "o"
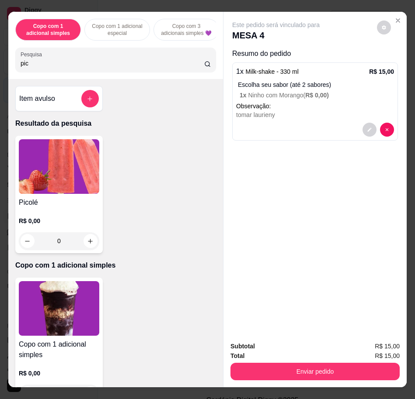
type input "pic"
click at [82, 159] on img at bounding box center [59, 166] width 80 height 55
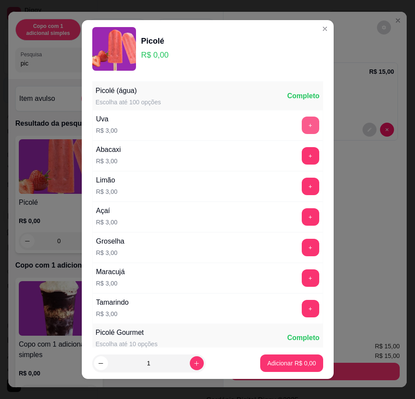
click at [301, 129] on button "+" at bounding box center [309, 125] width 17 height 17
click at [275, 368] on button "Adicionar R$ 3,00" at bounding box center [291, 363] width 61 height 17
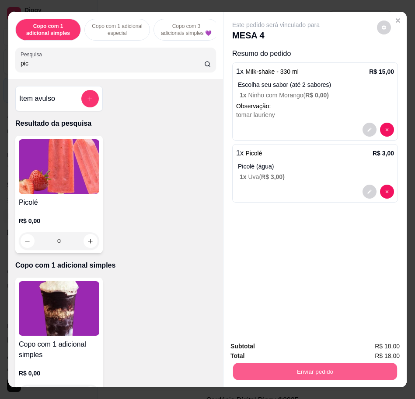
click at [336, 365] on button "Enviar pedido" at bounding box center [315, 371] width 164 height 17
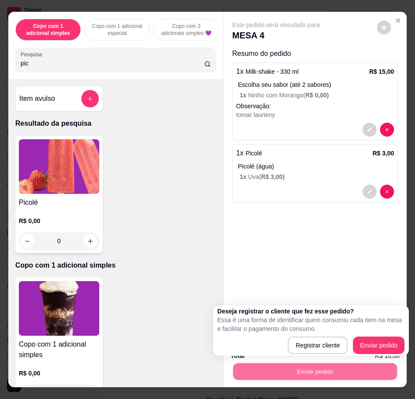
click at [368, 335] on div "Deseja registrar o cliente que fez esse pedido? Essa é uma forma de identificar…" at bounding box center [310, 330] width 187 height 47
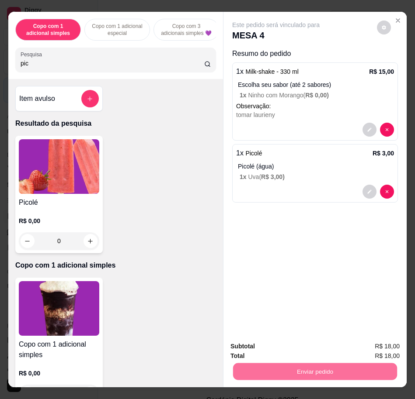
click at [378, 346] on button "Enviar pedido" at bounding box center [375, 346] width 49 height 17
